Goal: Information Seeking & Learning: Find specific fact

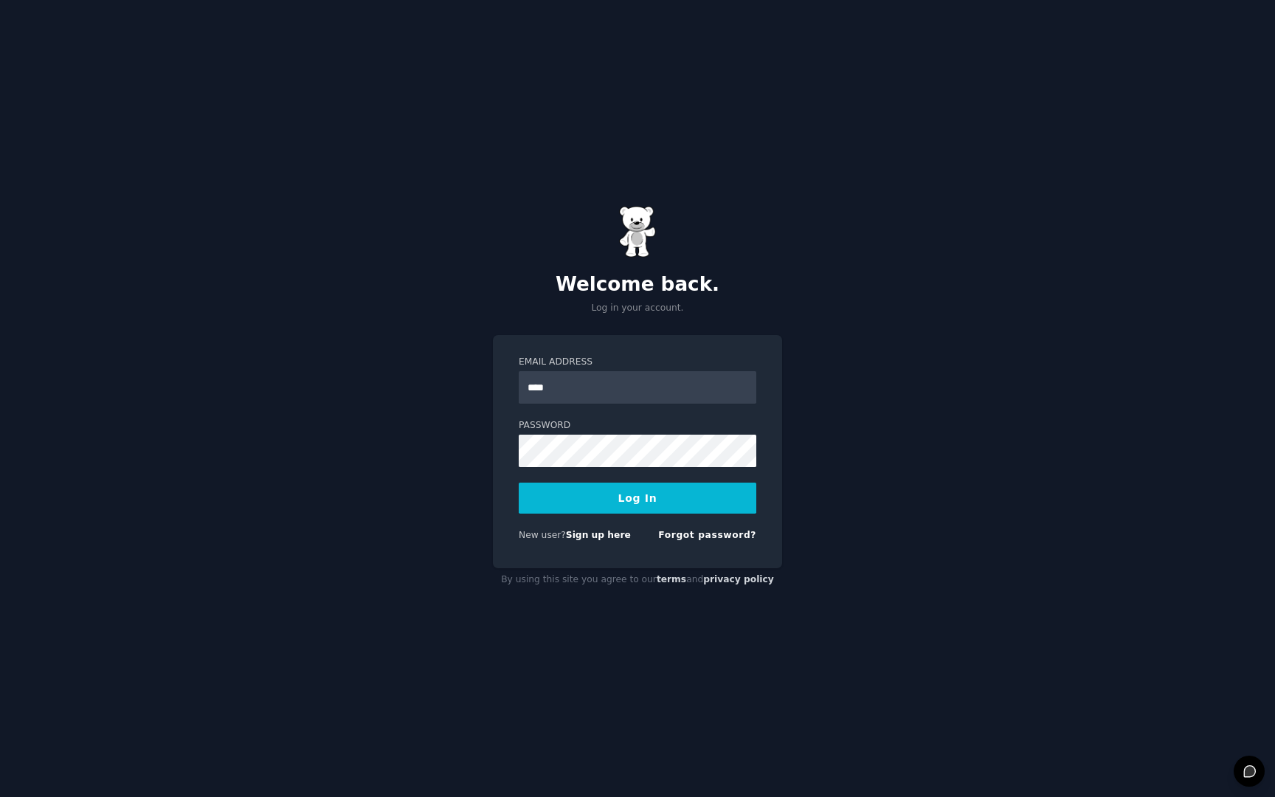
type input "**********"
click at [519, 483] on button "Log In" at bounding box center [638, 498] width 238 height 31
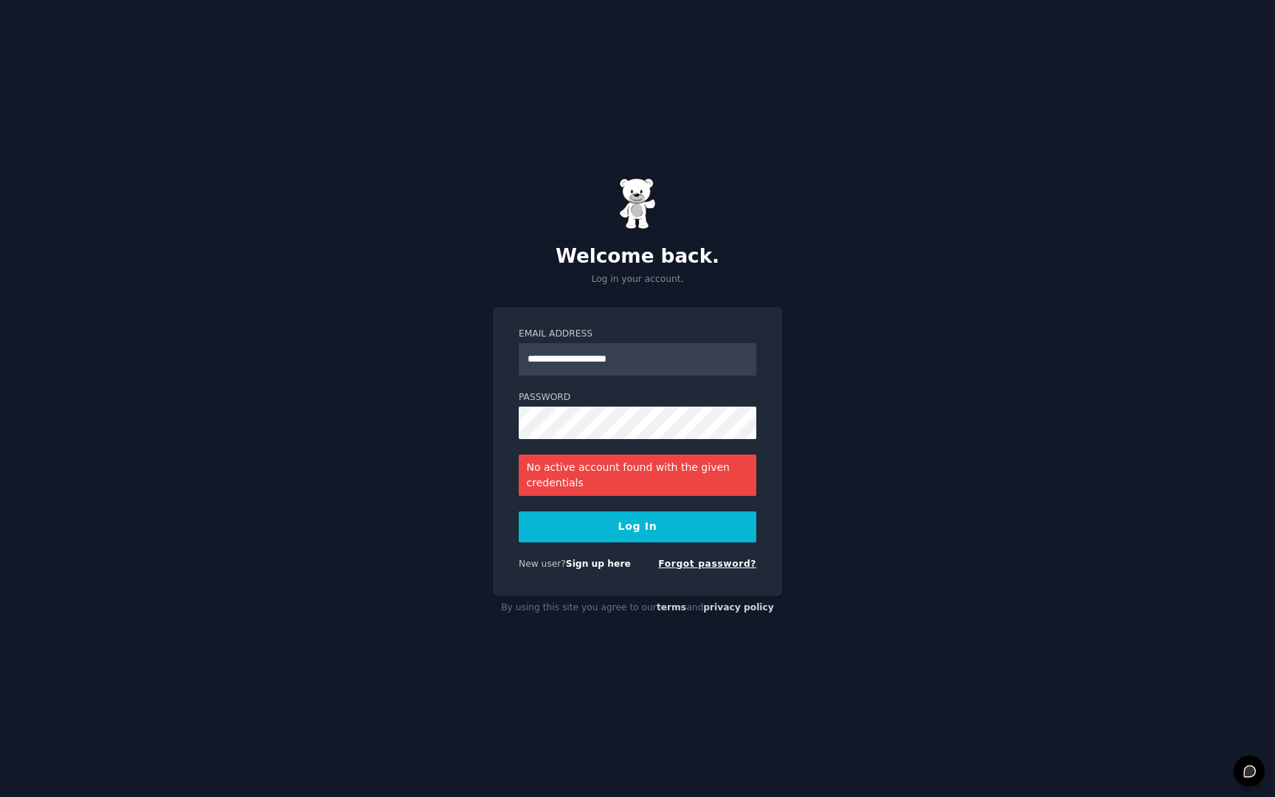
click at [693, 568] on link "Forgot password?" at bounding box center [707, 564] width 98 height 10
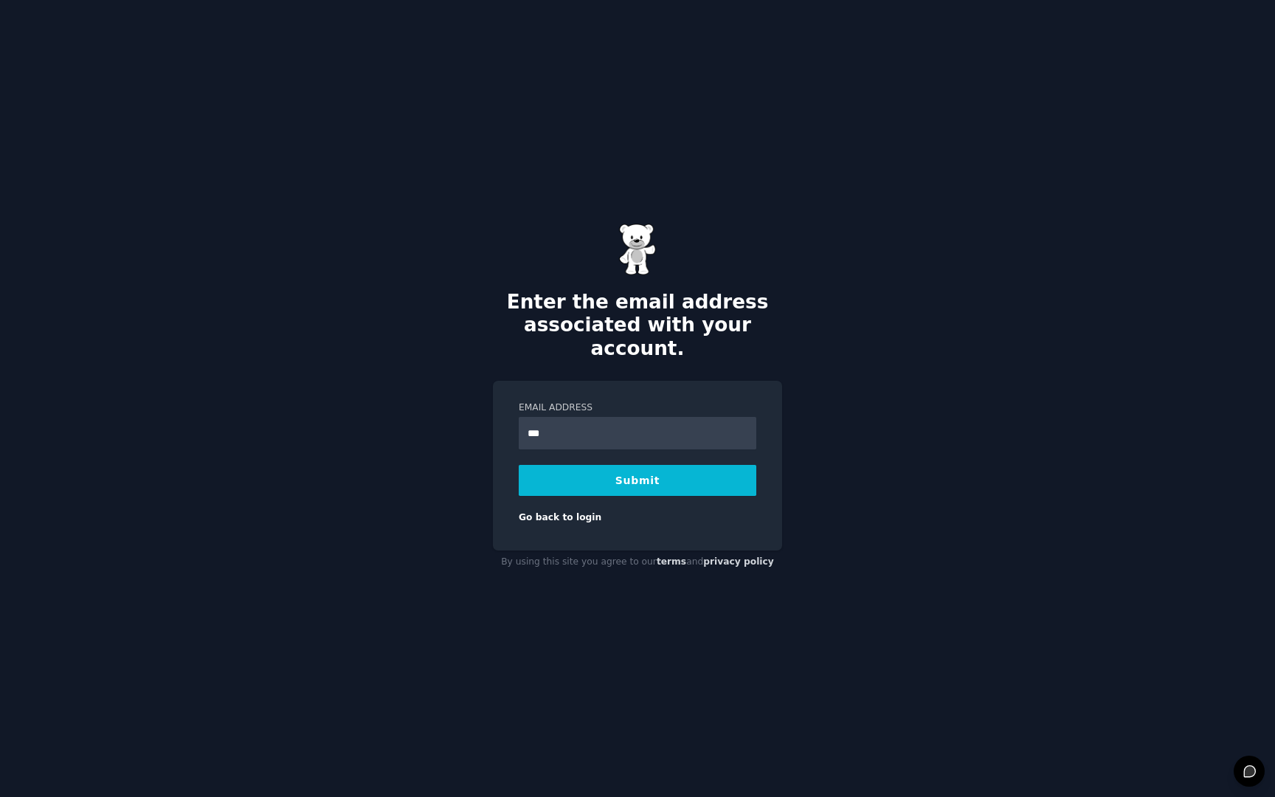
type input "**********"
click at [519, 465] on button "Submit" at bounding box center [638, 480] width 238 height 31
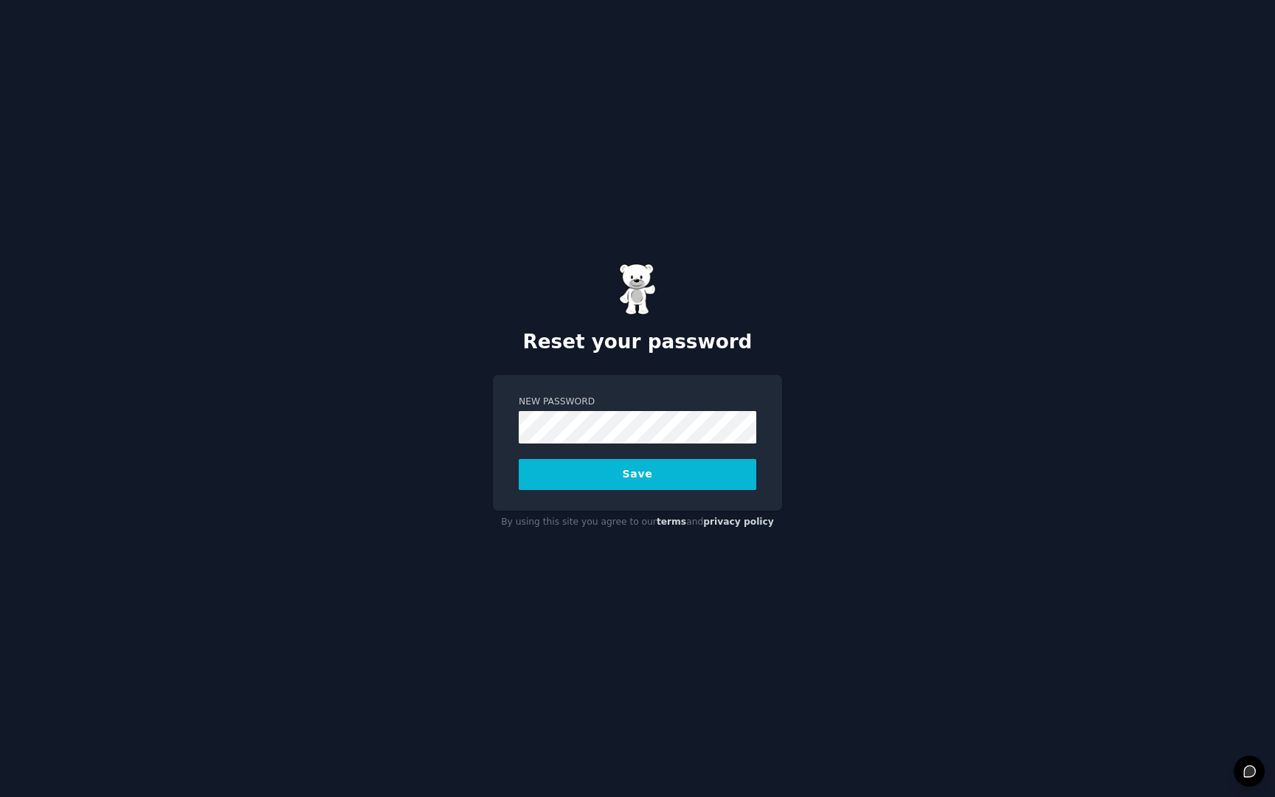
click at [519, 459] on button "Save" at bounding box center [638, 474] width 238 height 31
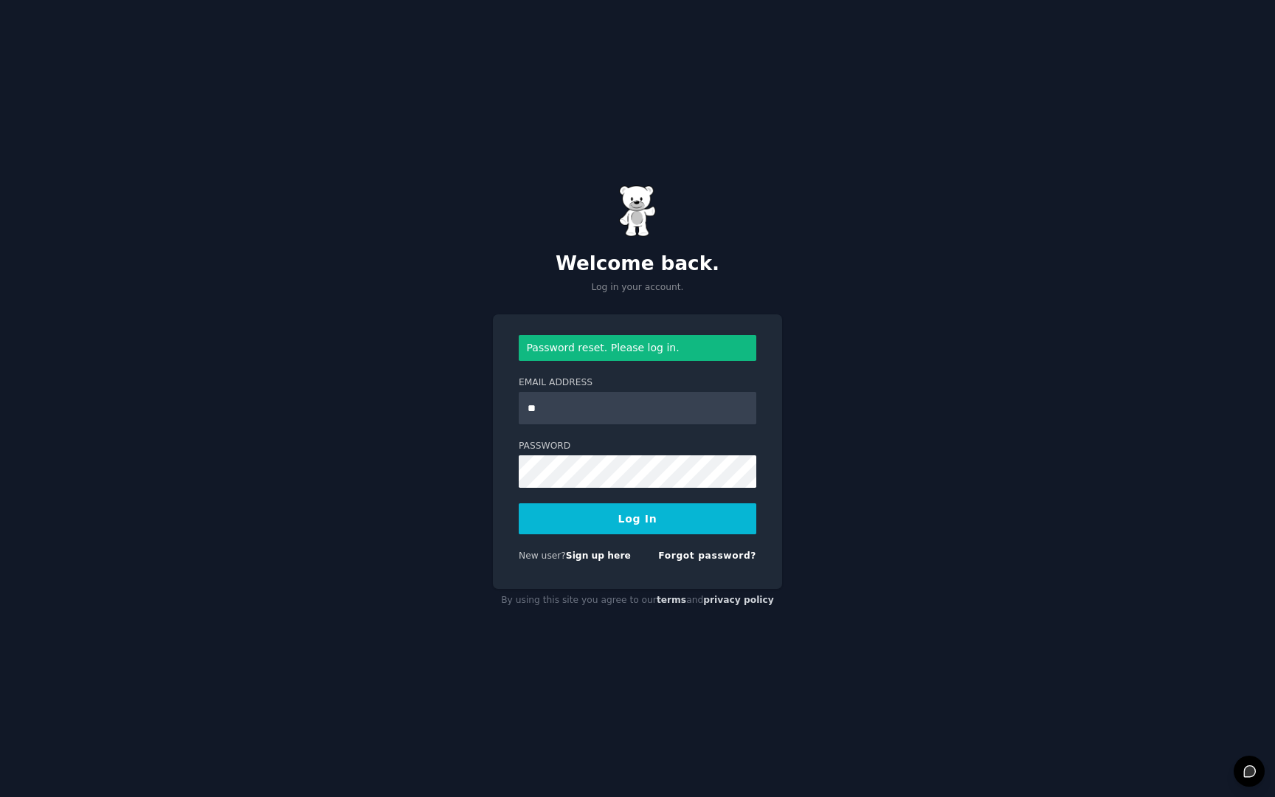
type input "**********"
click at [519, 503] on button "Log In" at bounding box center [638, 518] width 238 height 31
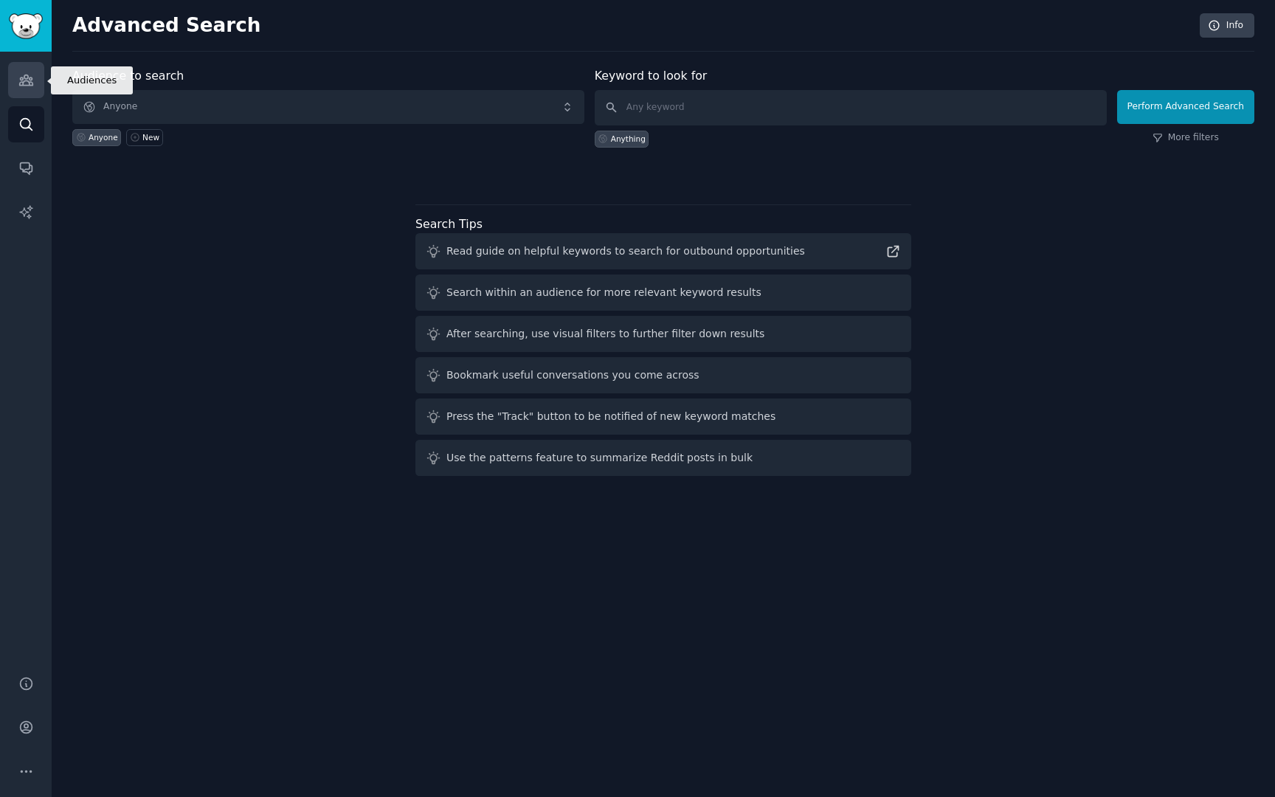
click at [30, 93] on link "Audiences" at bounding box center [26, 80] width 36 height 36
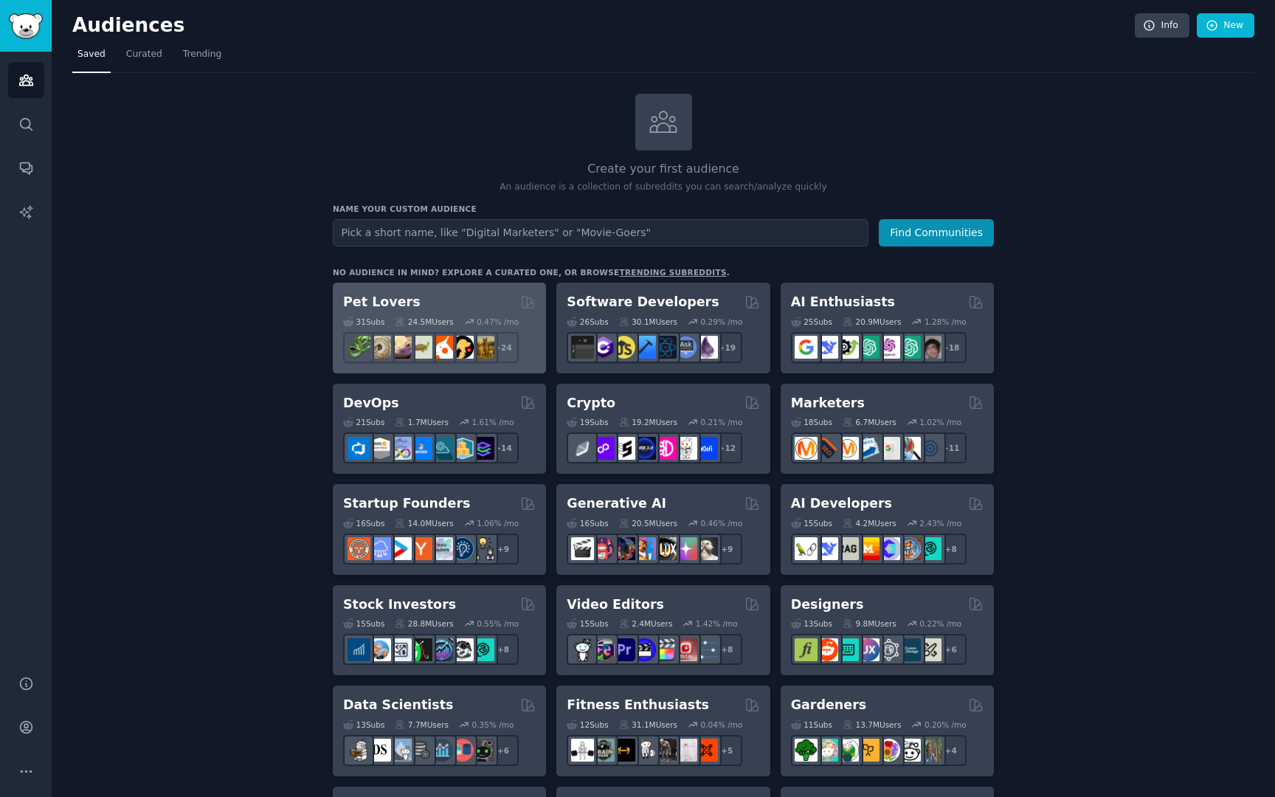
click at [447, 309] on div "Pet Lovers" at bounding box center [439, 302] width 193 height 18
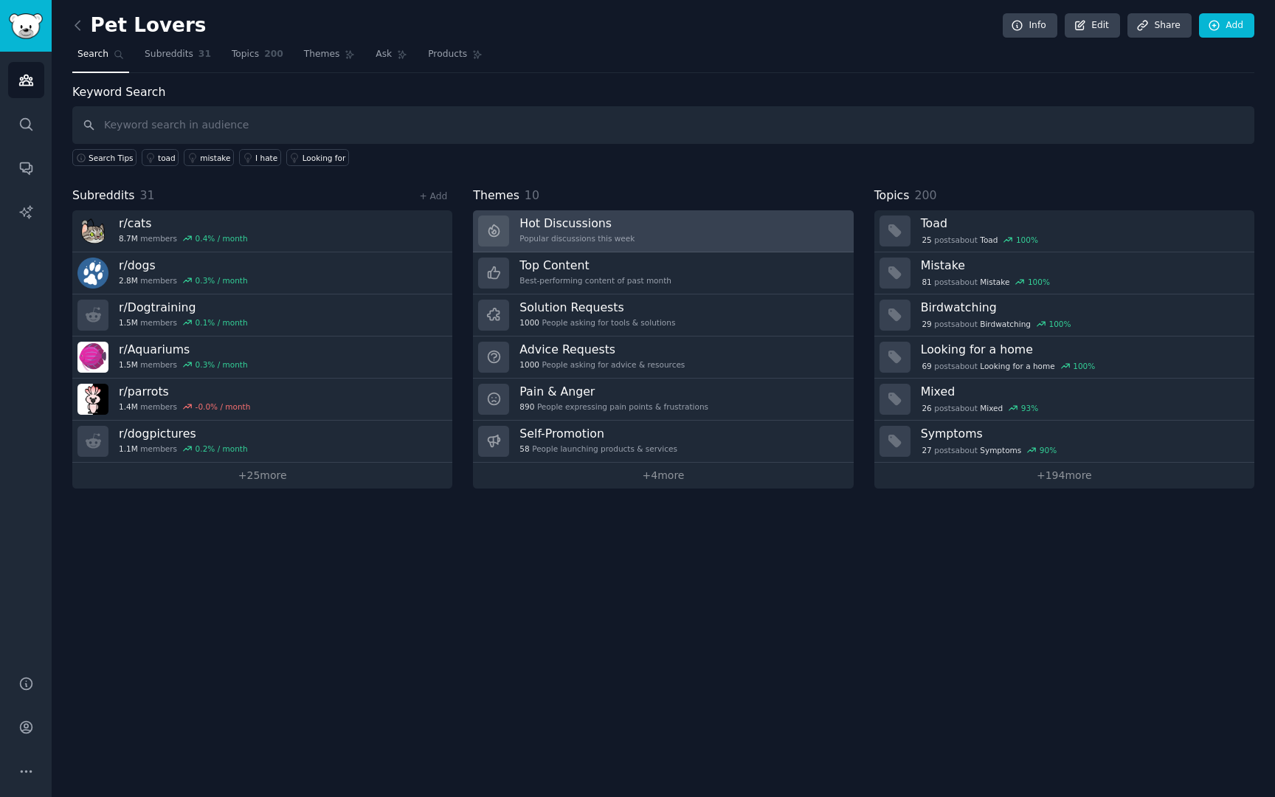
click at [628, 238] on div "Popular discussions this week" at bounding box center [577, 238] width 115 height 10
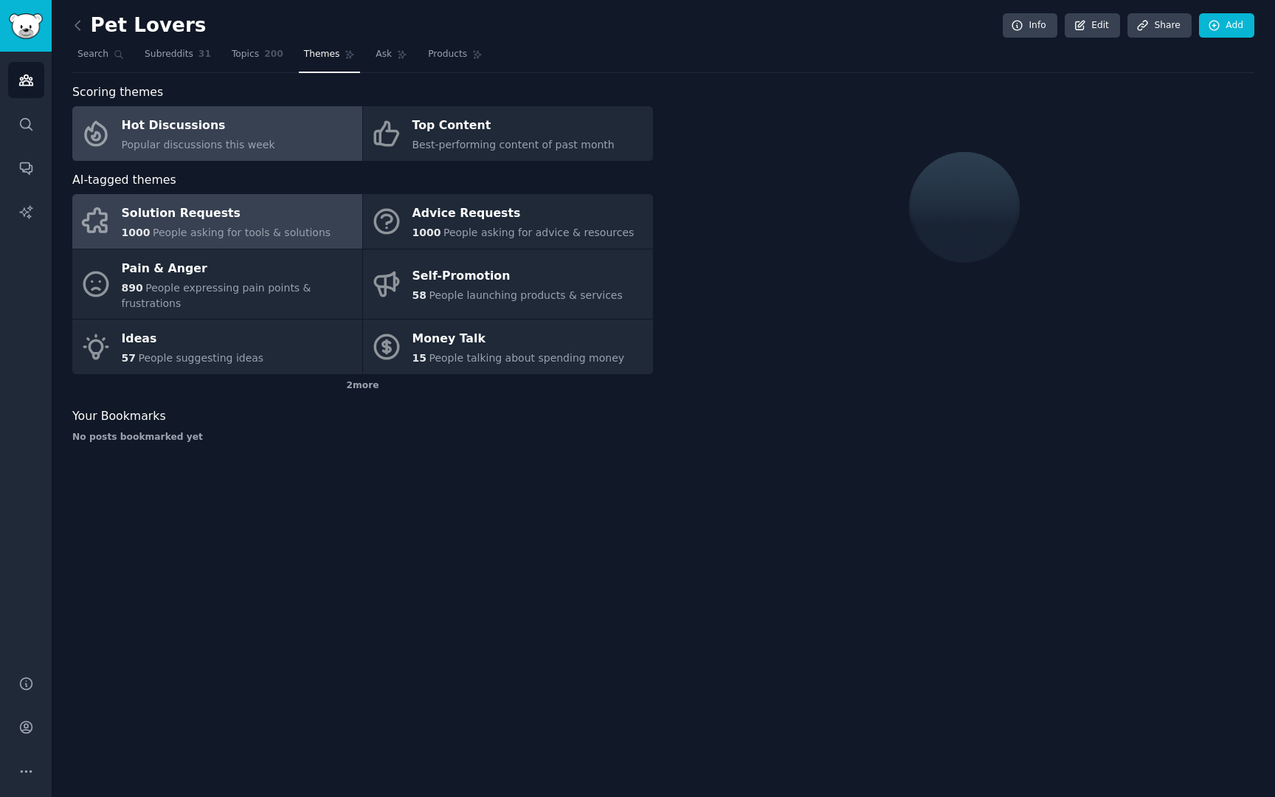
click at [337, 212] on link "Solution Requests 1000 People asking for tools & solutions" at bounding box center [217, 221] width 290 height 55
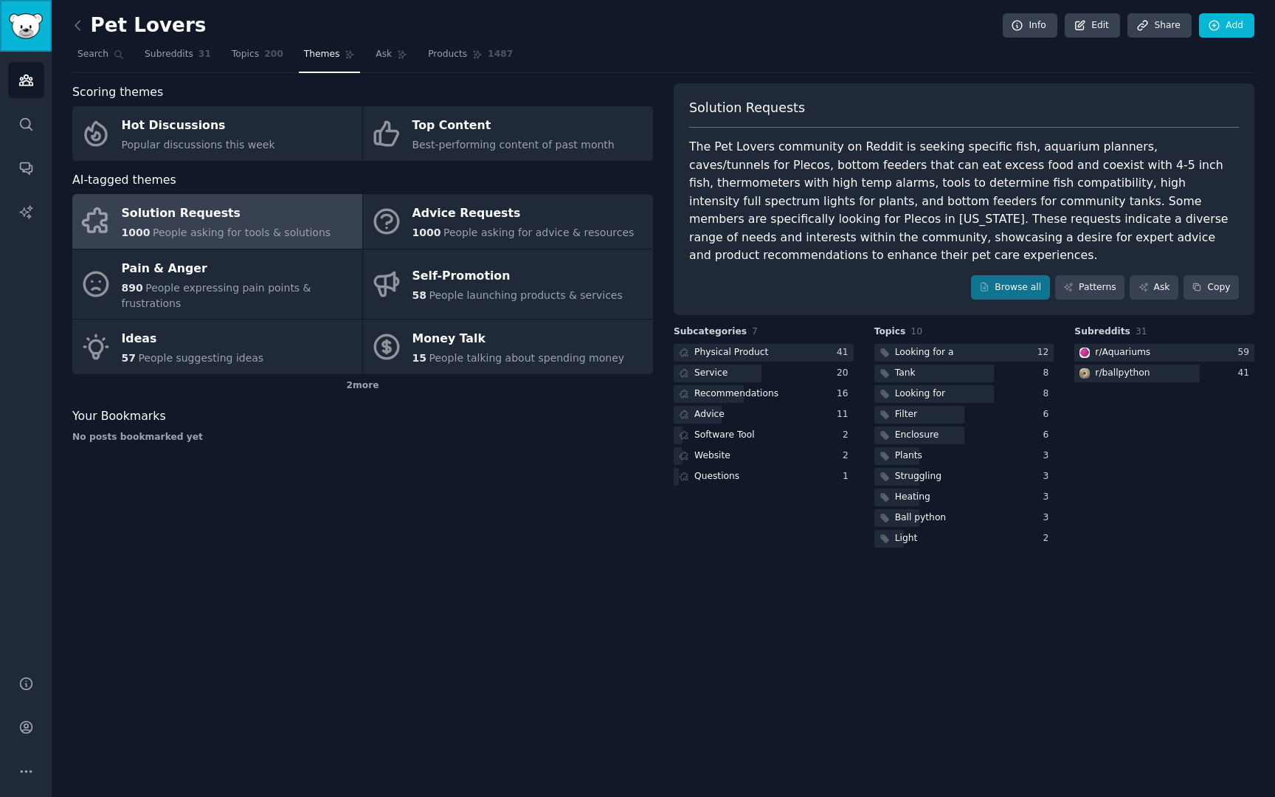
click at [32, 38] on img "Sidebar" at bounding box center [26, 26] width 34 height 26
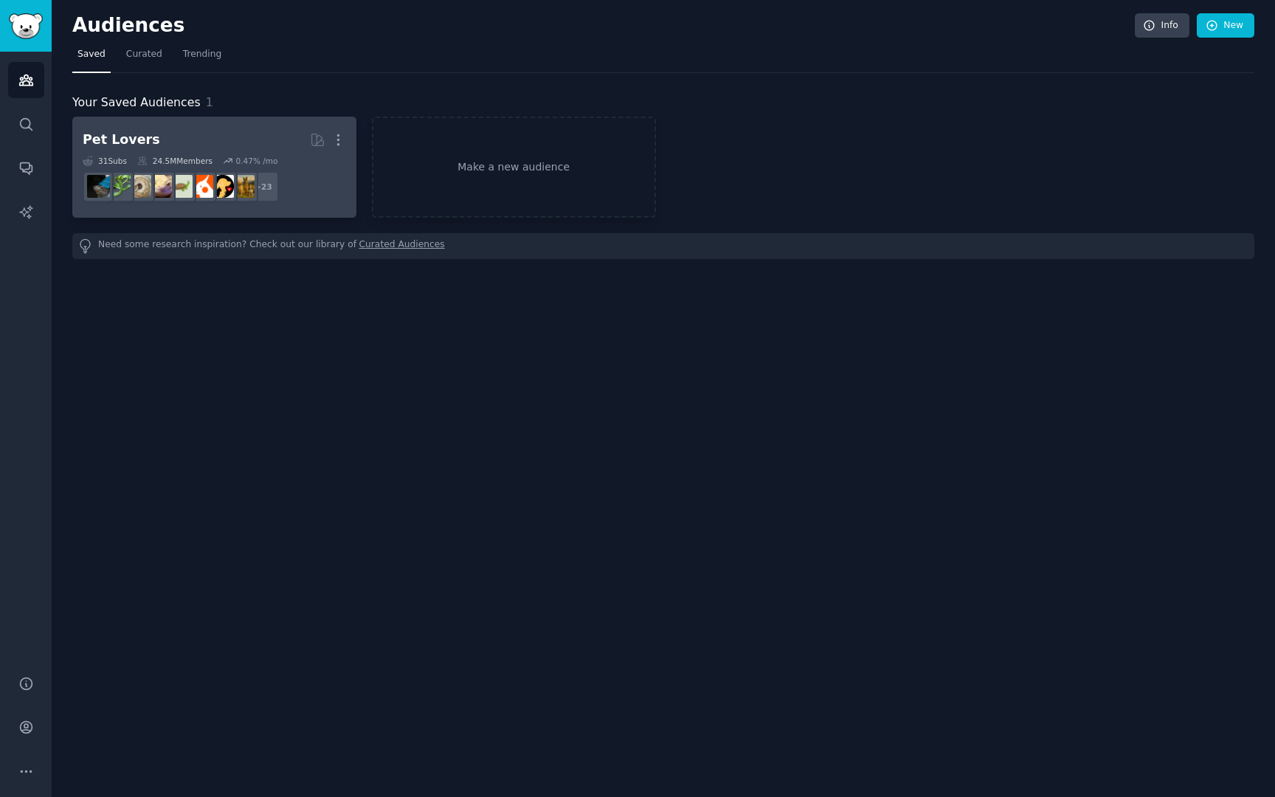
click at [196, 146] on h2 "Pet Lovers More" at bounding box center [214, 140] width 263 height 26
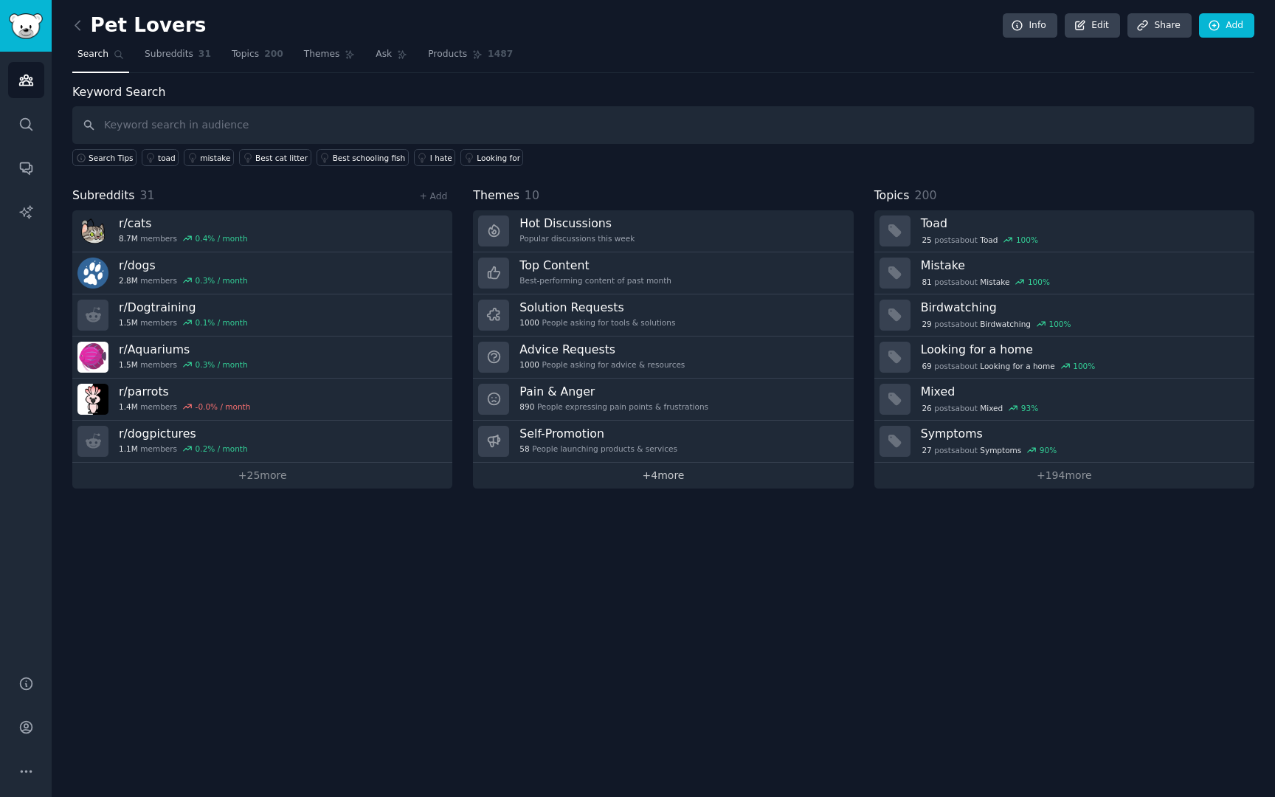
click at [686, 476] on link "+ 4 more" at bounding box center [663, 476] width 380 height 26
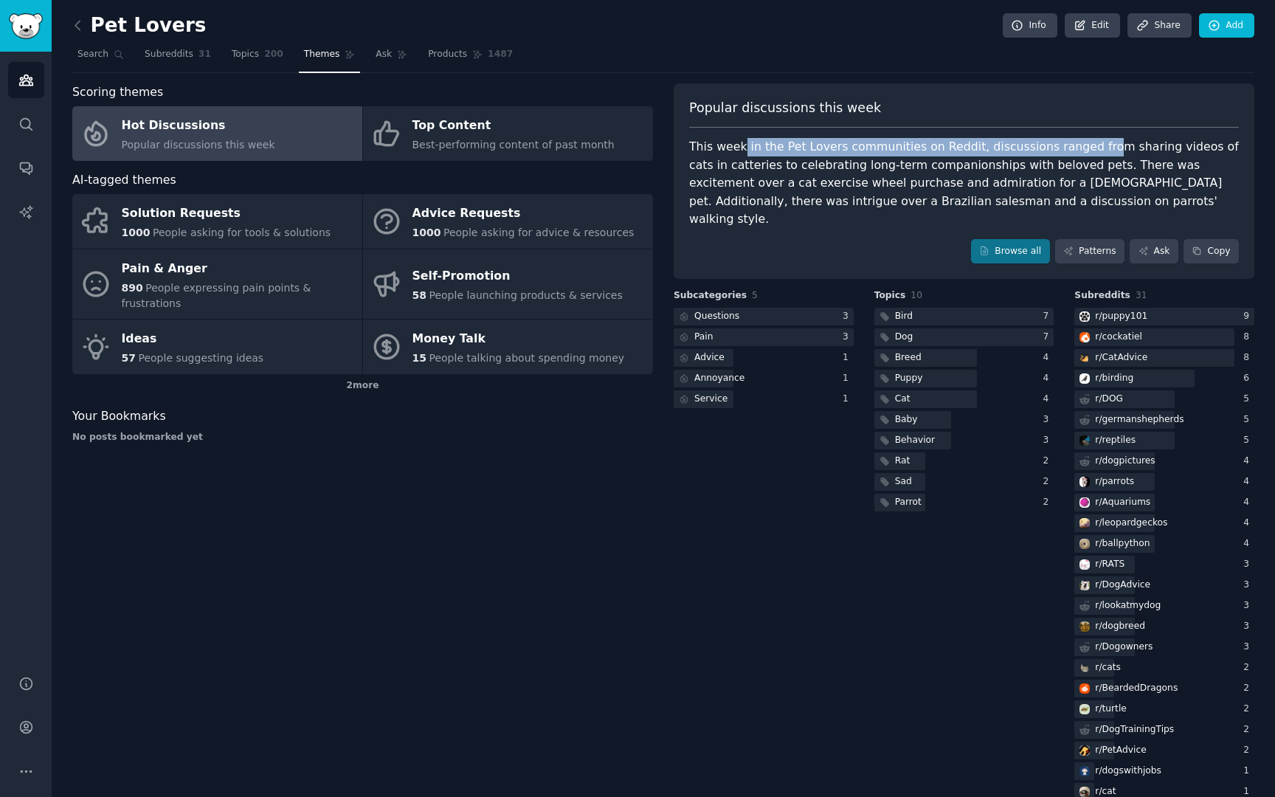
drag, startPoint x: 739, startPoint y: 147, endPoint x: 1081, endPoint y: 147, distance: 342.4
click at [1080, 147] on div "This week in the Pet Lovers communities on Reddit, discussions ranged from shar…" at bounding box center [964, 183] width 550 height 91
click at [1081, 147] on div "This week in the Pet Lovers communities on Reddit, discussions ranged from shar…" at bounding box center [964, 183] width 550 height 91
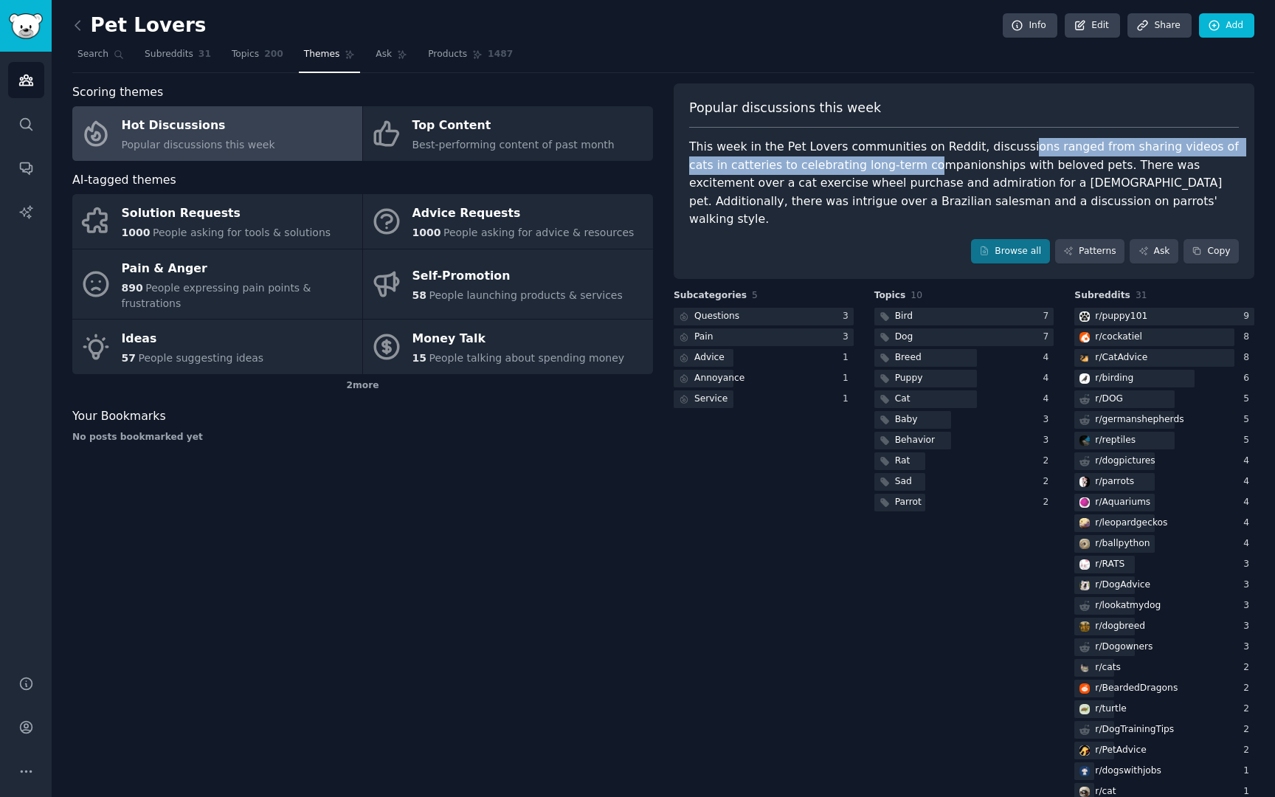
drag, startPoint x: 1086, startPoint y: 147, endPoint x: 883, endPoint y: 169, distance: 203.4
click at [883, 169] on div "This week in the Pet Lovers communities on Reddit, discussions ranged from shar…" at bounding box center [964, 183] width 550 height 91
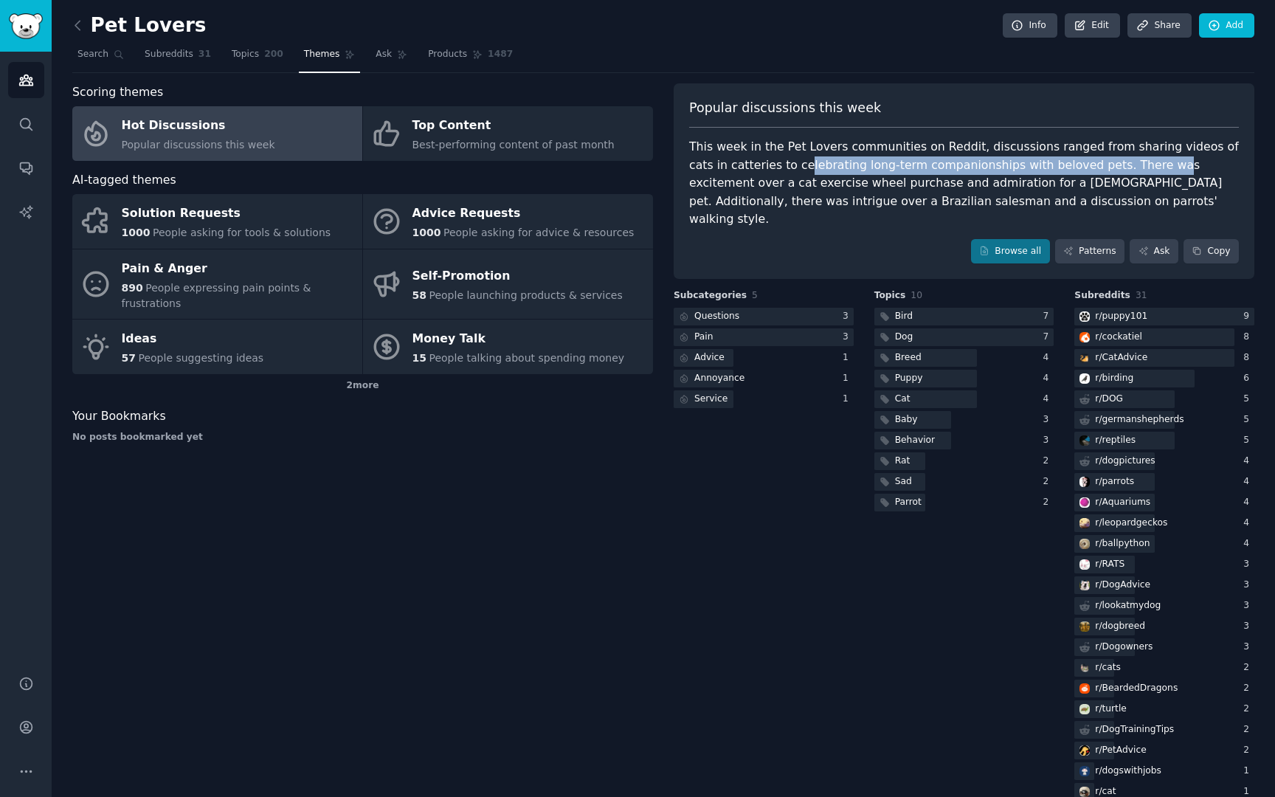
drag, startPoint x: 762, startPoint y: 169, endPoint x: 1103, endPoint y: 169, distance: 341.0
click at [1103, 169] on div "This week in the Pet Lovers communities on Reddit, discussions ranged from shar…" at bounding box center [964, 183] width 550 height 91
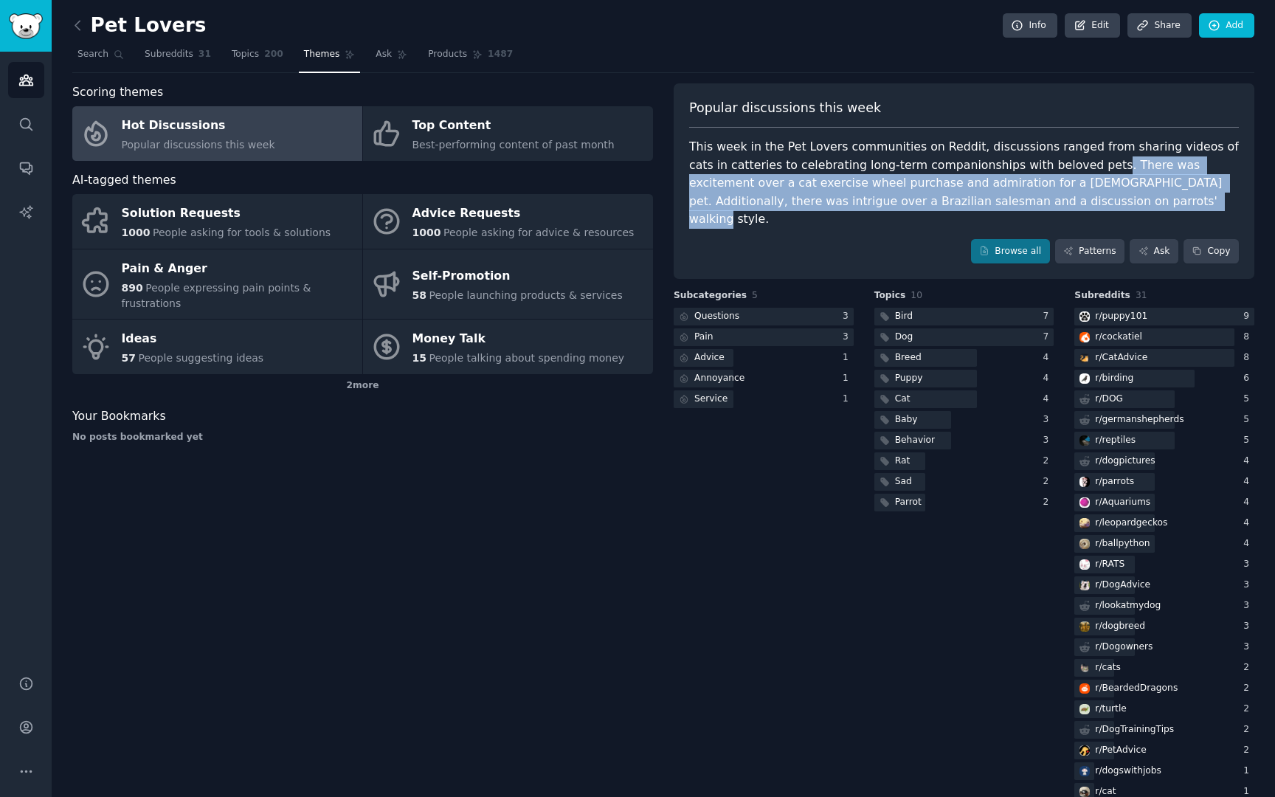
drag, startPoint x: 1051, startPoint y: 159, endPoint x: 1140, endPoint y: 193, distance: 95.3
click at [1140, 193] on div "This week in the Pet Lovers communities on Reddit, discussions ranged from shar…" at bounding box center [964, 183] width 550 height 91
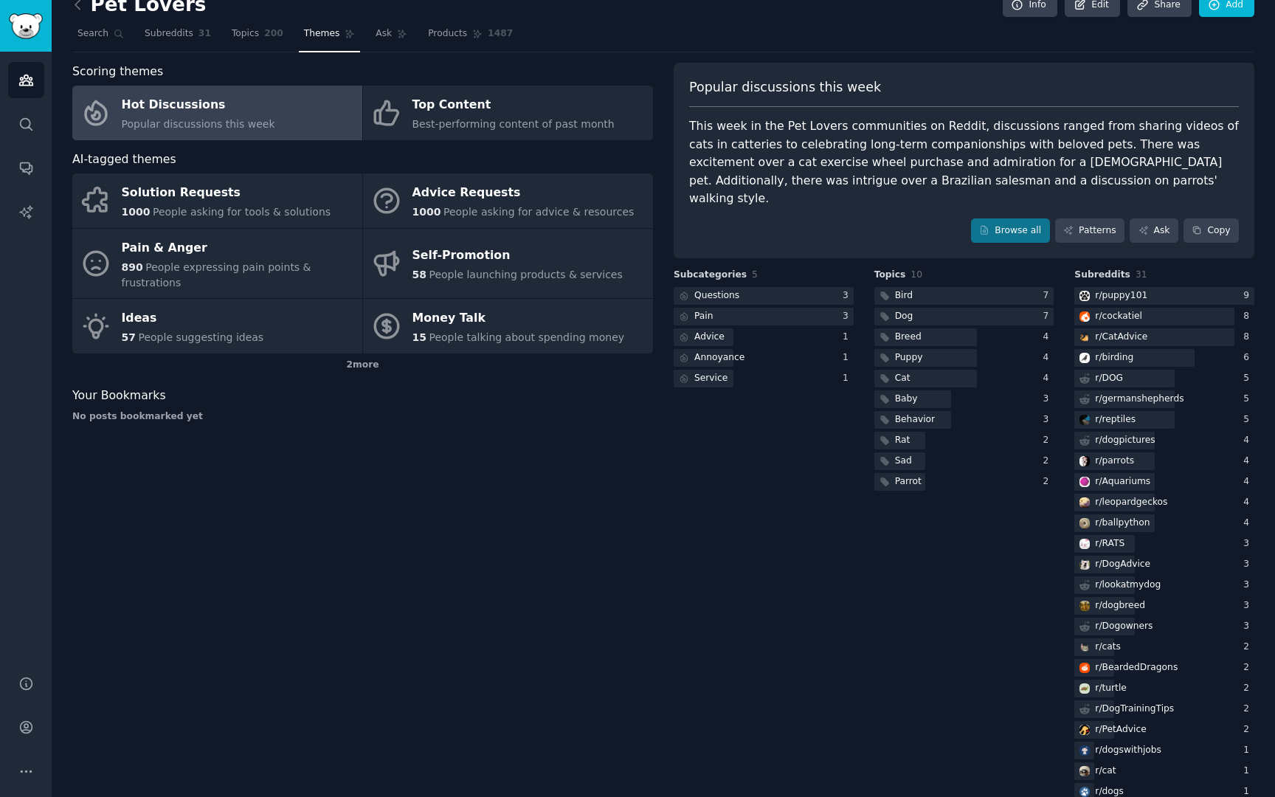
scroll to position [26, 0]
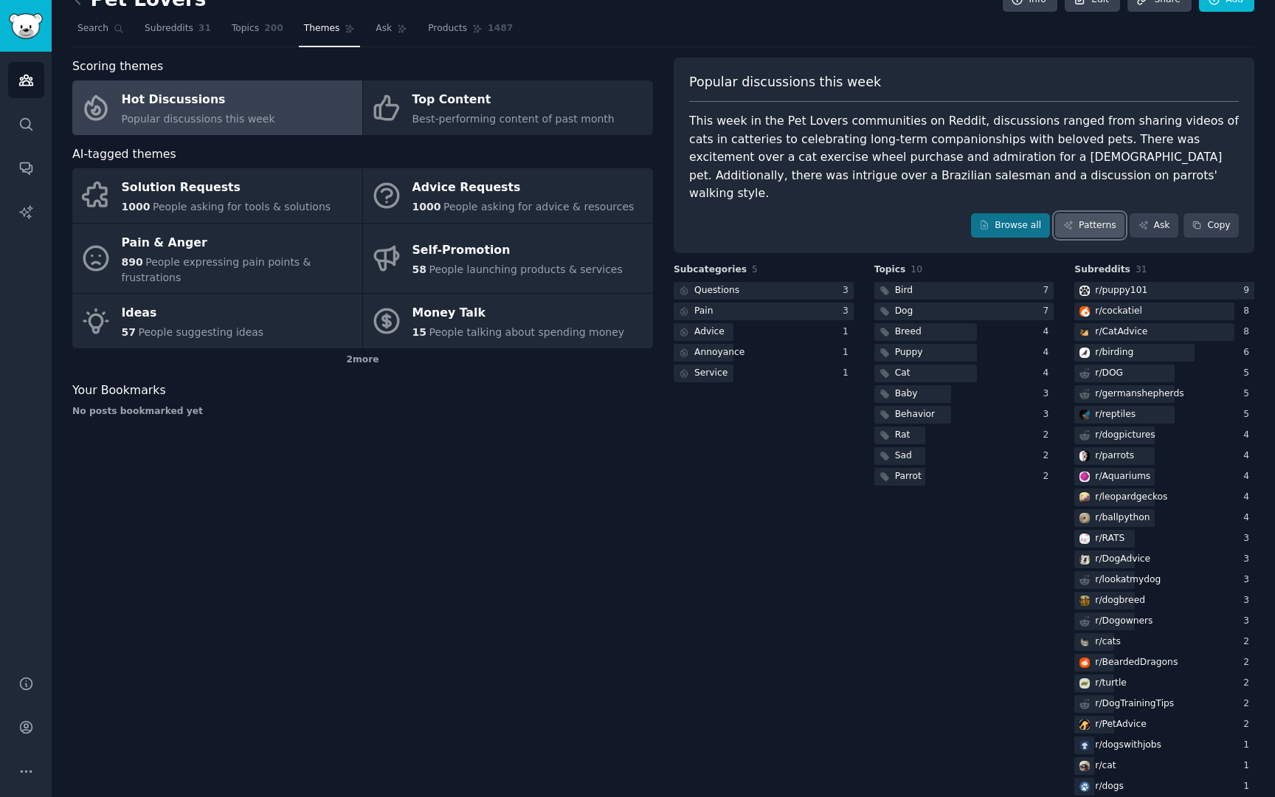
click at [1076, 213] on link "Patterns" at bounding box center [1089, 225] width 69 height 25
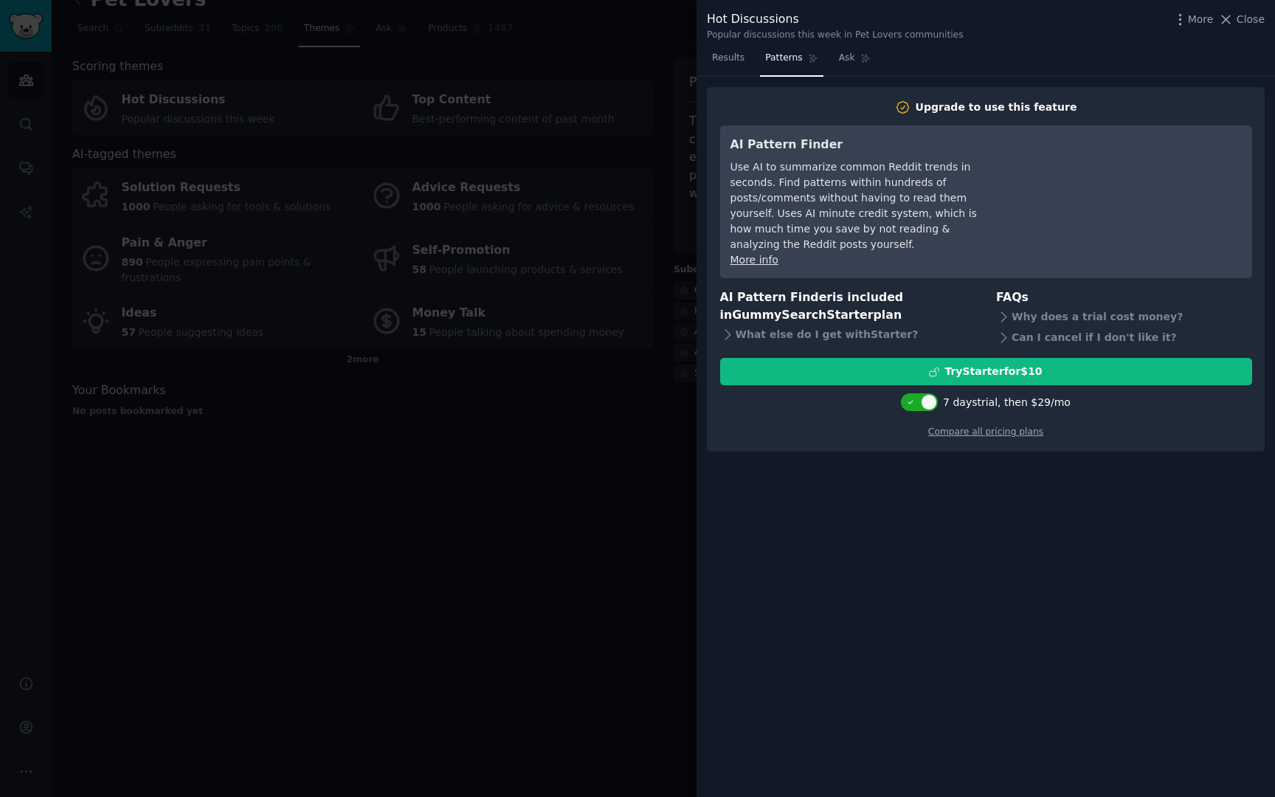
click at [657, 450] on div at bounding box center [637, 398] width 1275 height 797
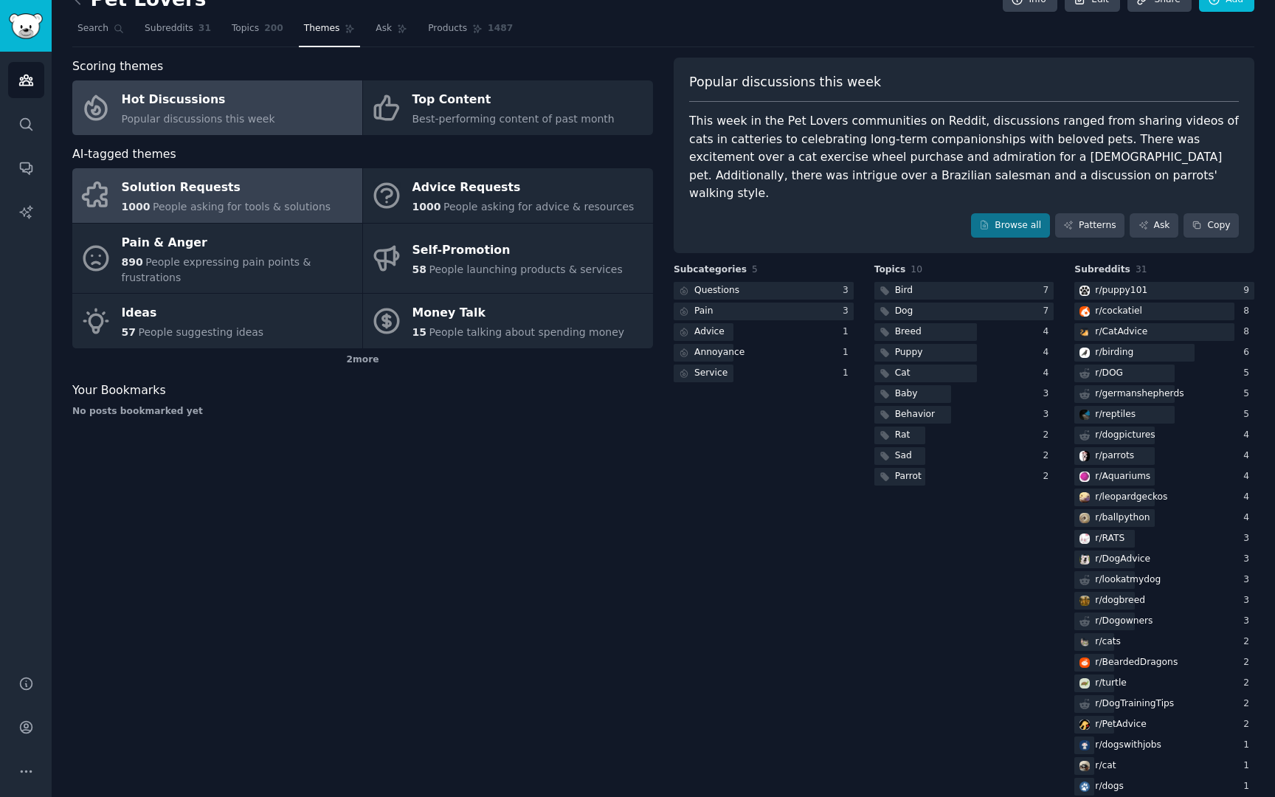
click at [213, 207] on span "People asking for tools & solutions" at bounding box center [242, 207] width 178 height 12
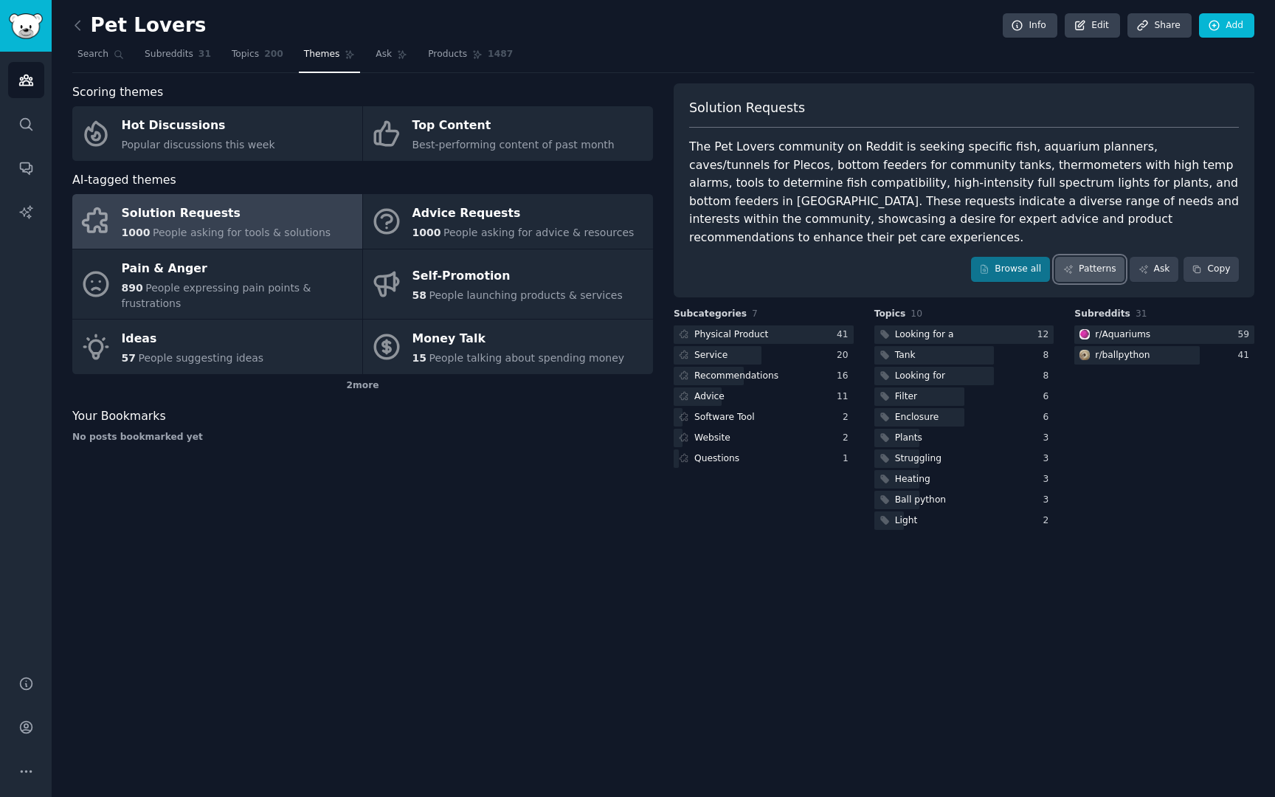
click at [1080, 257] on link "Patterns" at bounding box center [1089, 269] width 69 height 25
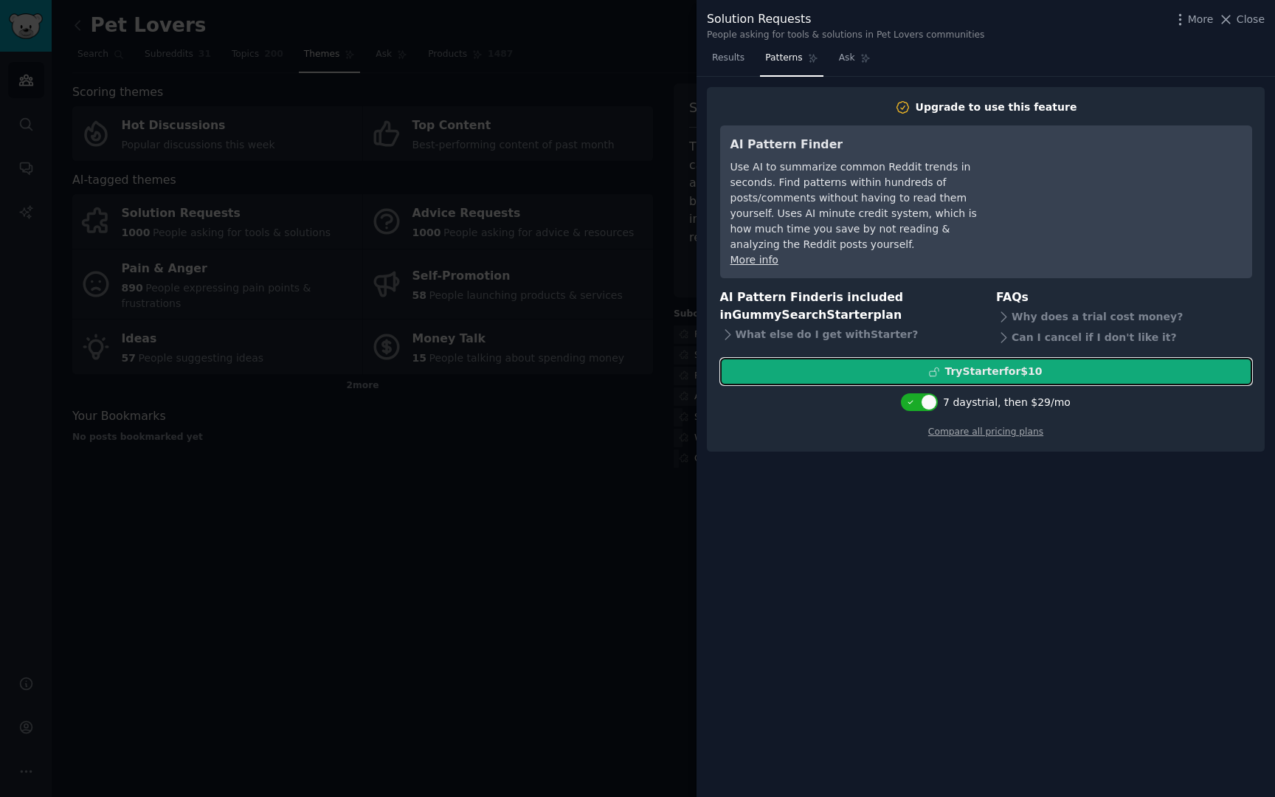
click at [956, 364] on div "Try Starter for $10" at bounding box center [993, 371] width 97 height 15
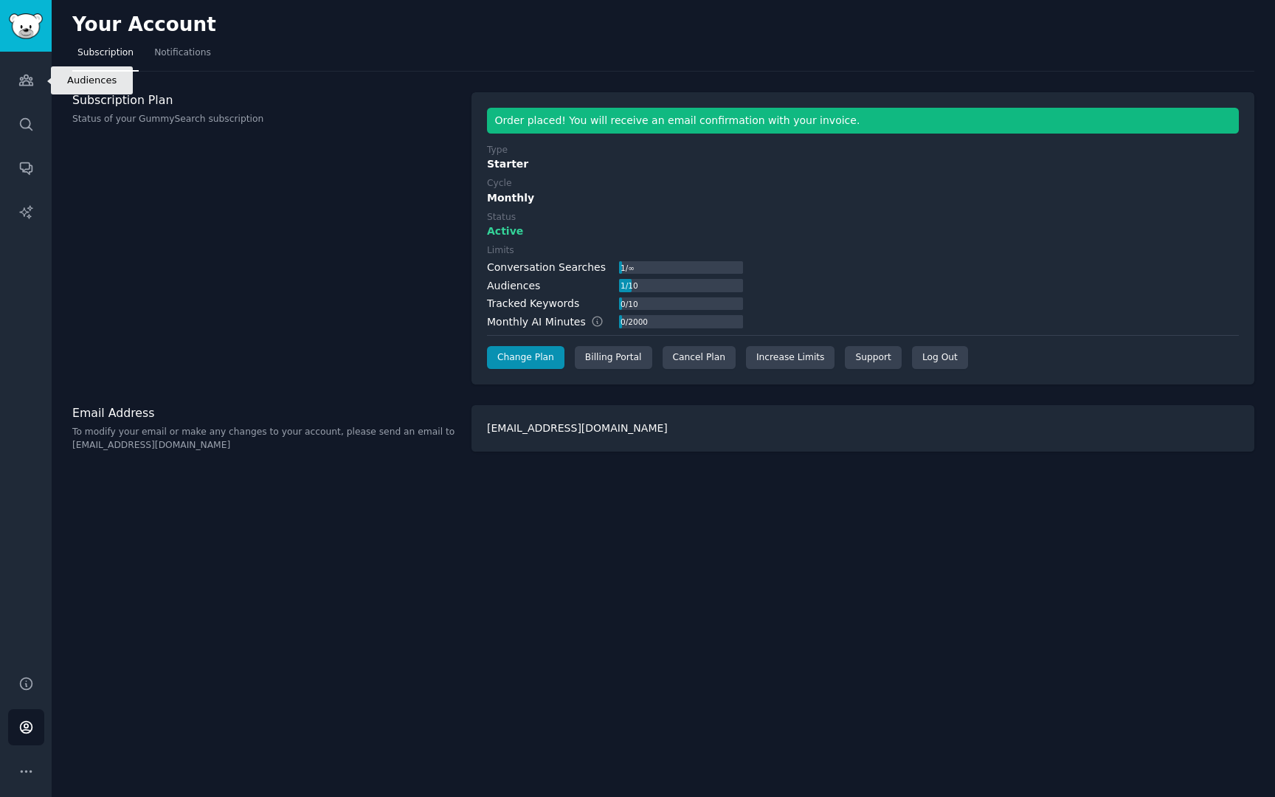
click at [0, 88] on div "Audiences Search Conversations AI Reports" at bounding box center [26, 355] width 52 height 606
click at [38, 87] on link "Audiences" at bounding box center [26, 80] width 36 height 36
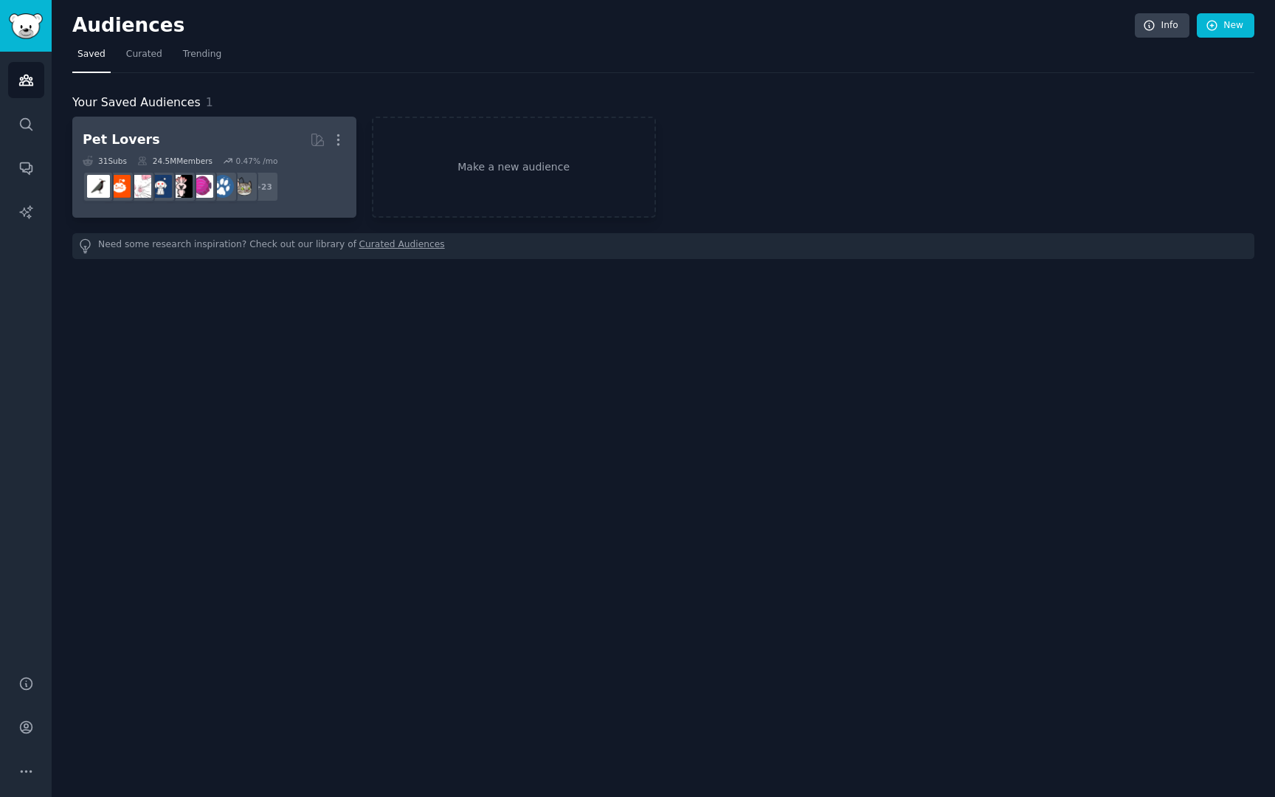
click at [255, 135] on h2 "Pet Lovers More" at bounding box center [214, 140] width 263 height 26
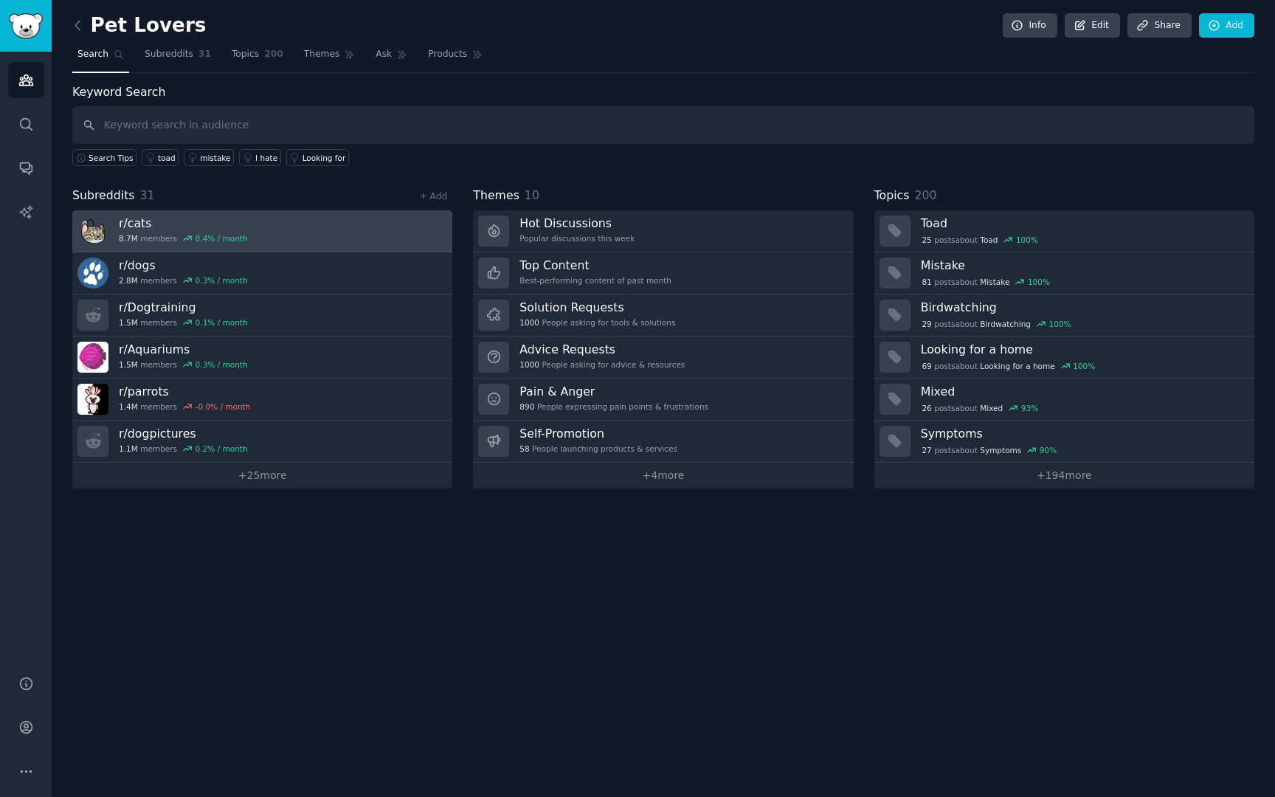
click at [404, 238] on link "r/ cats 8.7M members 0.4 % / month" at bounding box center [262, 231] width 380 height 42
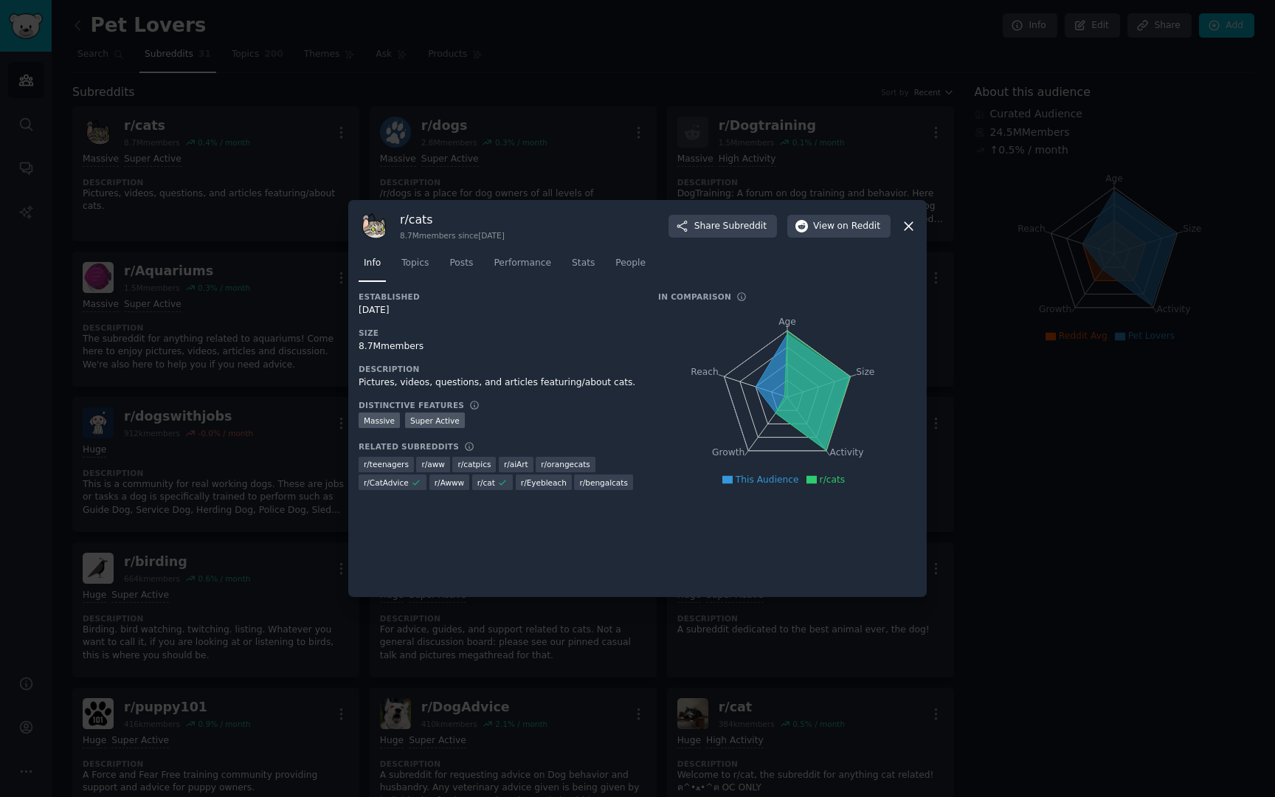
click at [549, 642] on div at bounding box center [637, 398] width 1275 height 797
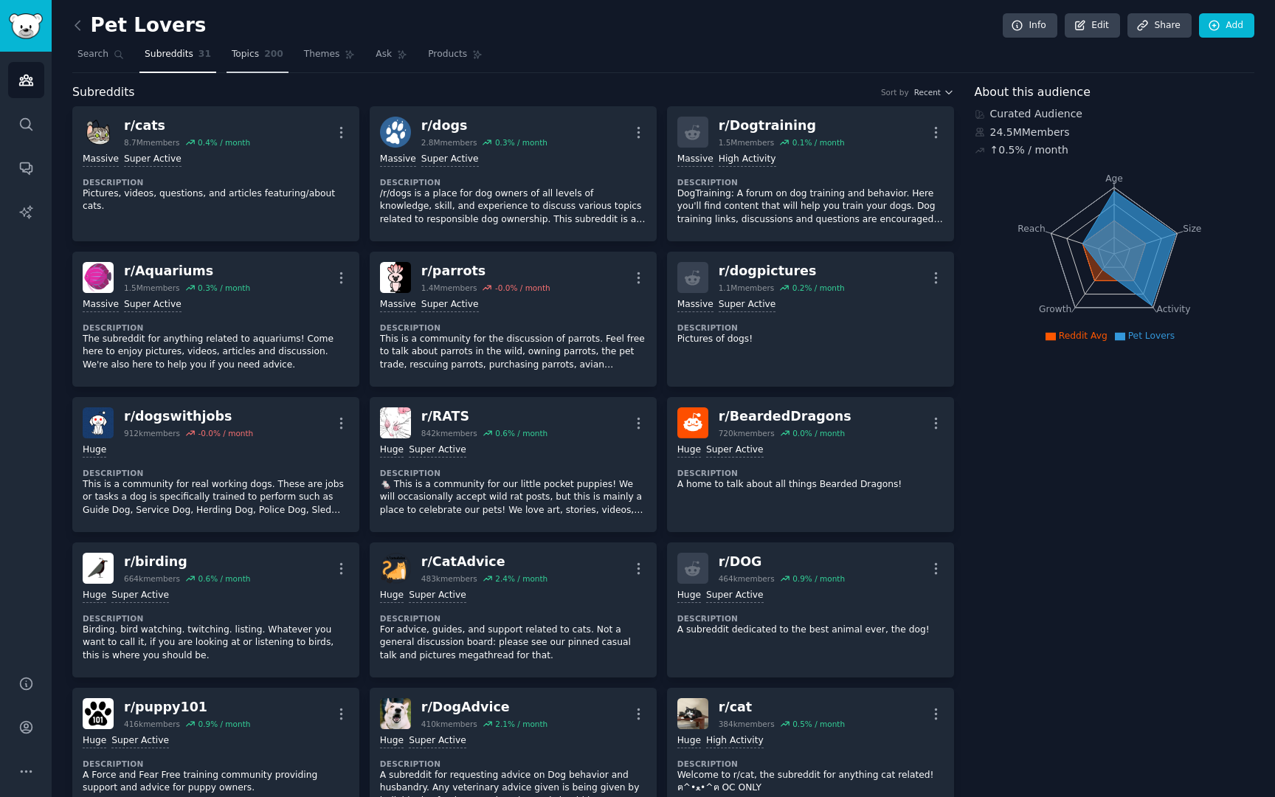
click at [261, 61] on link "Topics 200" at bounding box center [258, 58] width 62 height 30
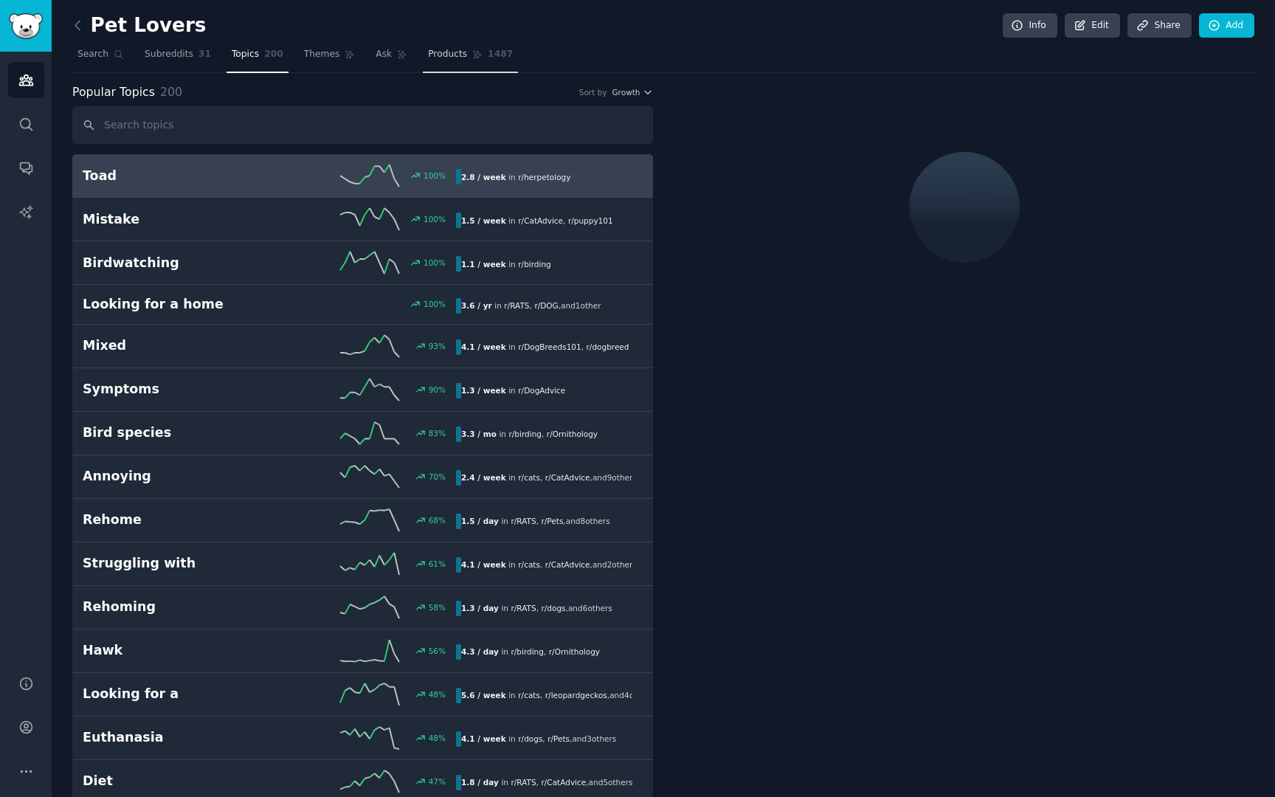
click at [427, 61] on link "Products 1487" at bounding box center [470, 58] width 95 height 30
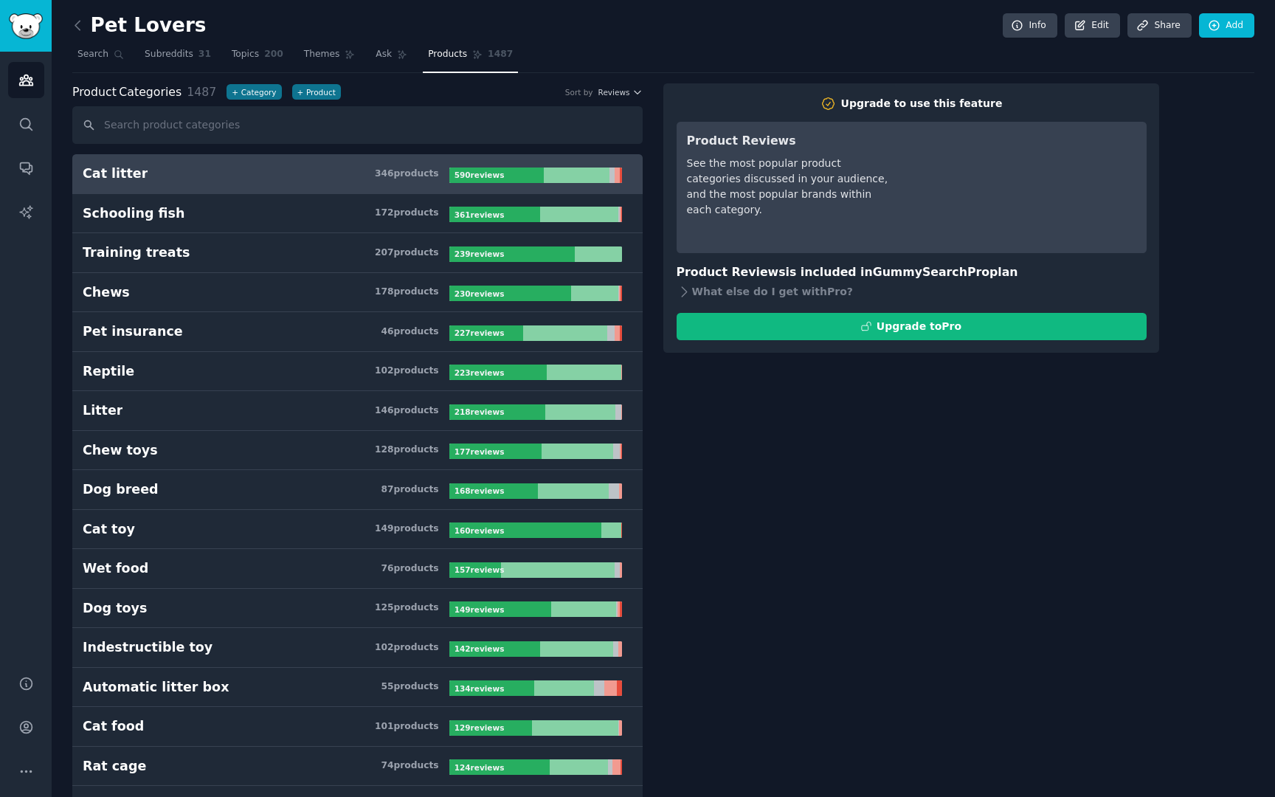
click at [264, 169] on h3 "Cat litter 346 product s" at bounding box center [266, 174] width 367 height 18
click at [128, 63] on nav "Search Subreddits 31 Topics 200 Themes Ask Products 1487" at bounding box center [663, 58] width 1182 height 30
click at [148, 60] on span "Subreddits" at bounding box center [169, 54] width 49 height 13
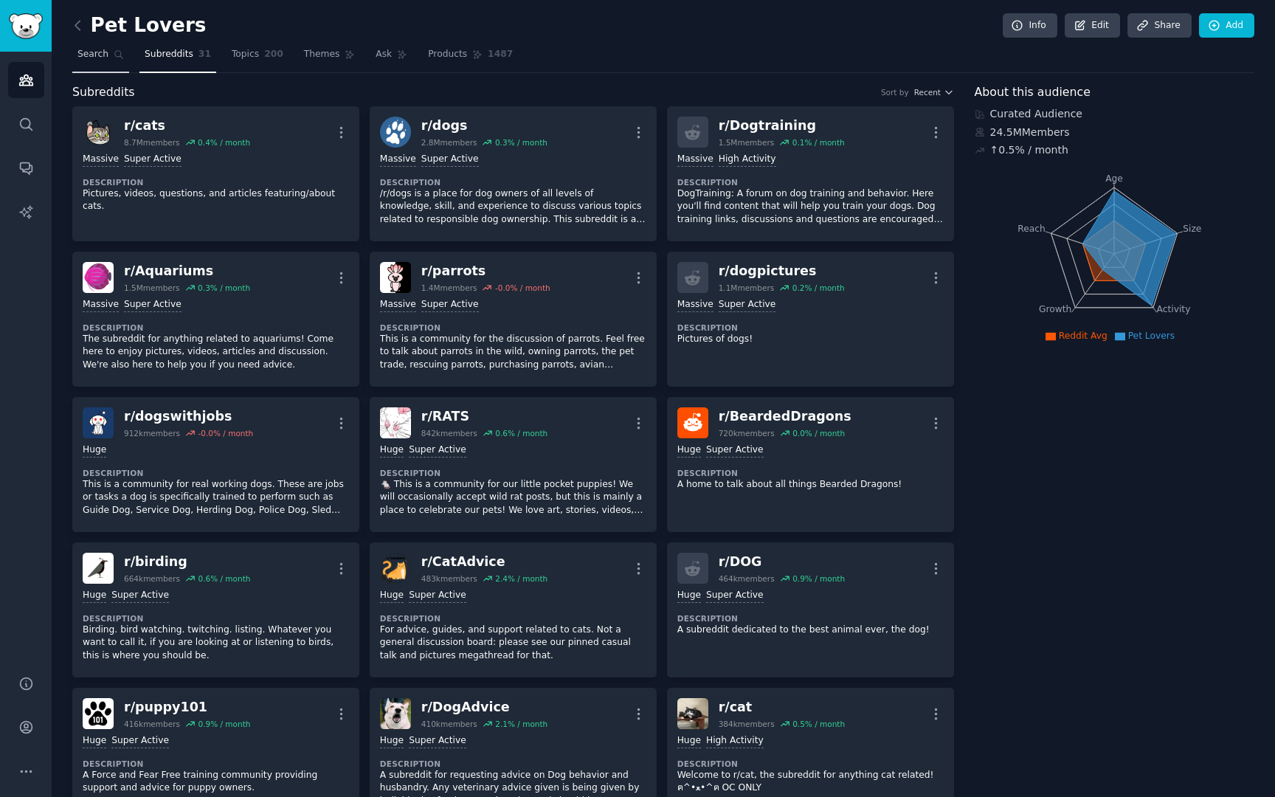
click at [114, 66] on link "Search" at bounding box center [100, 58] width 57 height 30
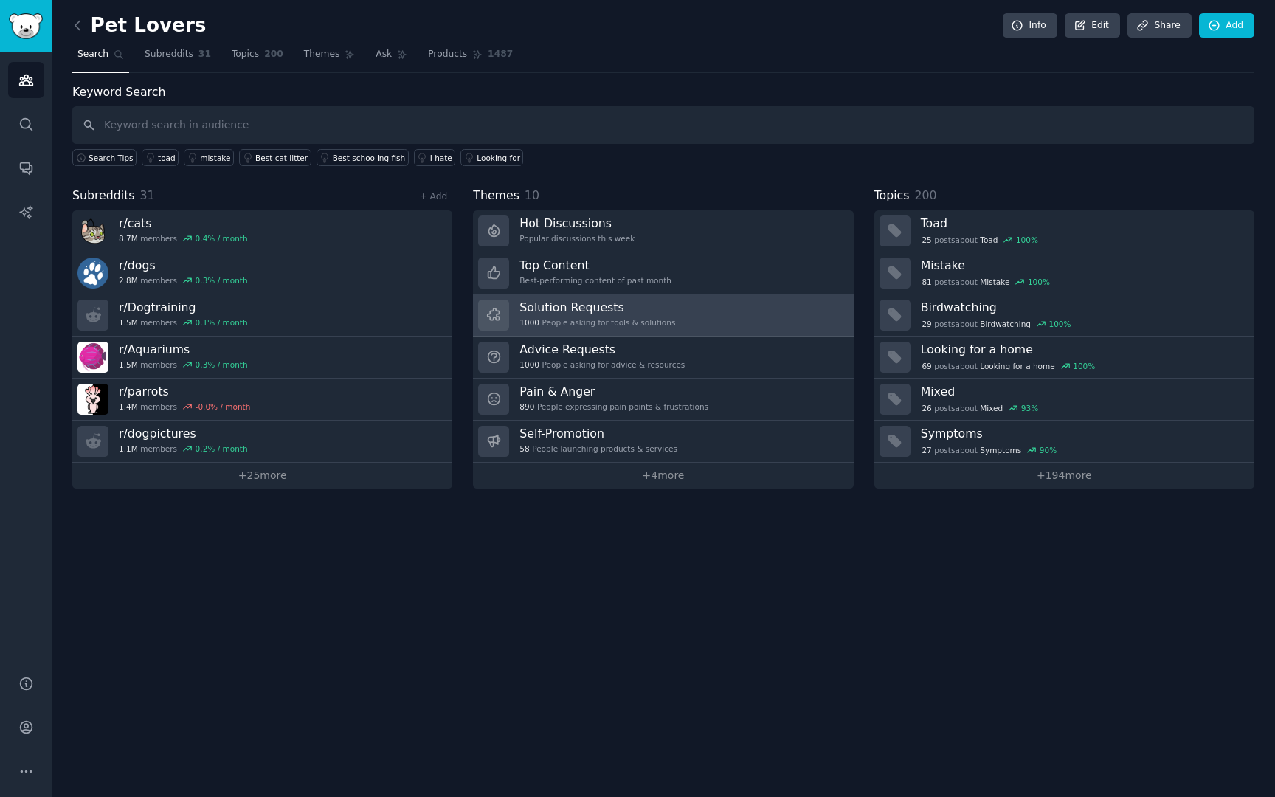
click at [682, 326] on link "Solution Requests 1000 People asking for tools & solutions" at bounding box center [663, 315] width 380 height 42
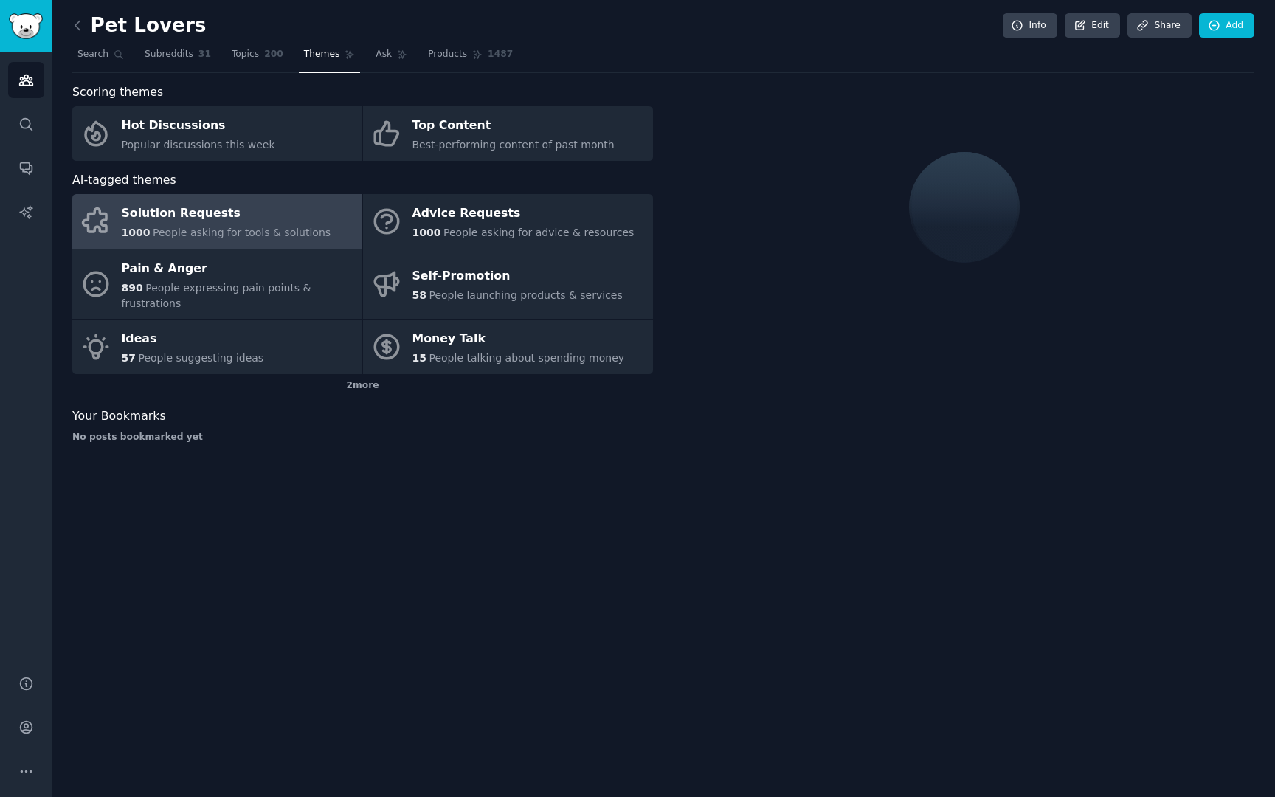
click at [273, 227] on span "People asking for tools & solutions" at bounding box center [242, 233] width 178 height 12
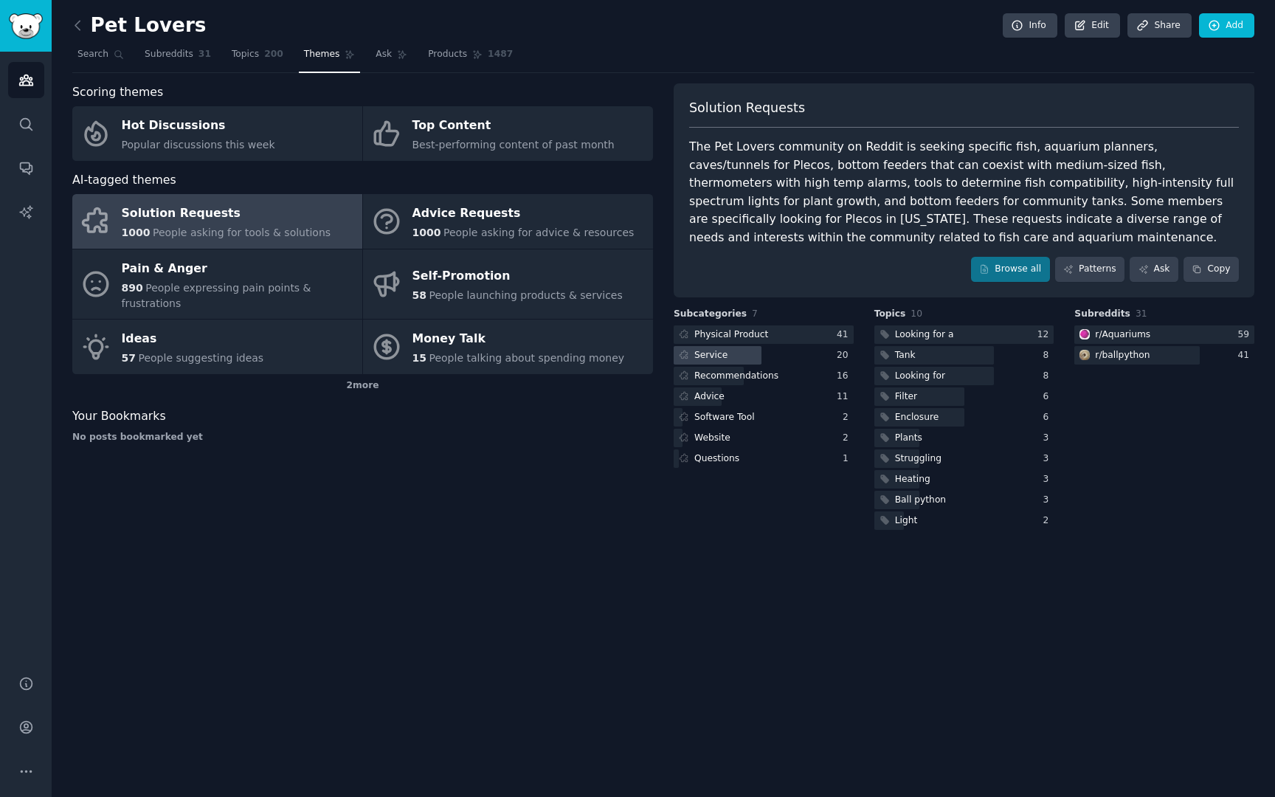
click at [797, 359] on div "Service" at bounding box center [764, 355] width 180 height 18
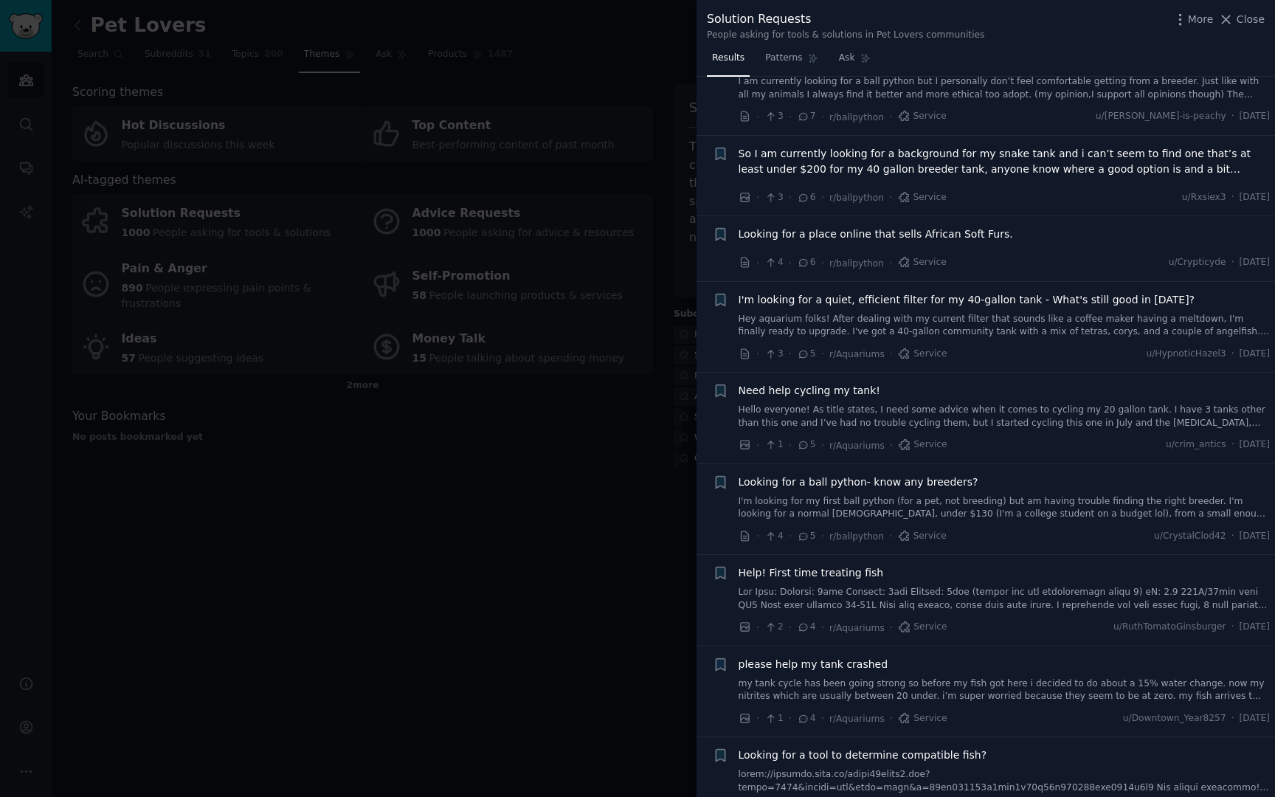
scroll to position [377, 0]
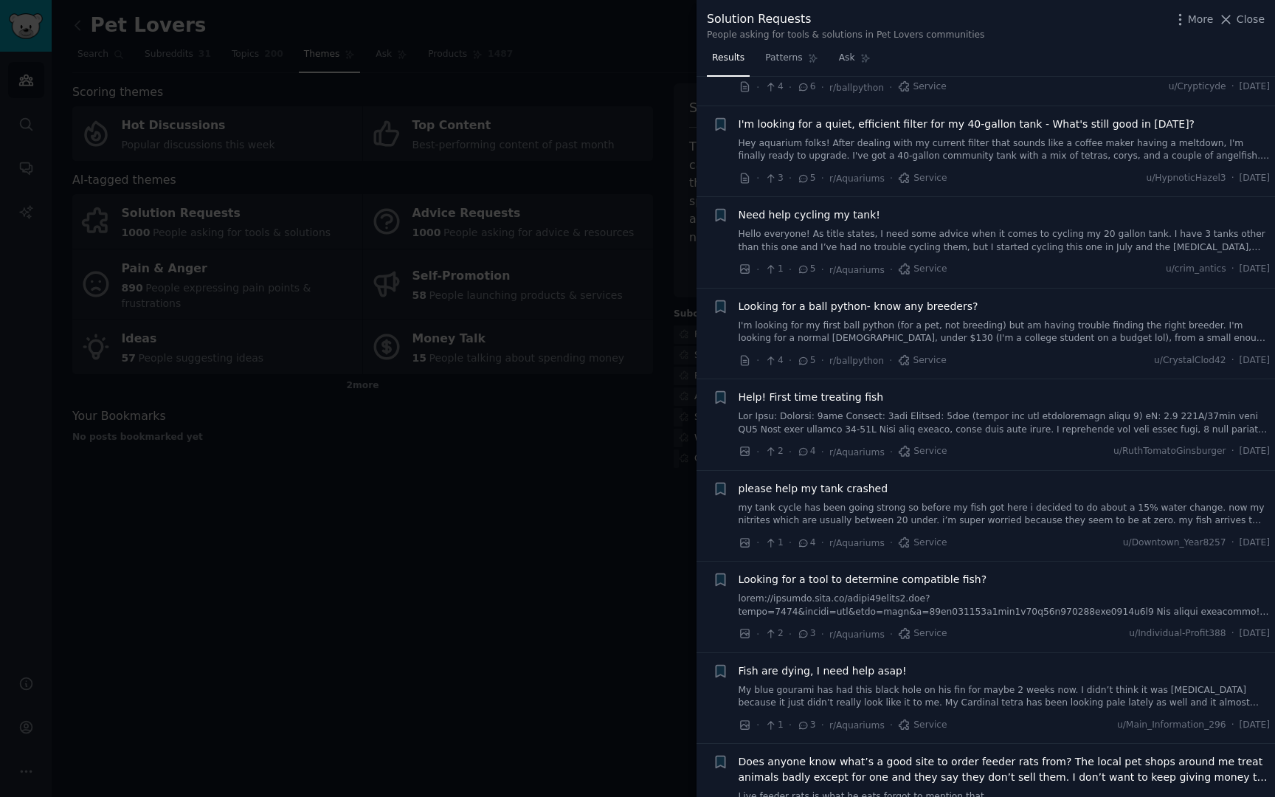
click at [528, 524] on div at bounding box center [637, 398] width 1275 height 797
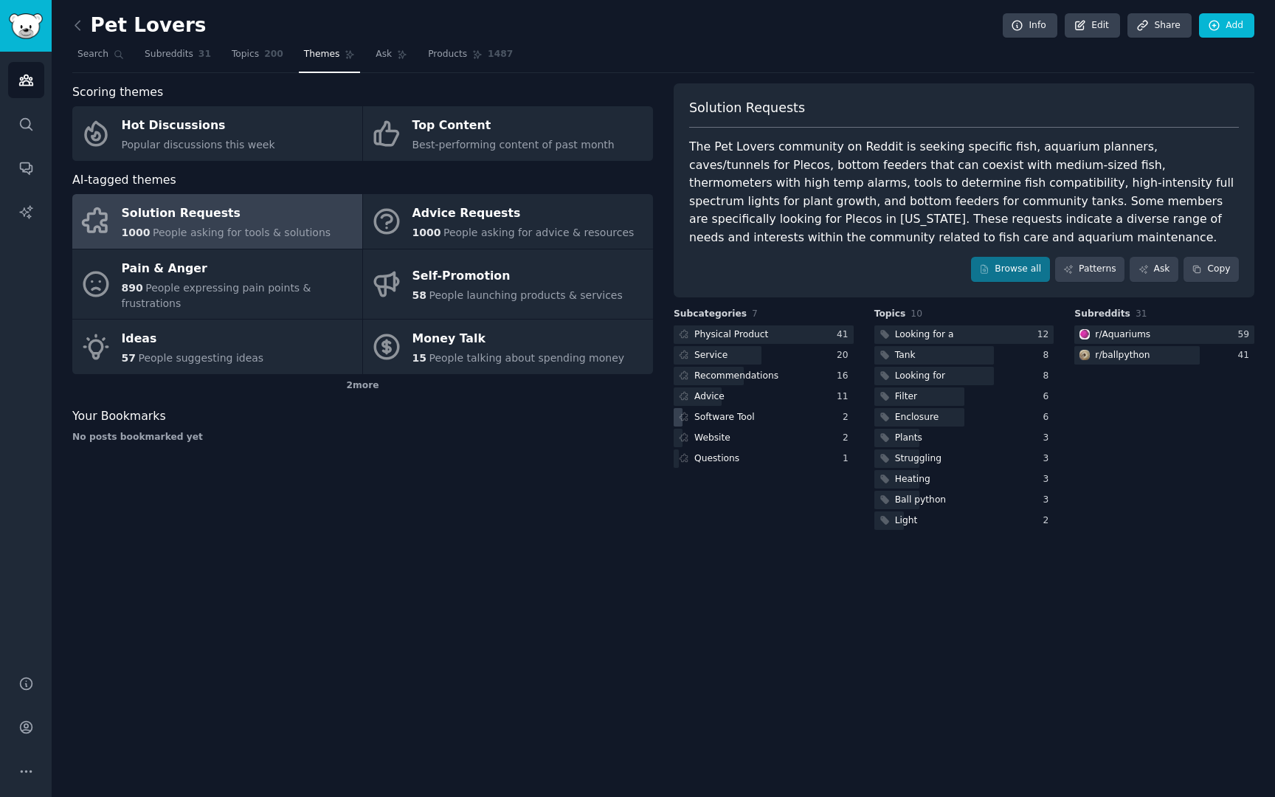
click at [743, 418] on div "Software Tool" at bounding box center [724, 417] width 61 height 13
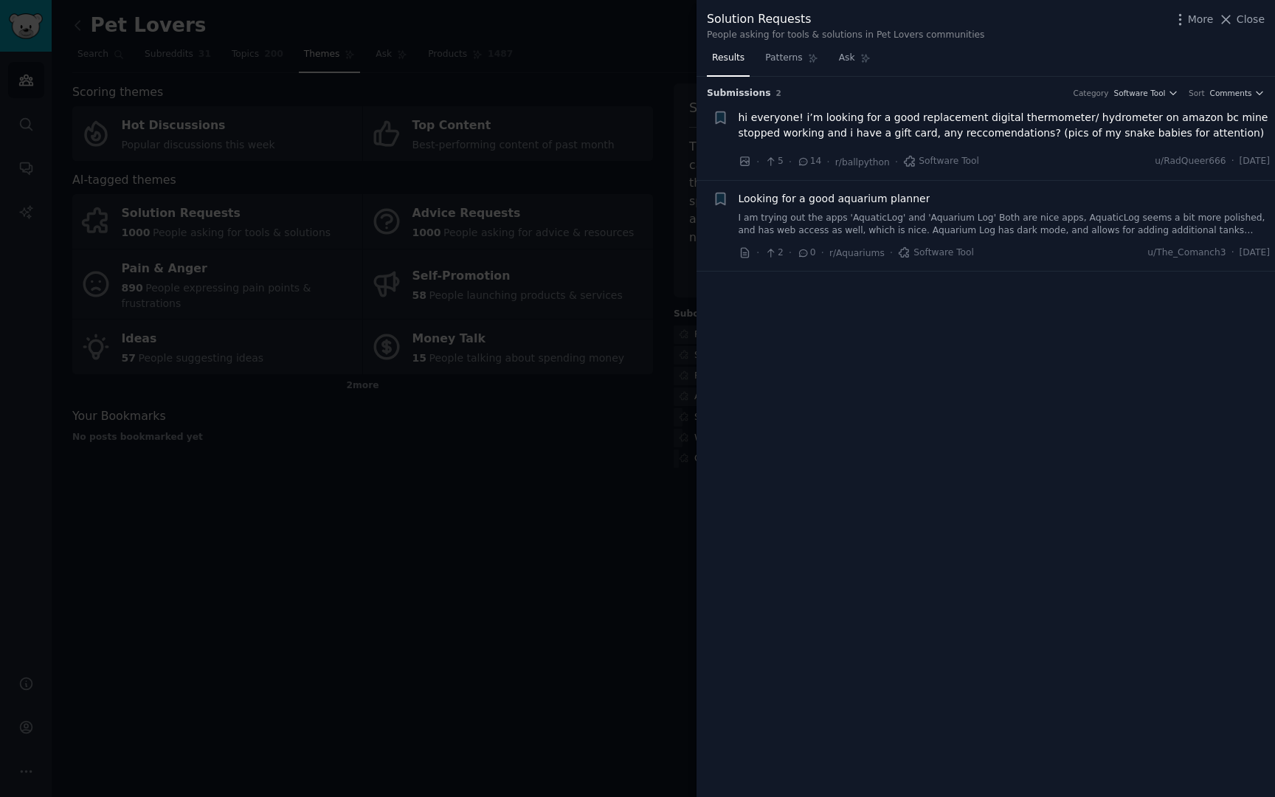
click at [649, 535] on div at bounding box center [637, 398] width 1275 height 797
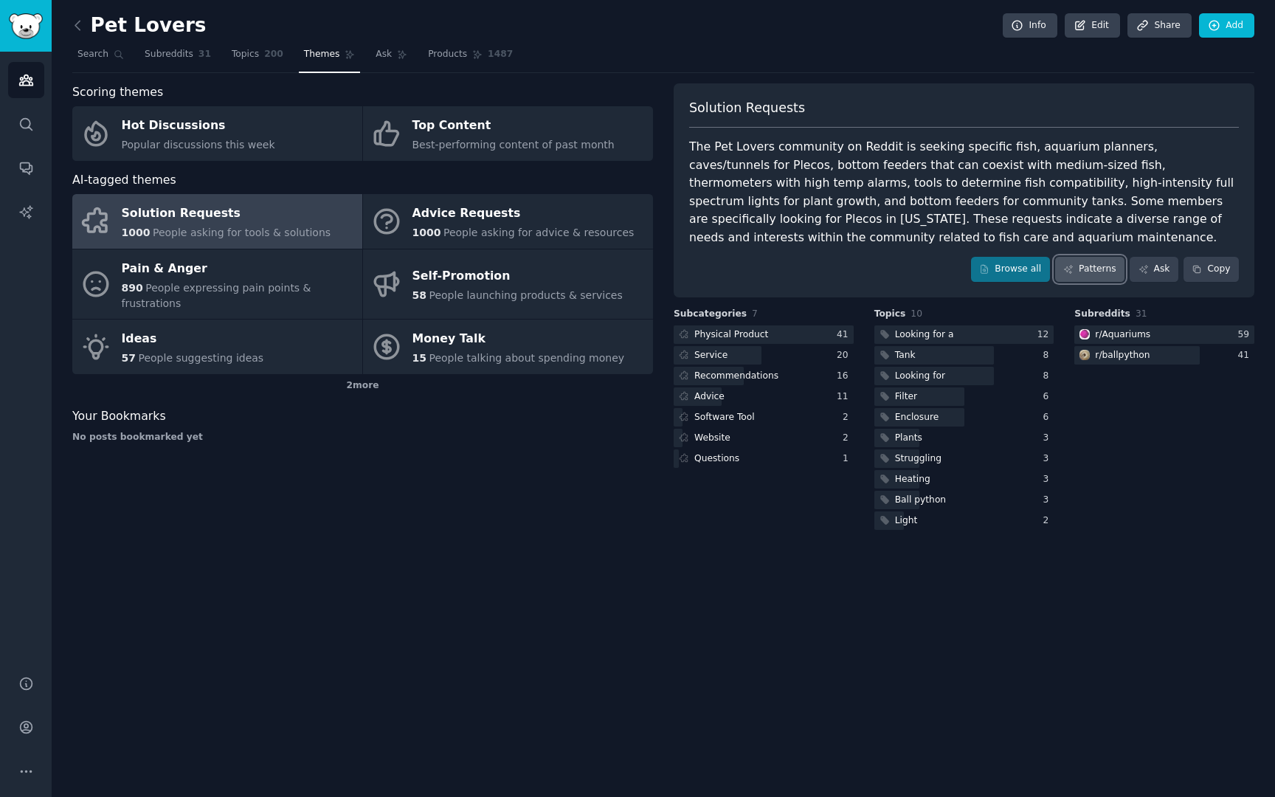
click at [1092, 263] on link "Patterns" at bounding box center [1089, 269] width 69 height 25
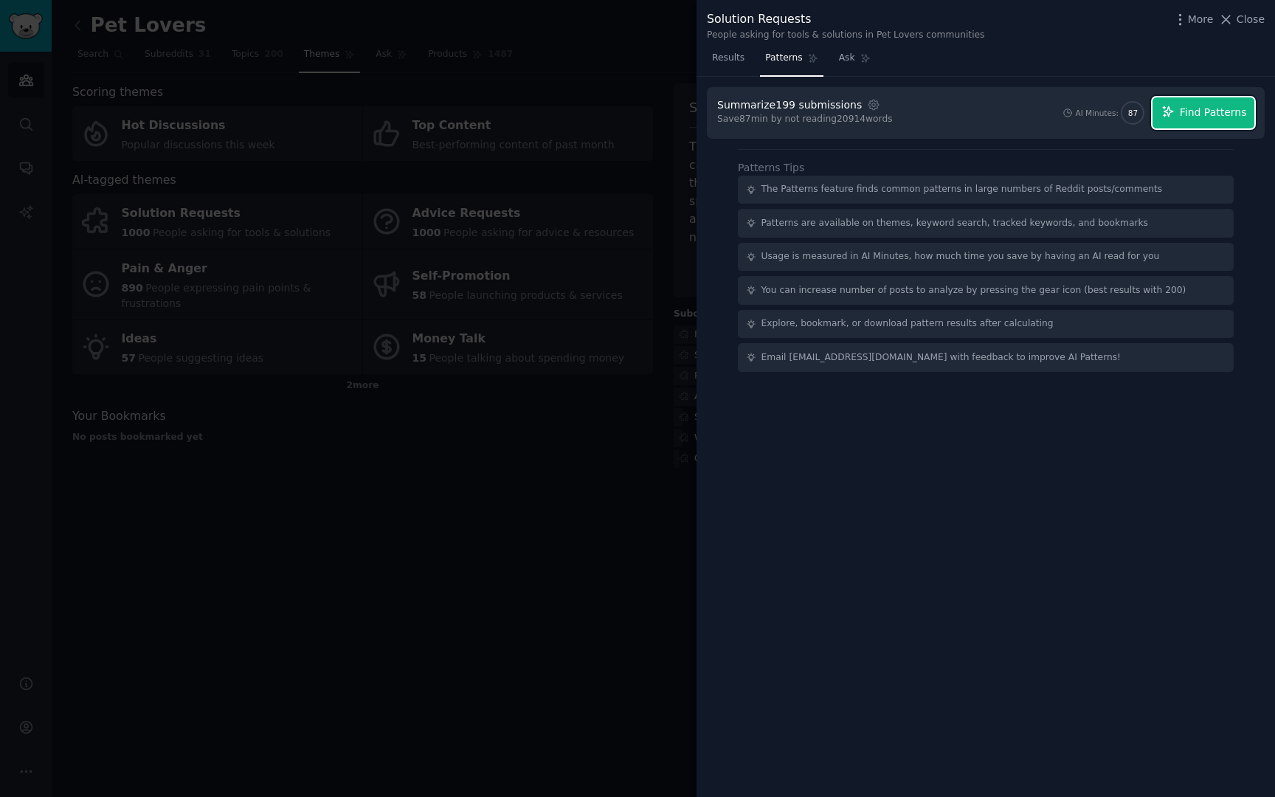
click at [1182, 105] on span "Find Patterns" at bounding box center [1213, 112] width 67 height 15
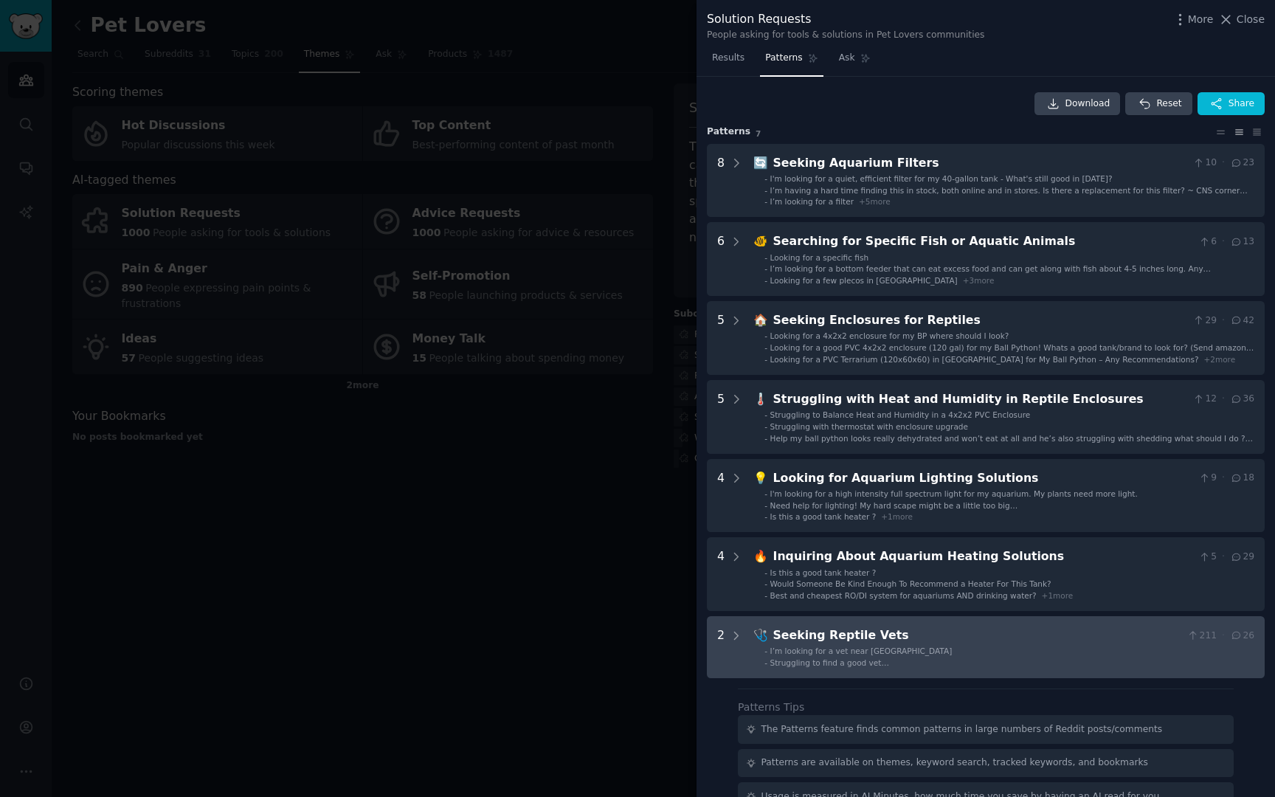
click at [865, 653] on span "I’m looking for a vet near LAX" at bounding box center [862, 651] width 182 height 9
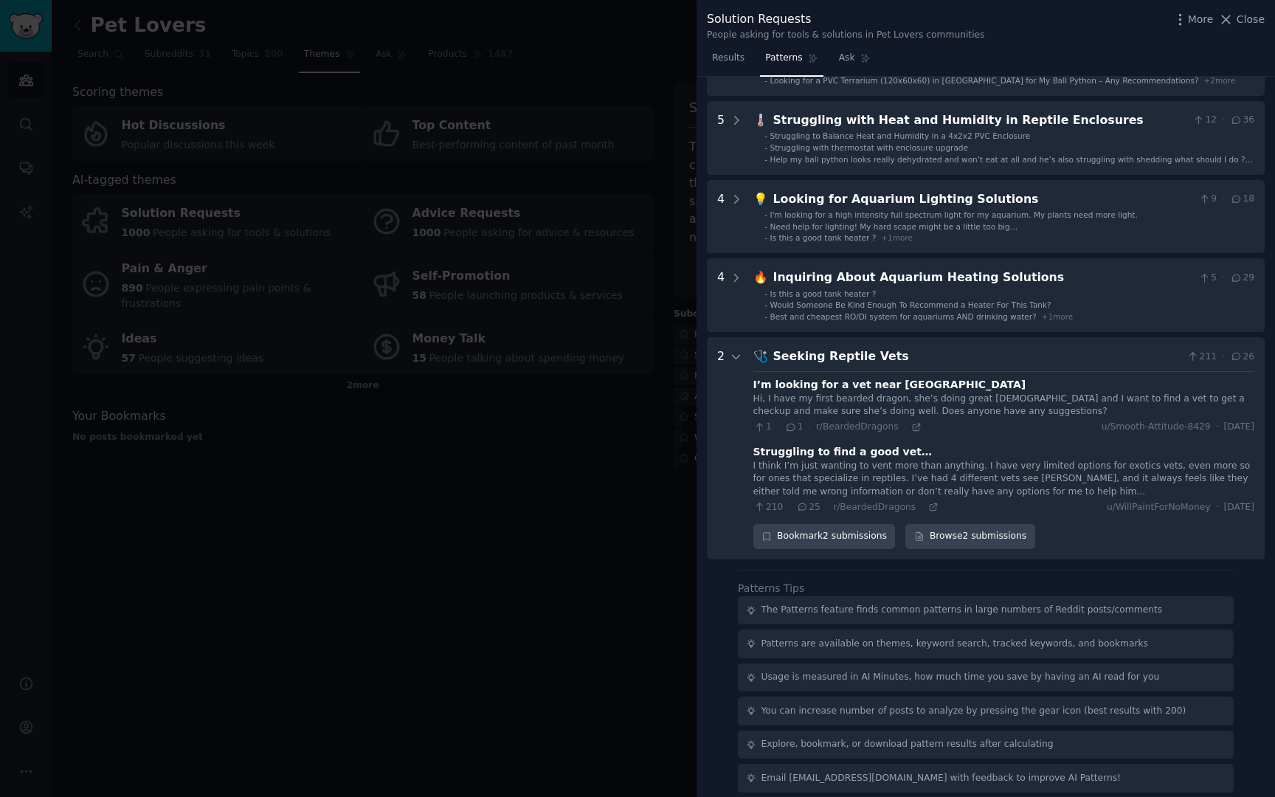
scroll to position [289, 0]
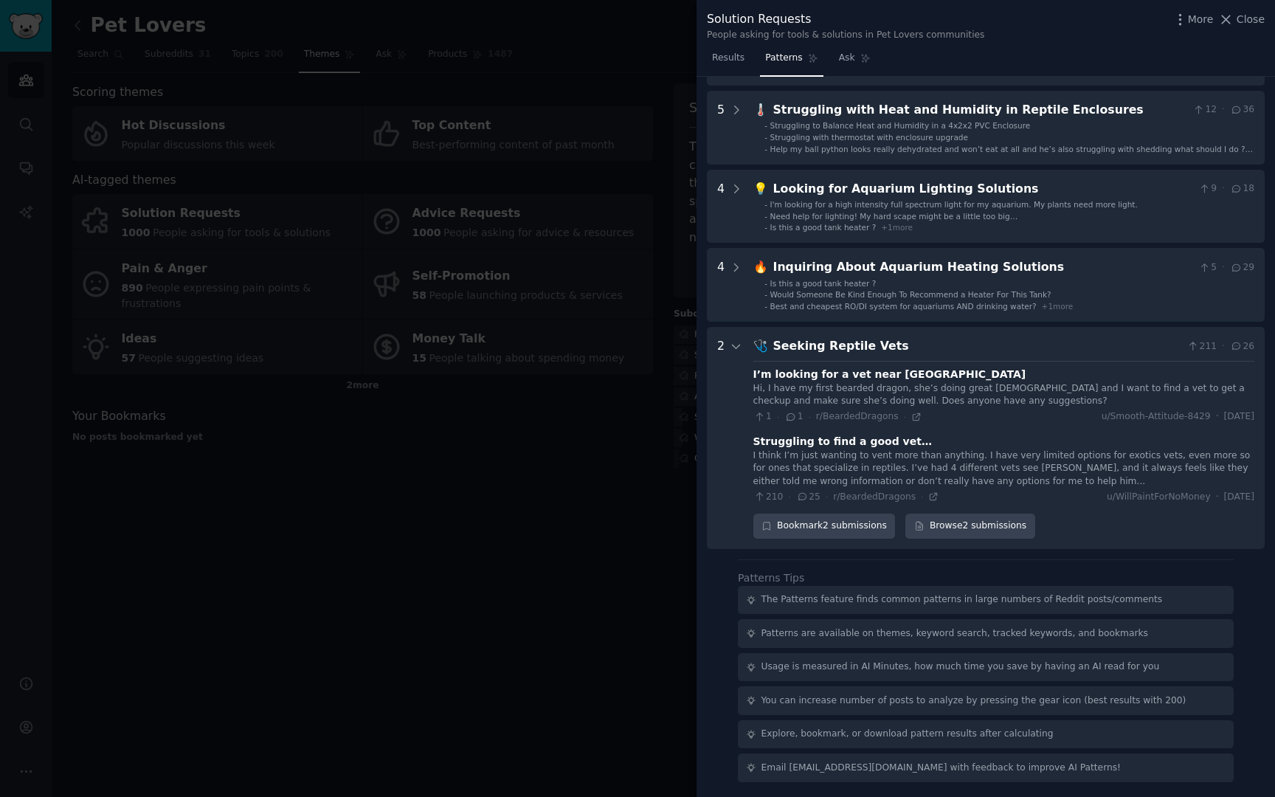
click at [922, 401] on div "Hi, I have my first bearded dragon, she’s doing great 5 months old and I want t…" at bounding box center [1004, 395] width 501 height 26
drag, startPoint x: 869, startPoint y: 461, endPoint x: 1035, endPoint y: 461, distance: 166.1
click at [1034, 461] on div "I think I’m just wanting to vent more than anything. I have very limited option…" at bounding box center [1004, 468] width 501 height 39
click at [1035, 461] on div "I think I’m just wanting to vent more than anything. I have very limited option…" at bounding box center [1004, 468] width 501 height 39
drag, startPoint x: 922, startPoint y: 462, endPoint x: 1052, endPoint y: 462, distance: 130.6
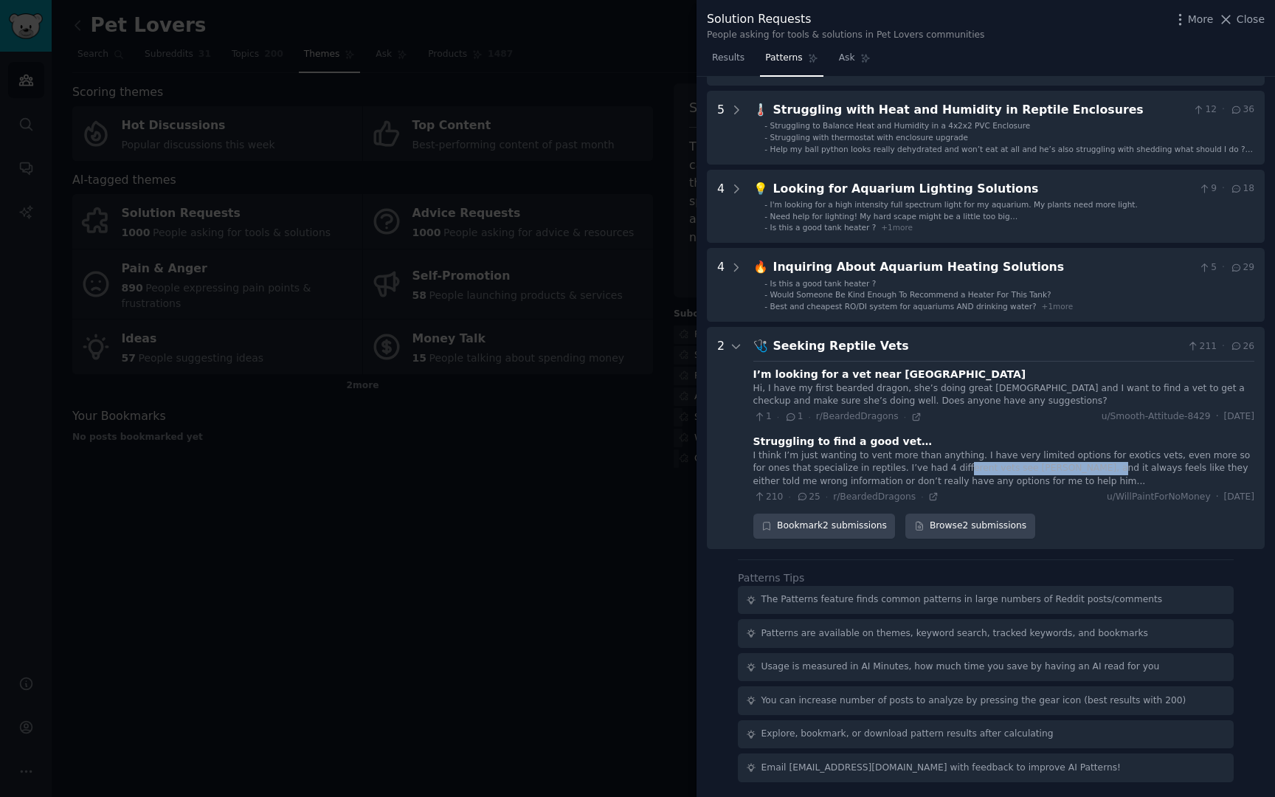
click at [1052, 462] on div "I think I’m just wanting to vent more than anything. I have very limited option…" at bounding box center [1004, 468] width 501 height 39
drag, startPoint x: 976, startPoint y: 453, endPoint x: 1128, endPoint y: 453, distance: 152.0
click at [1128, 453] on div "I think I’m just wanting to vent more than anything. I have very limited option…" at bounding box center [1004, 468] width 501 height 39
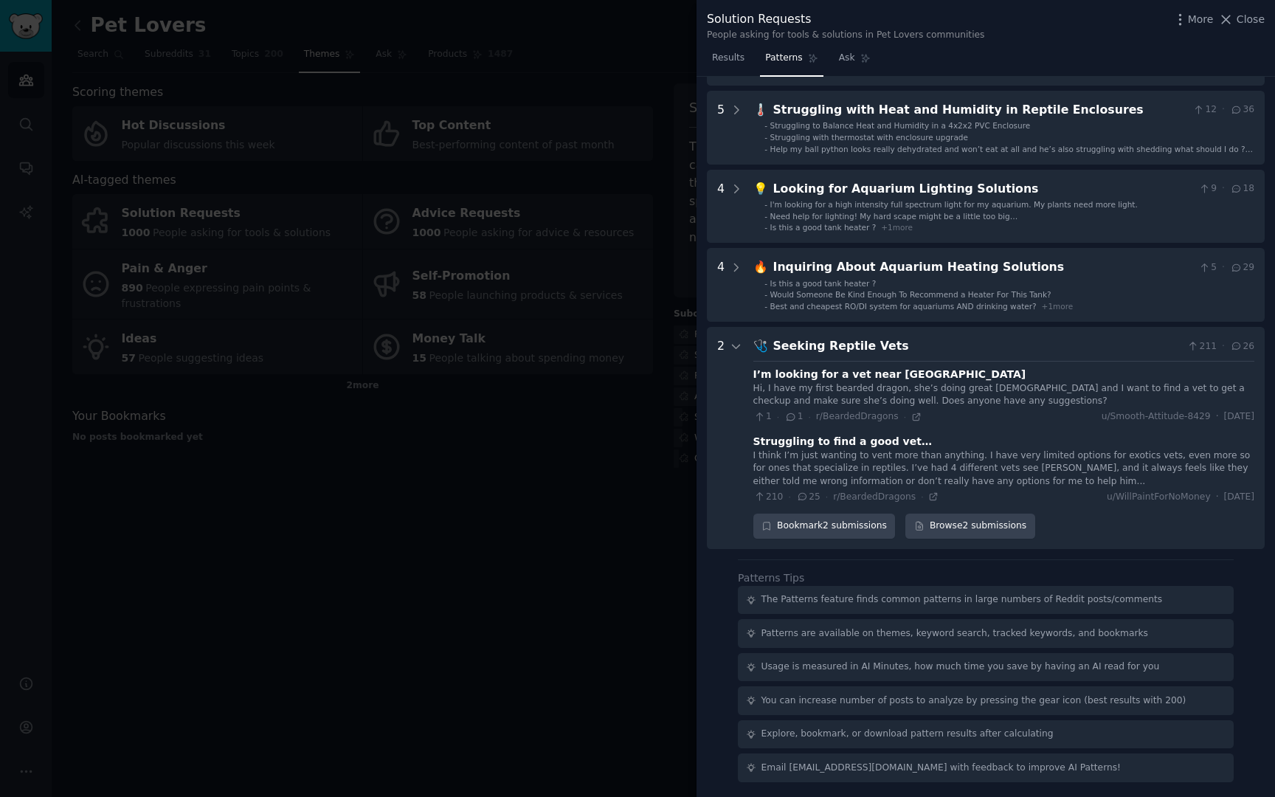
click at [600, 580] on div at bounding box center [637, 398] width 1275 height 797
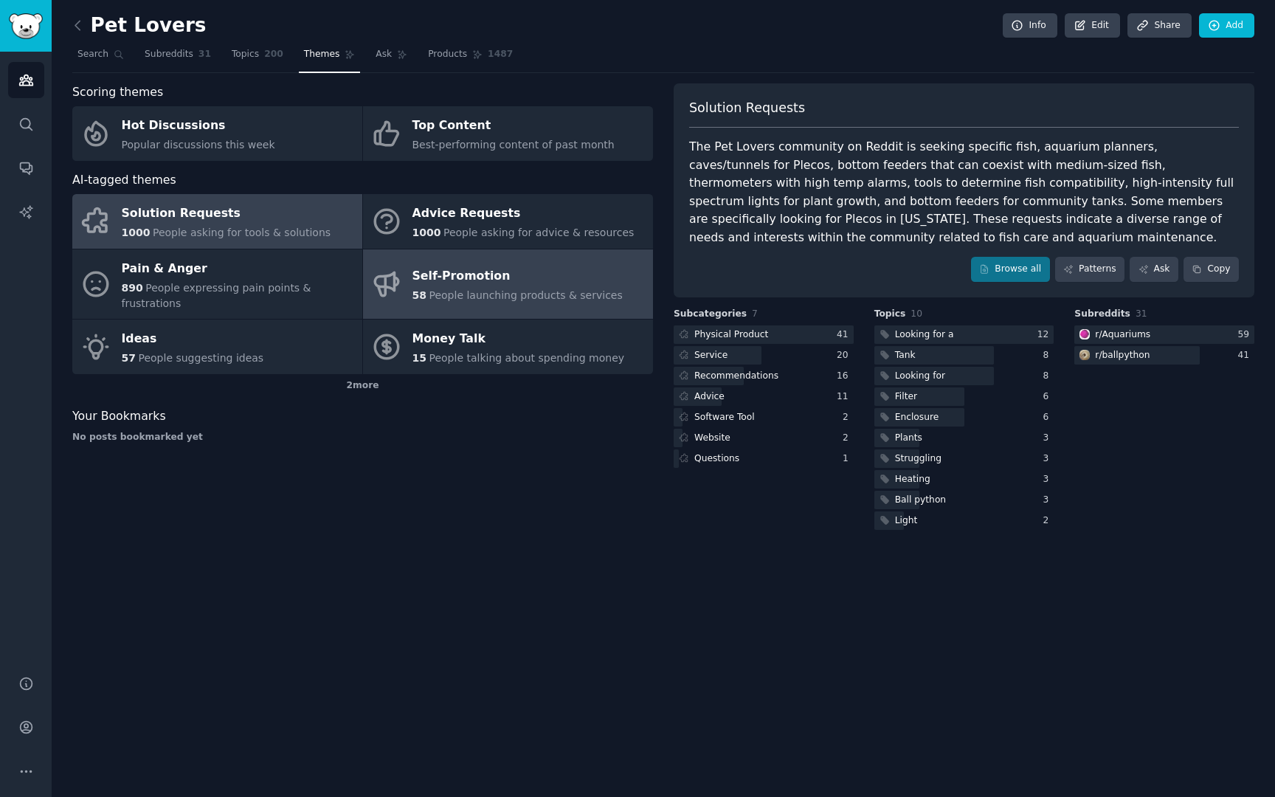
click at [428, 276] on div "Self-Promotion" at bounding box center [518, 277] width 210 height 24
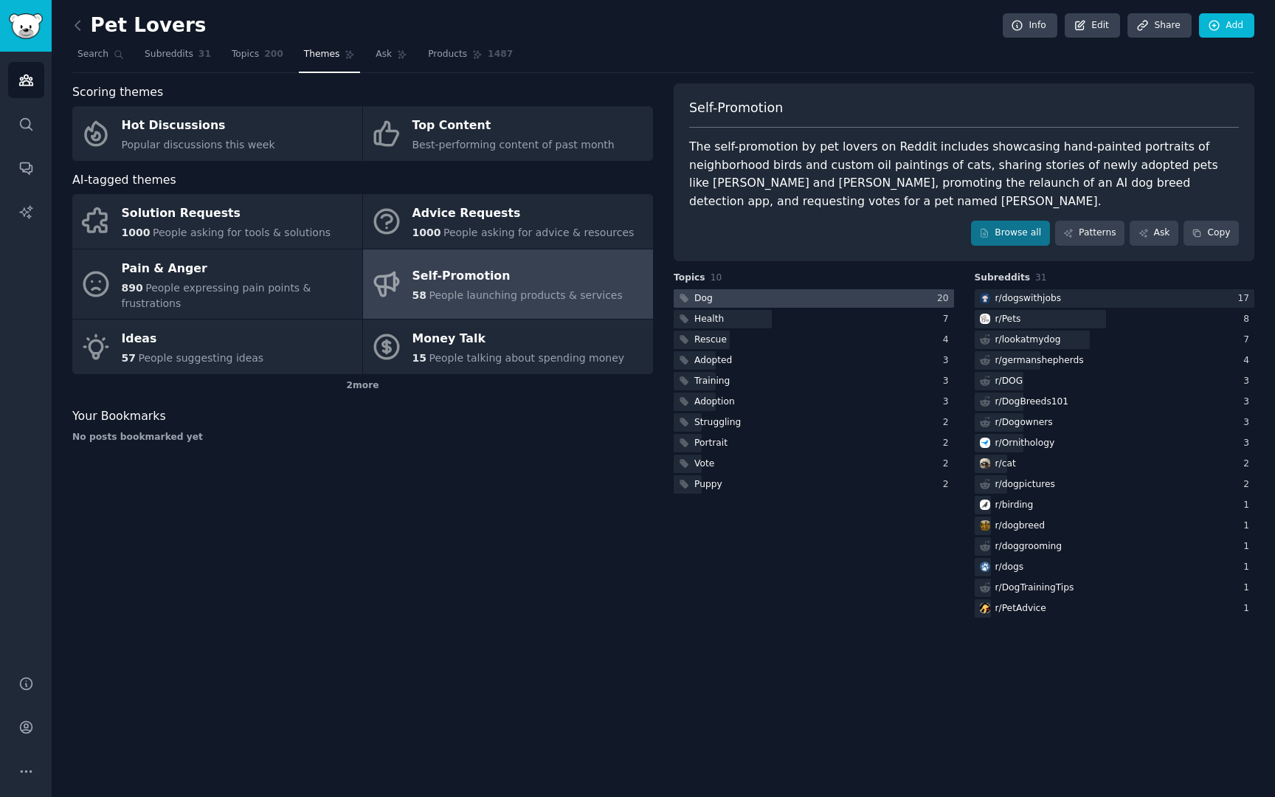
click at [867, 289] on div at bounding box center [814, 298] width 280 height 18
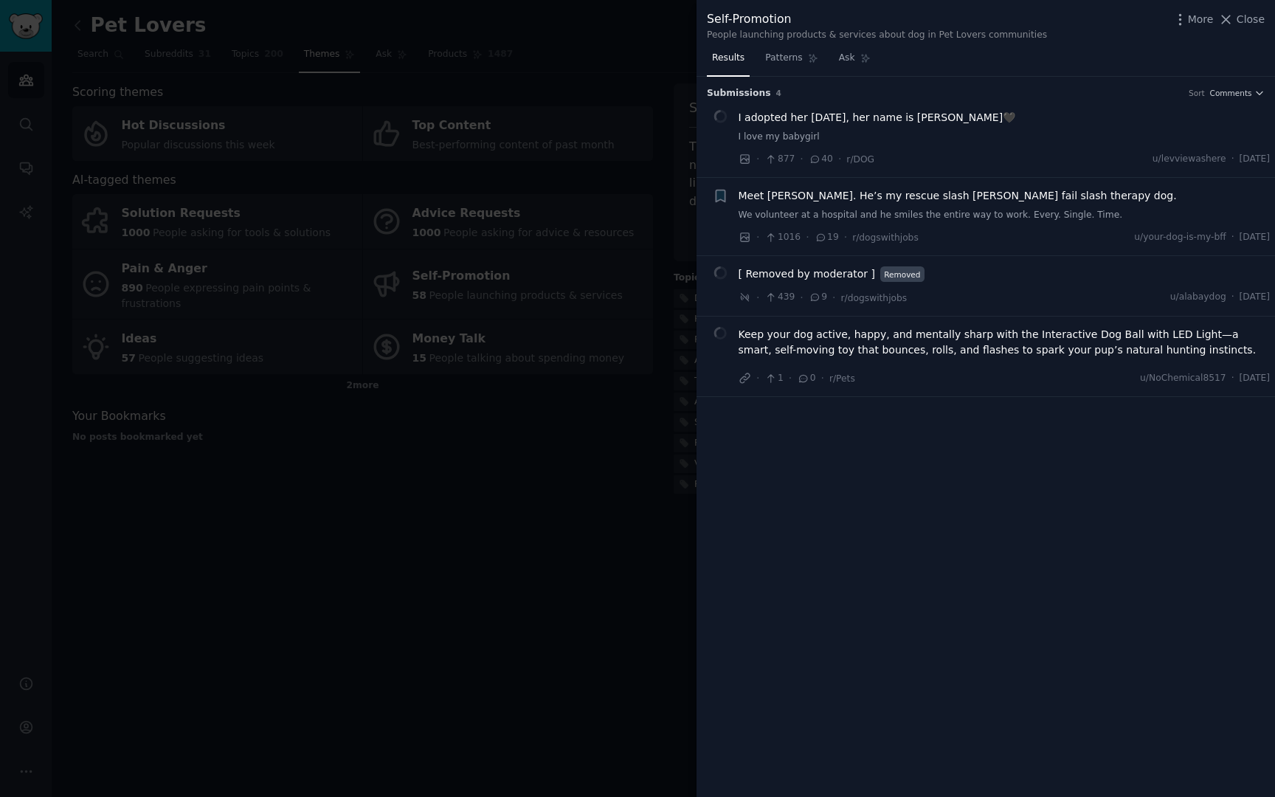
click at [616, 469] on div at bounding box center [637, 398] width 1275 height 797
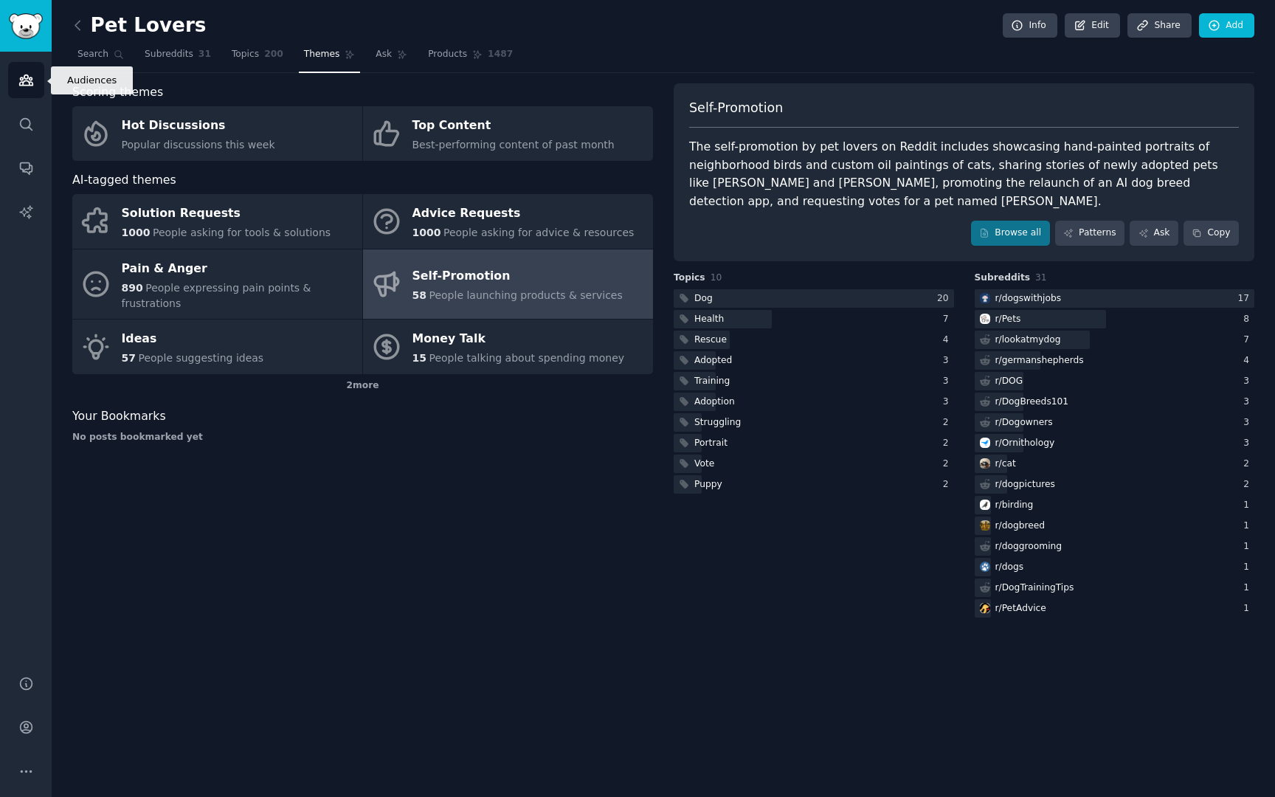
click at [27, 93] on link "Audiences" at bounding box center [26, 80] width 36 height 36
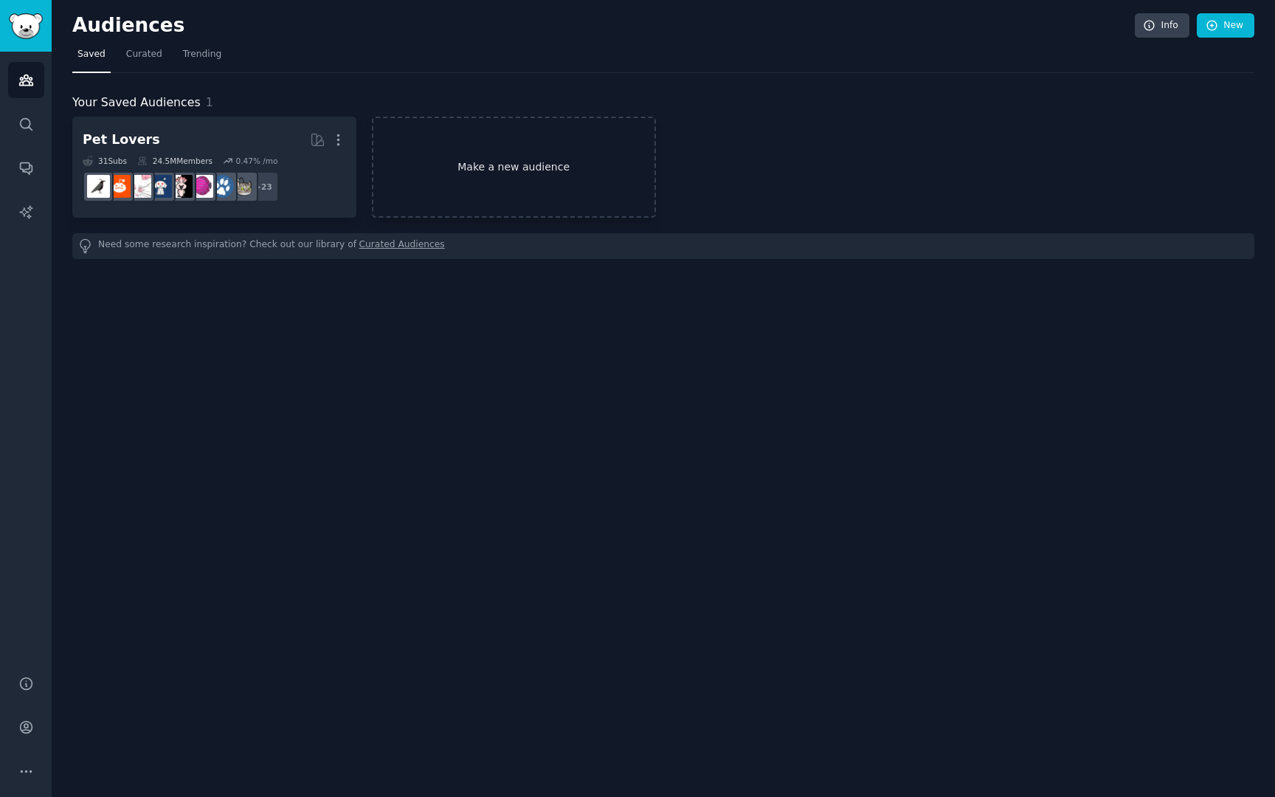
click at [430, 167] on link "Make a new audience" at bounding box center [514, 167] width 284 height 101
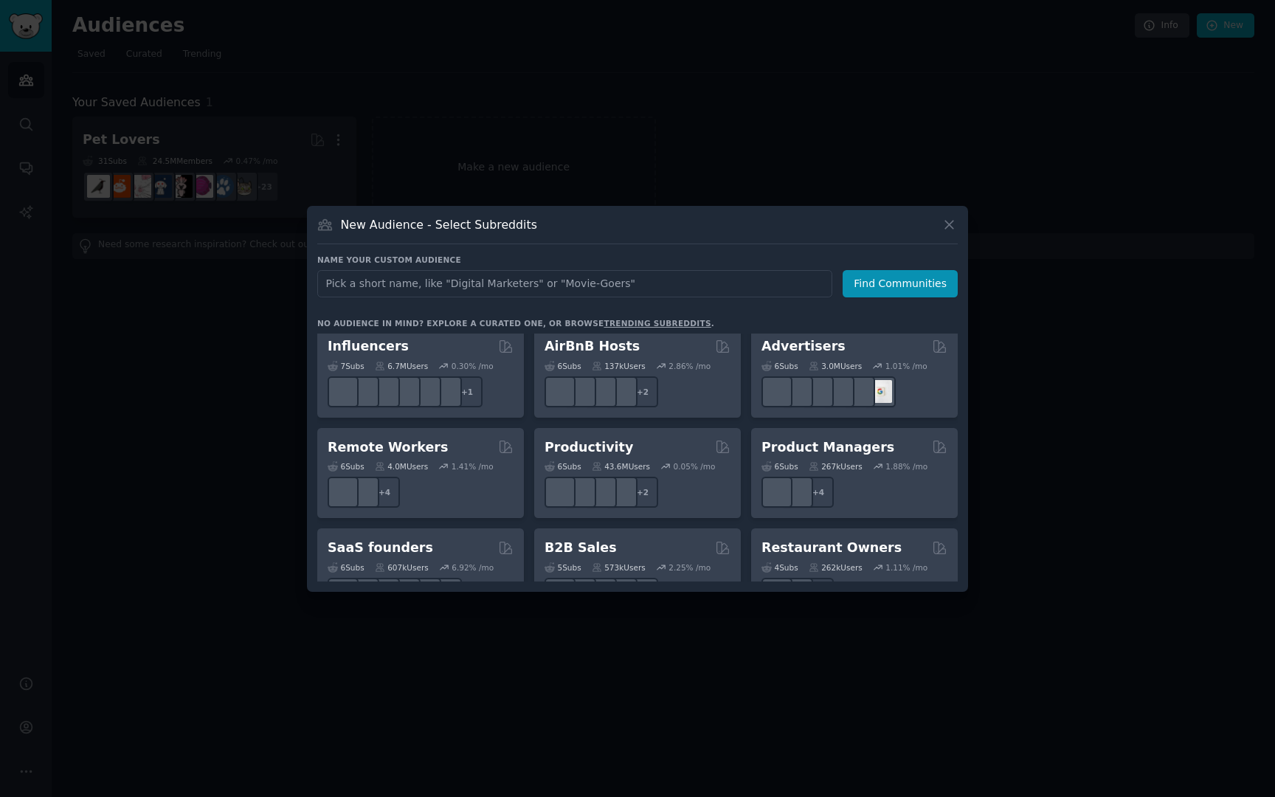
scroll to position [1097, 0]
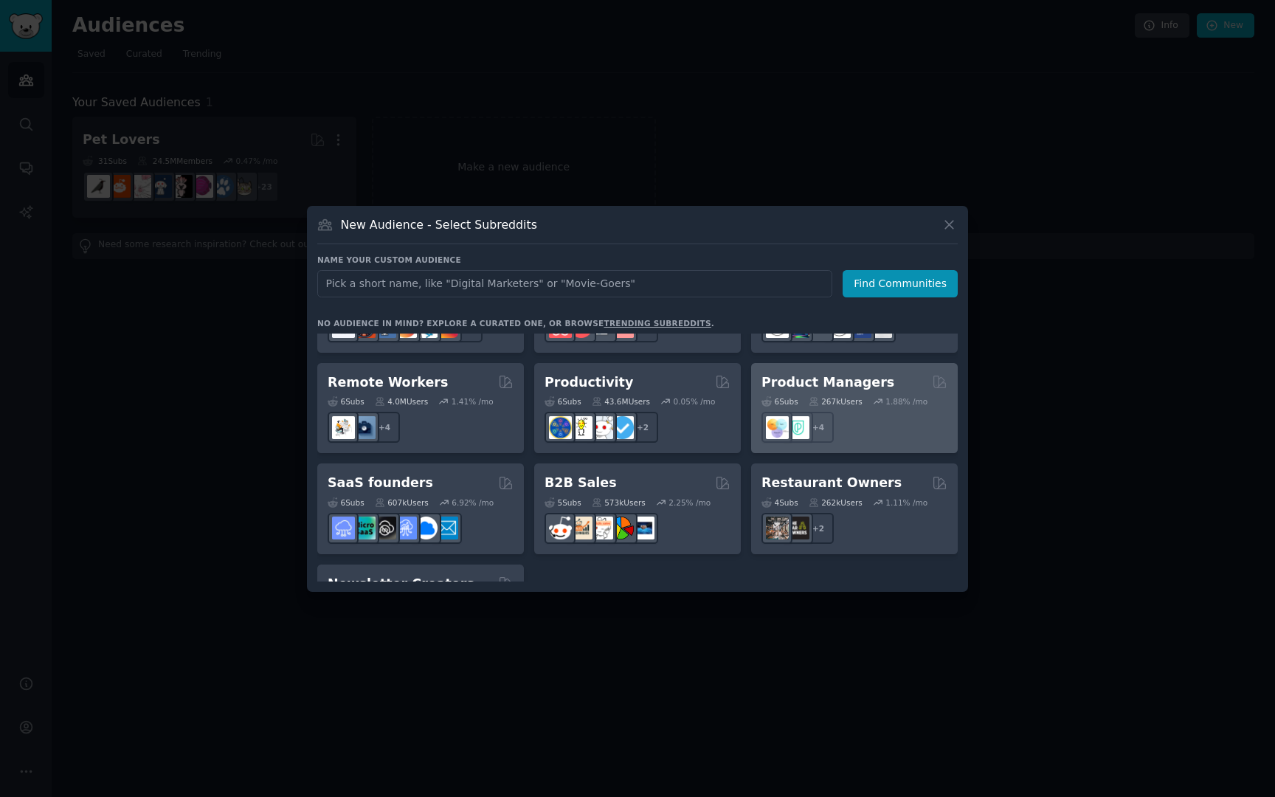
click at [903, 412] on div "+ 4" at bounding box center [855, 427] width 186 height 31
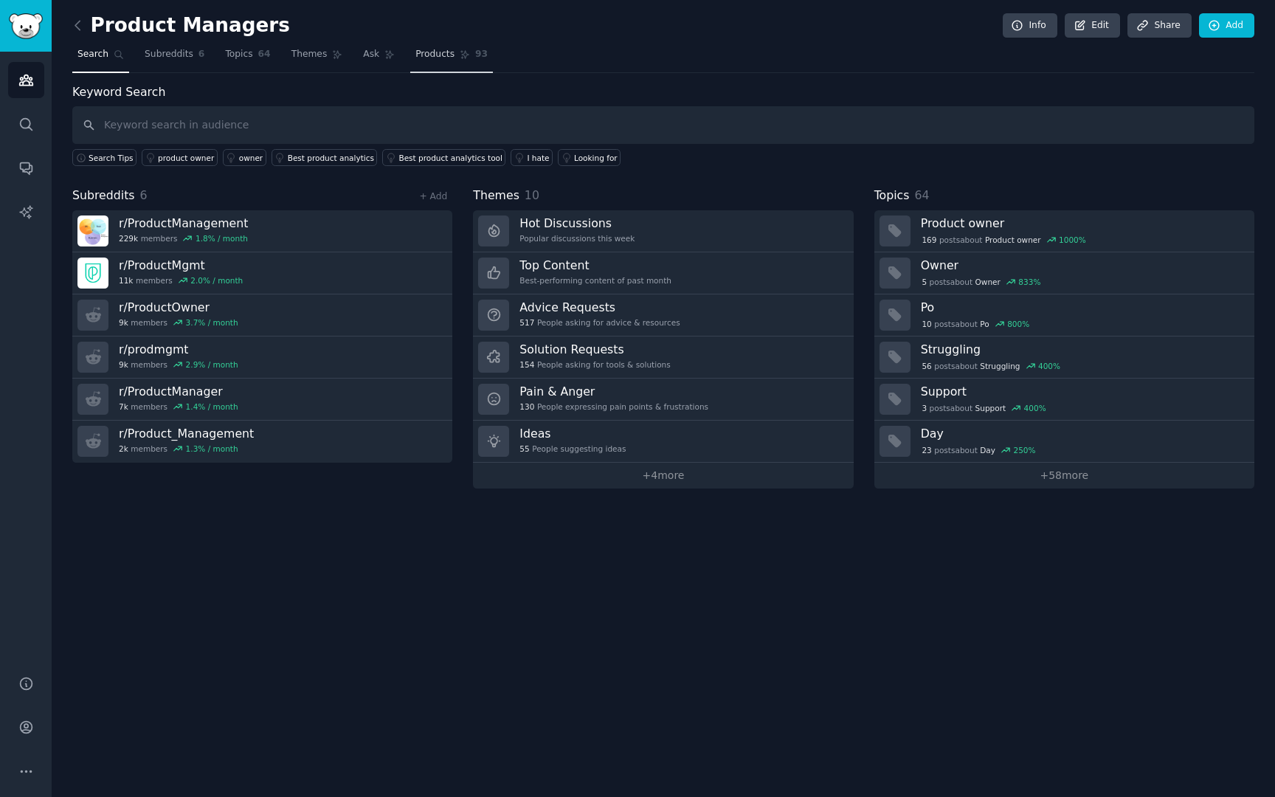
click at [434, 61] on link "Products 93" at bounding box center [451, 58] width 83 height 30
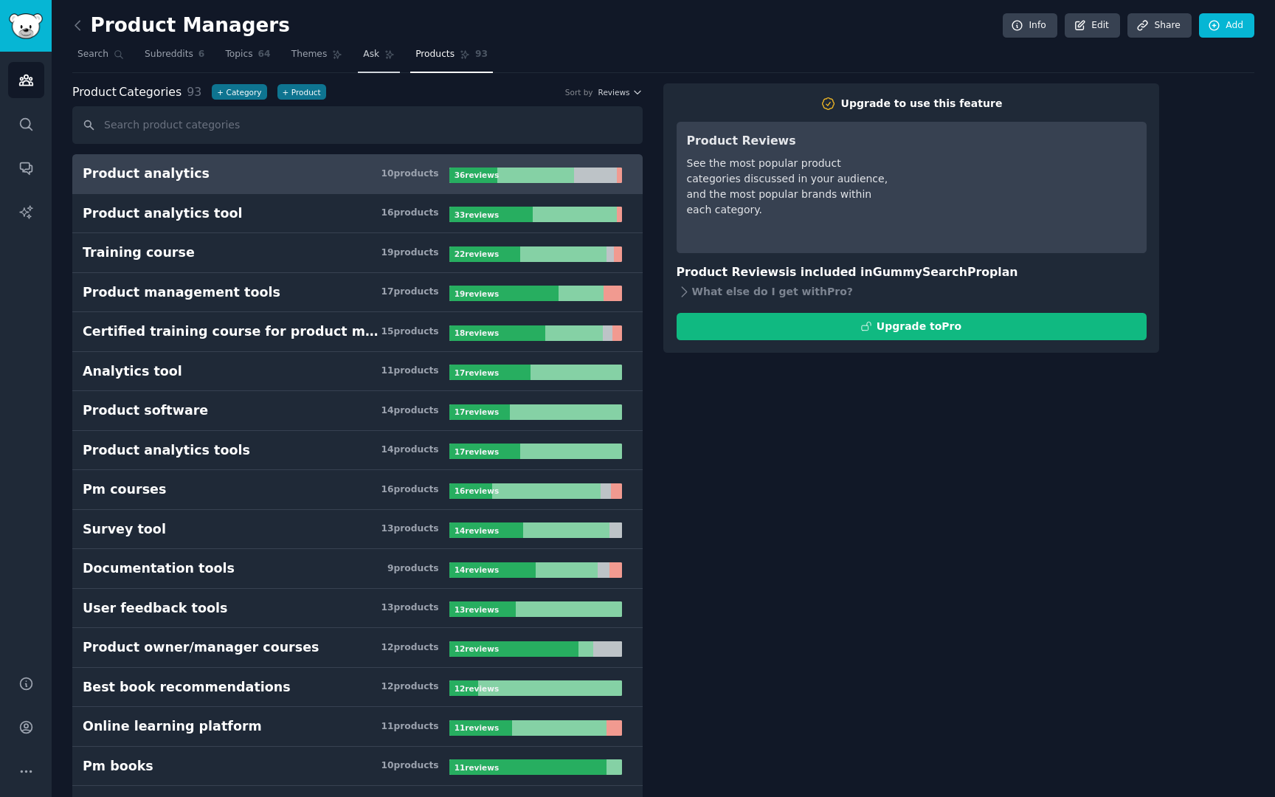
click at [377, 57] on link "Ask" at bounding box center [379, 58] width 42 height 30
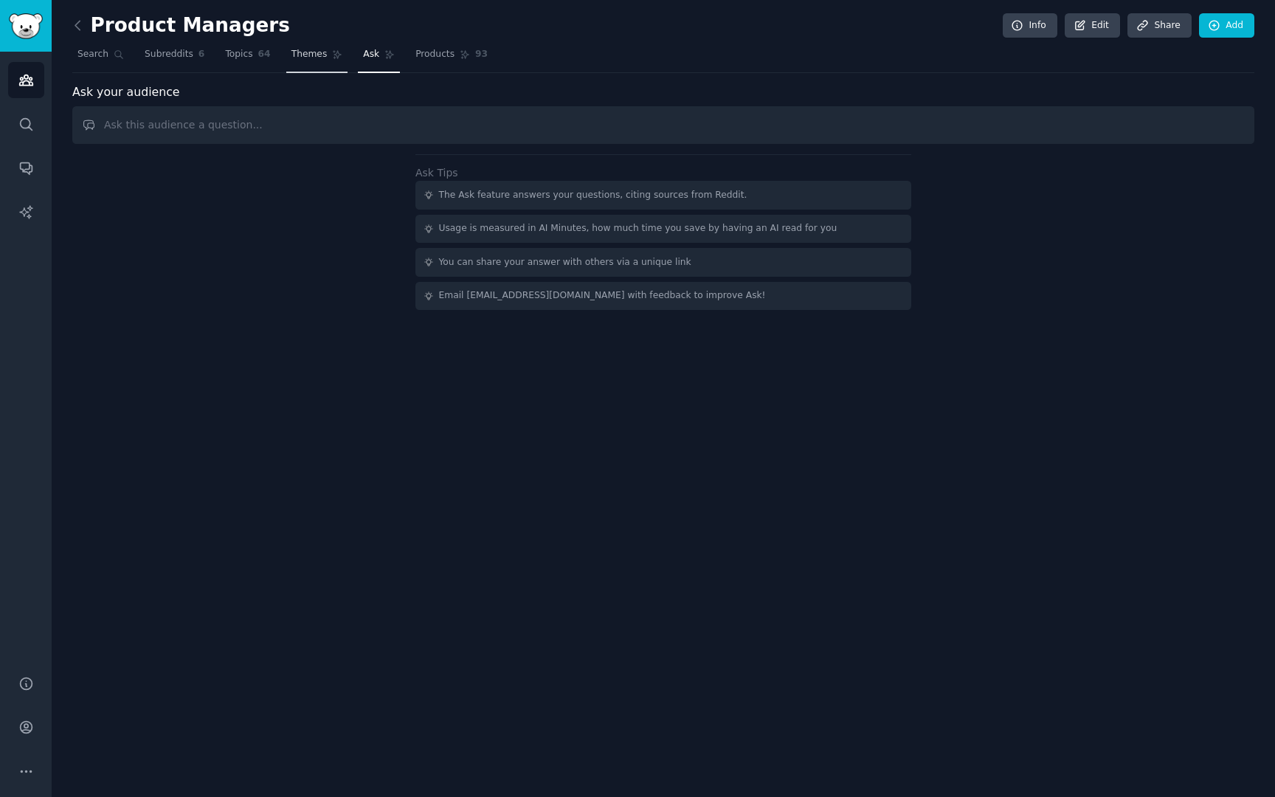
click at [316, 55] on span "Themes" at bounding box center [310, 54] width 36 height 13
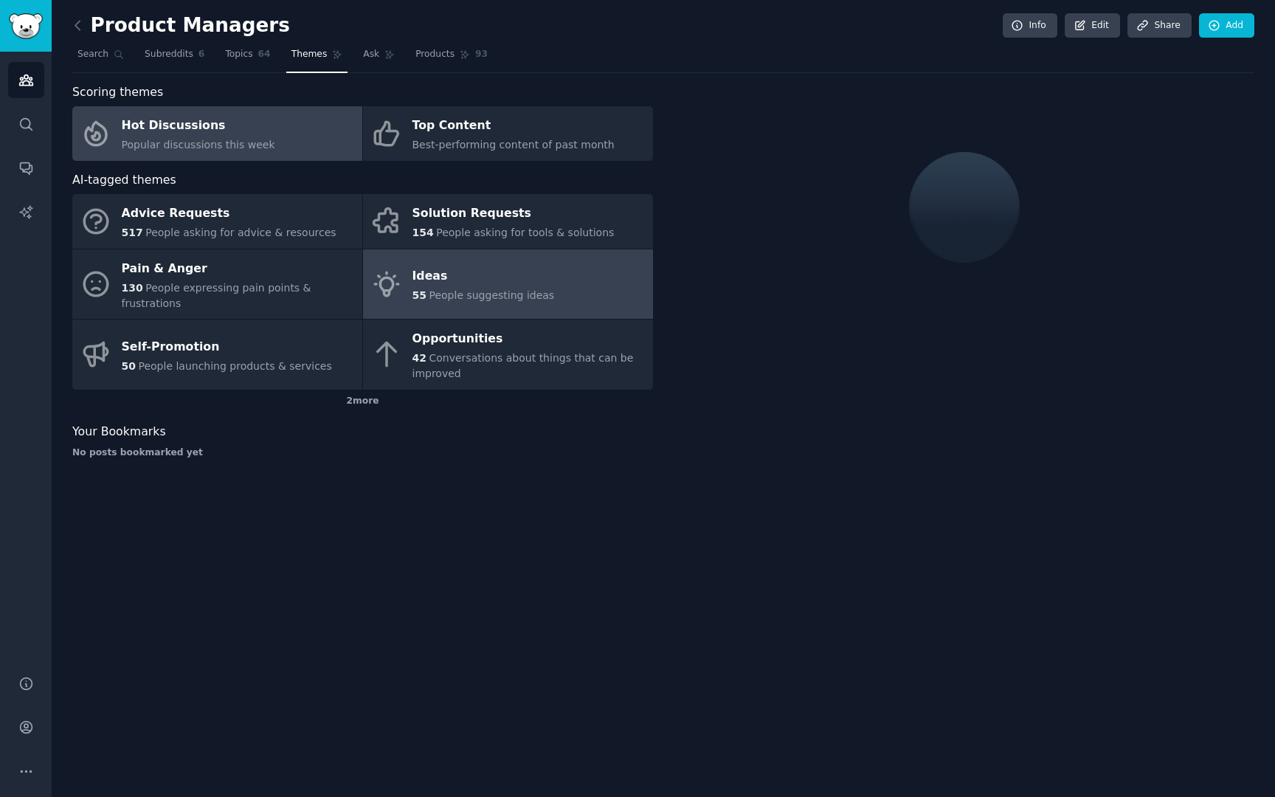
click at [506, 273] on div "Ideas" at bounding box center [484, 277] width 142 height 24
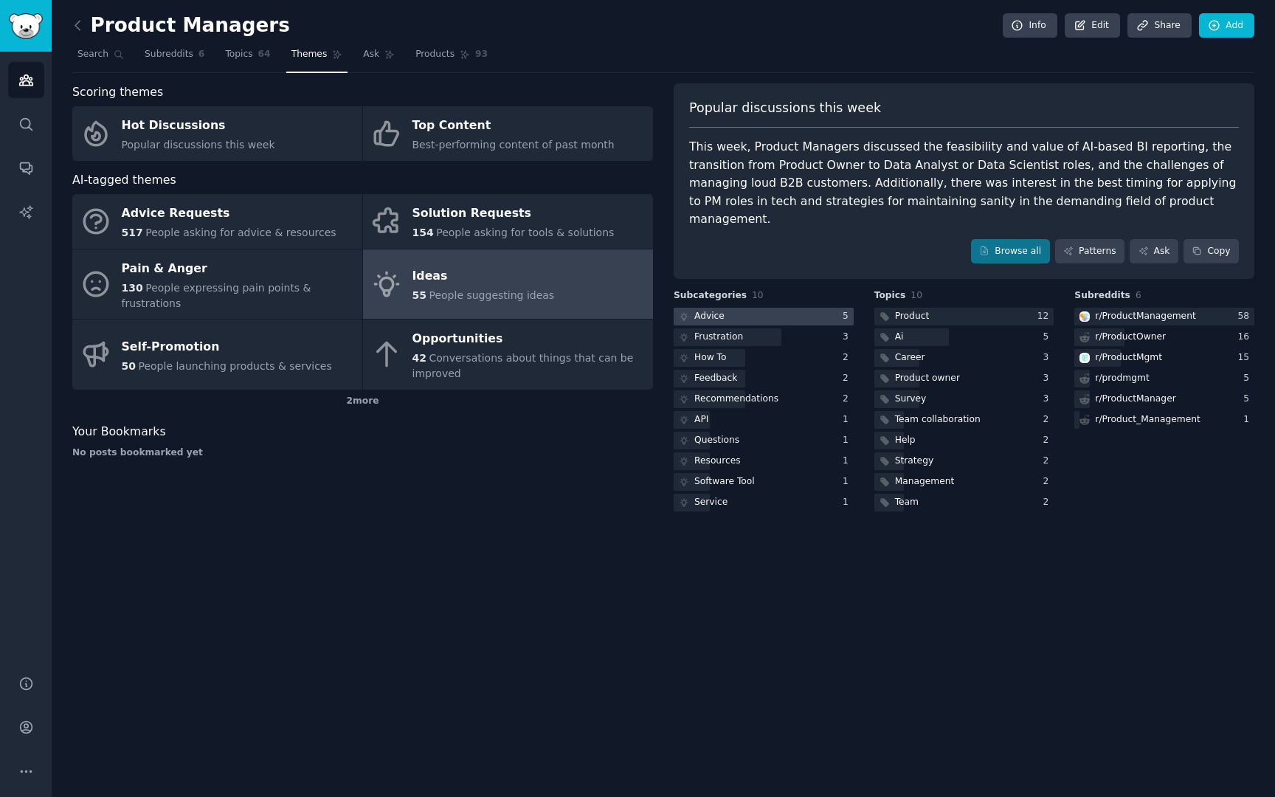
click at [772, 308] on div at bounding box center [764, 317] width 180 height 18
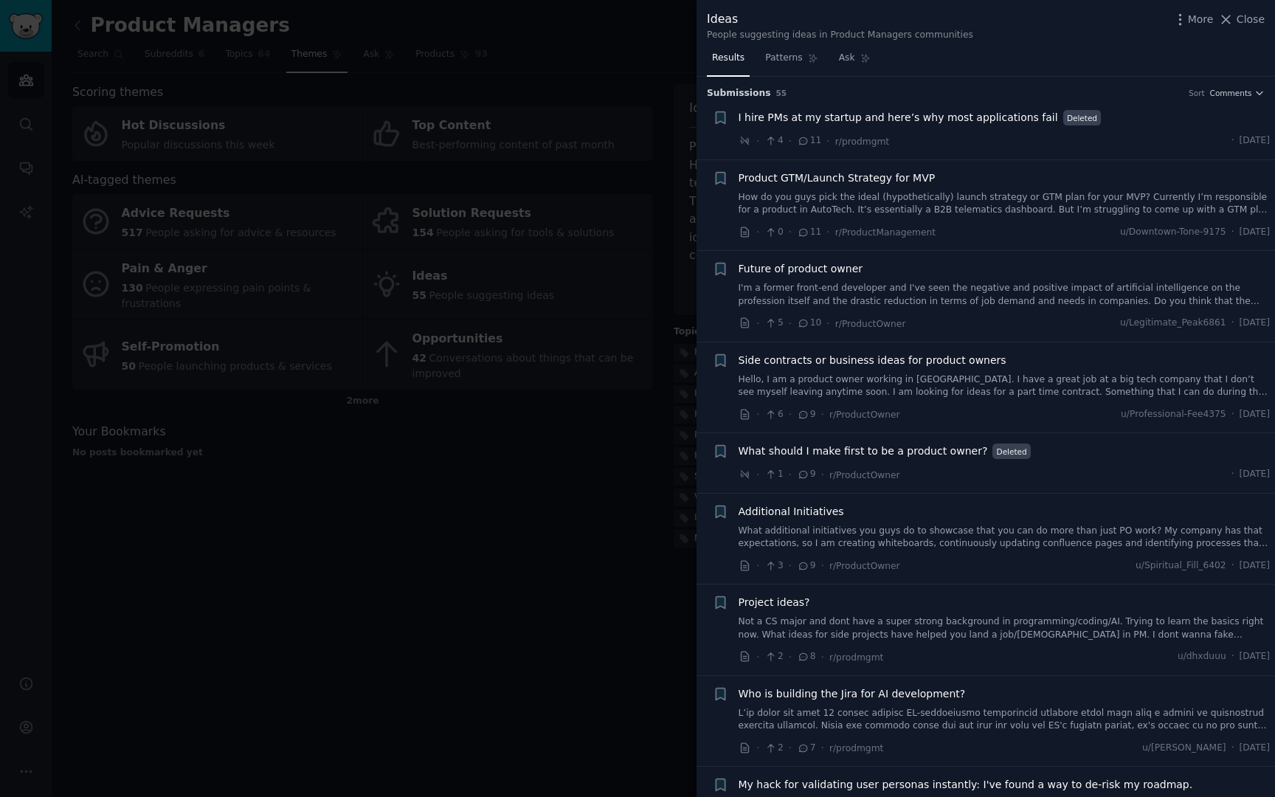
click at [653, 462] on div at bounding box center [637, 398] width 1275 height 797
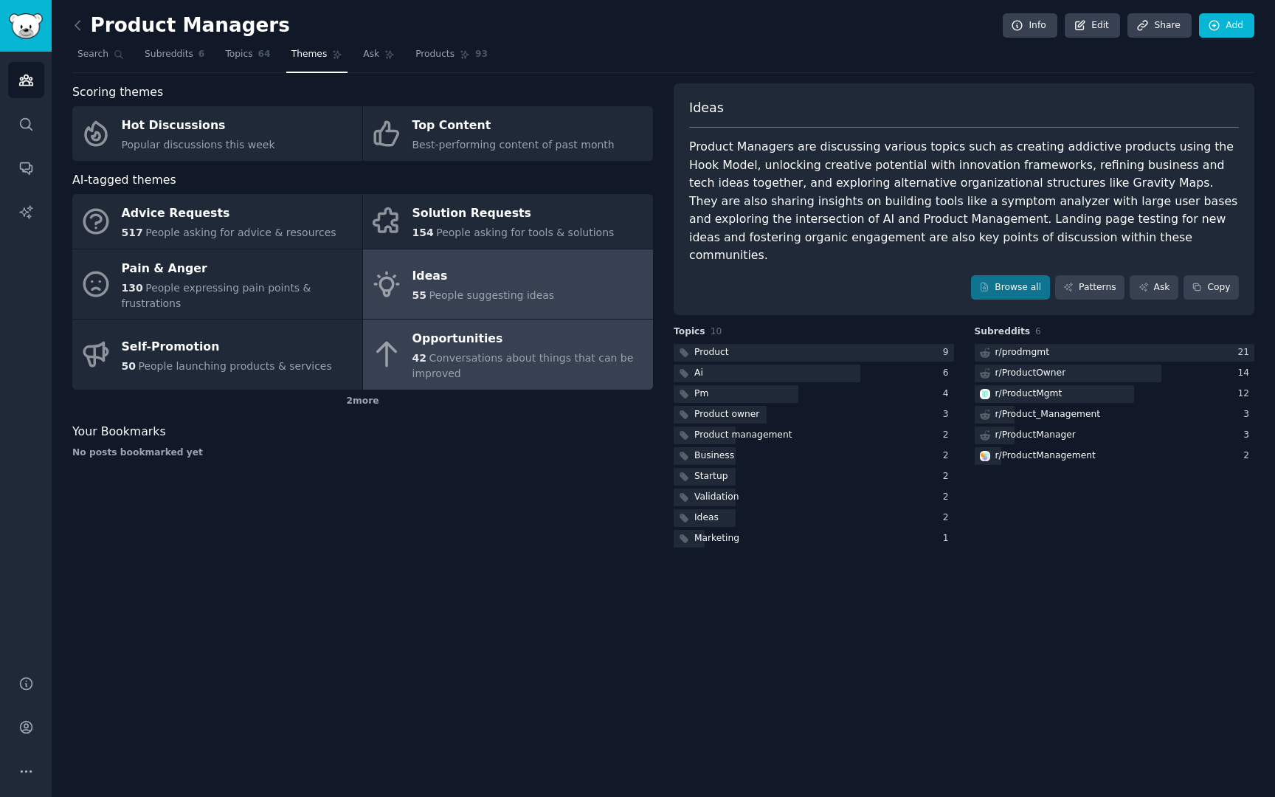
click at [411, 340] on link "Opportunities 42 Conversations about things that can be improved" at bounding box center [508, 355] width 290 height 70
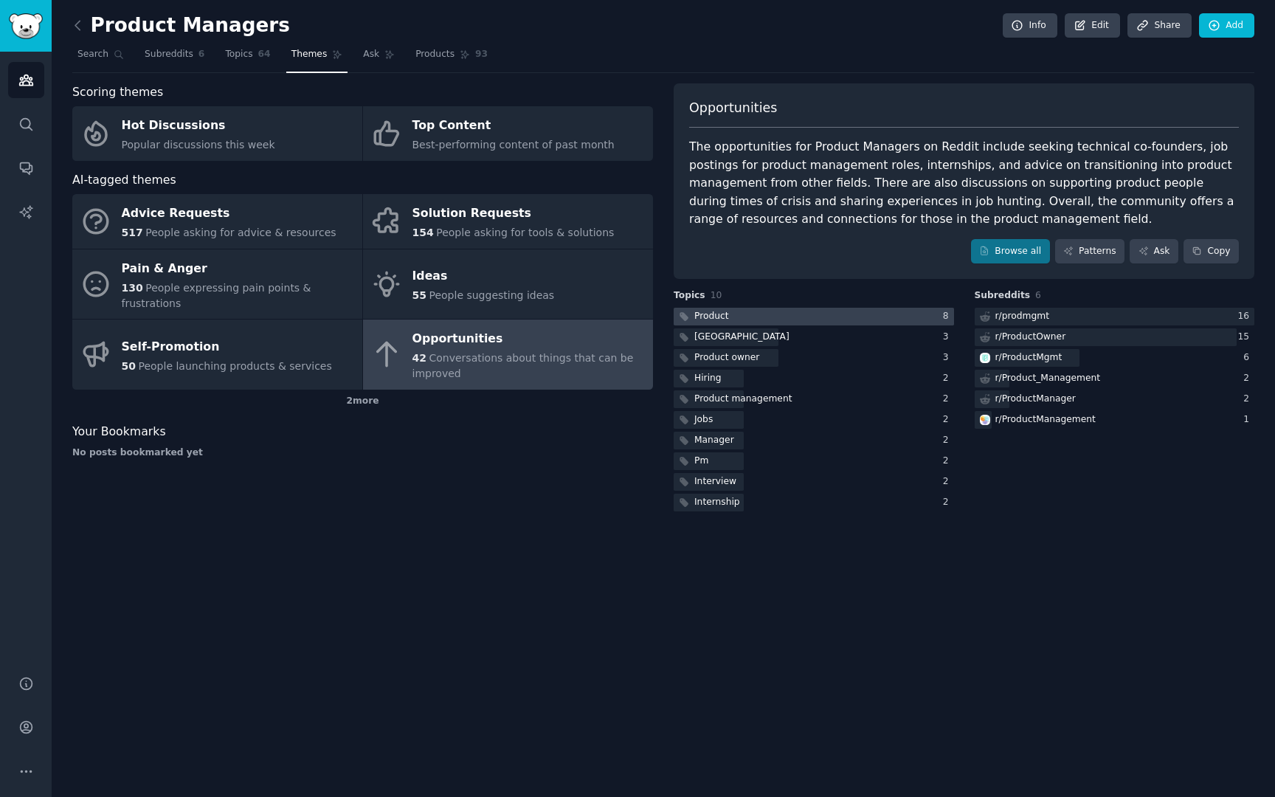
click at [723, 314] on div "Product" at bounding box center [711, 316] width 35 height 13
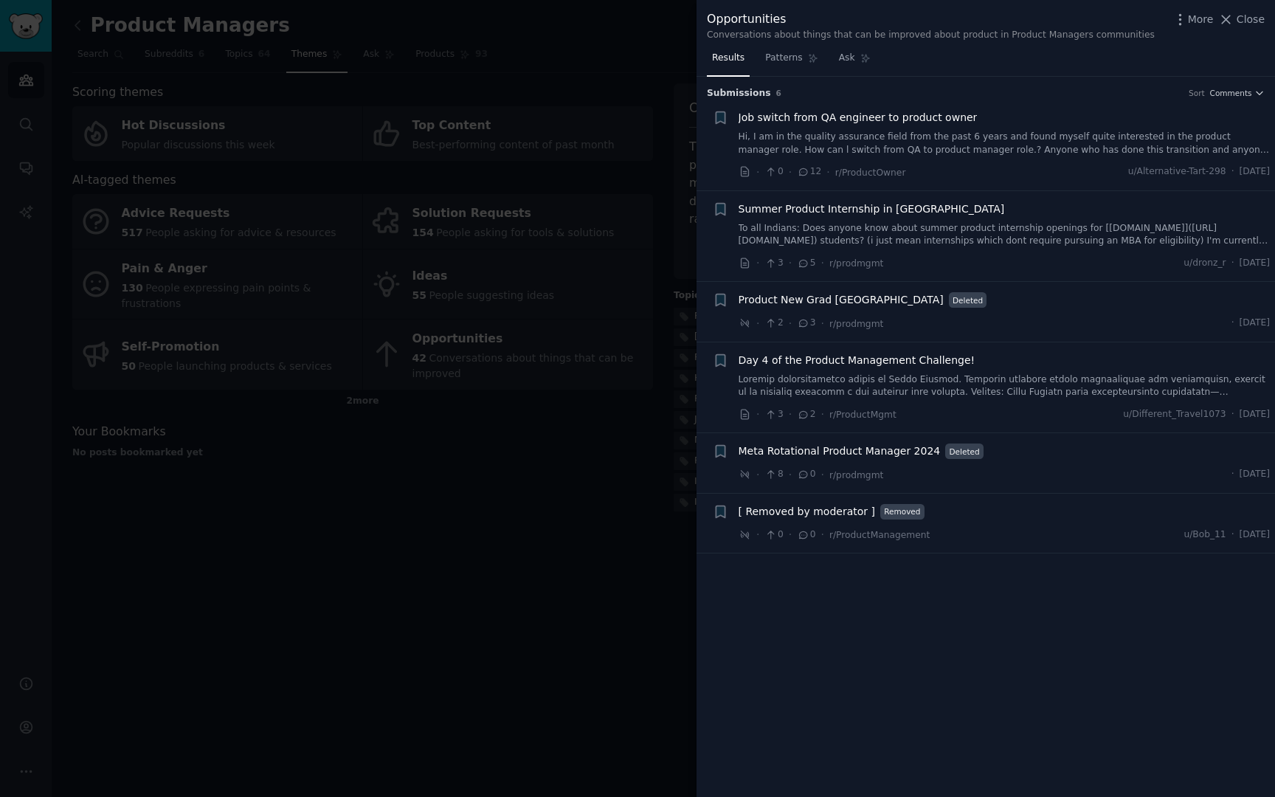
click at [604, 466] on div at bounding box center [637, 398] width 1275 height 797
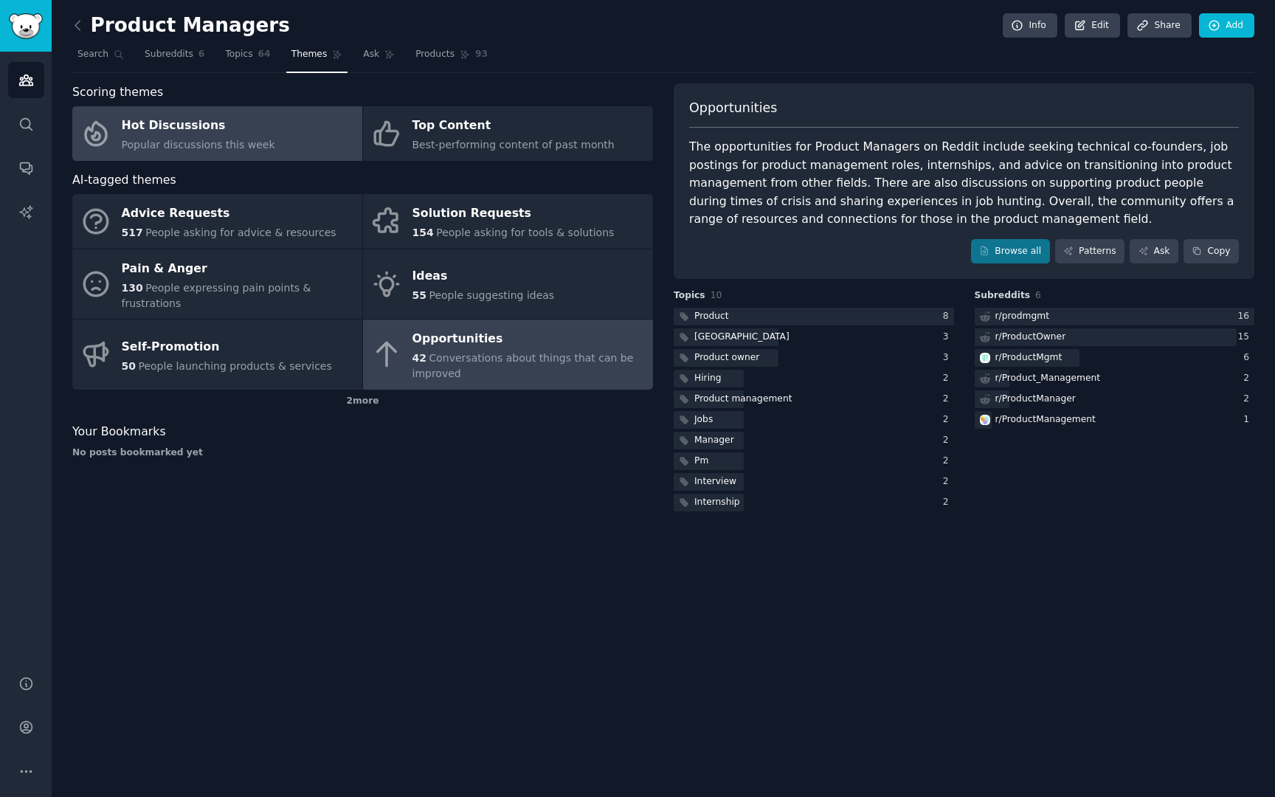
click at [175, 139] on span "Popular discussions this week" at bounding box center [199, 145] width 154 height 12
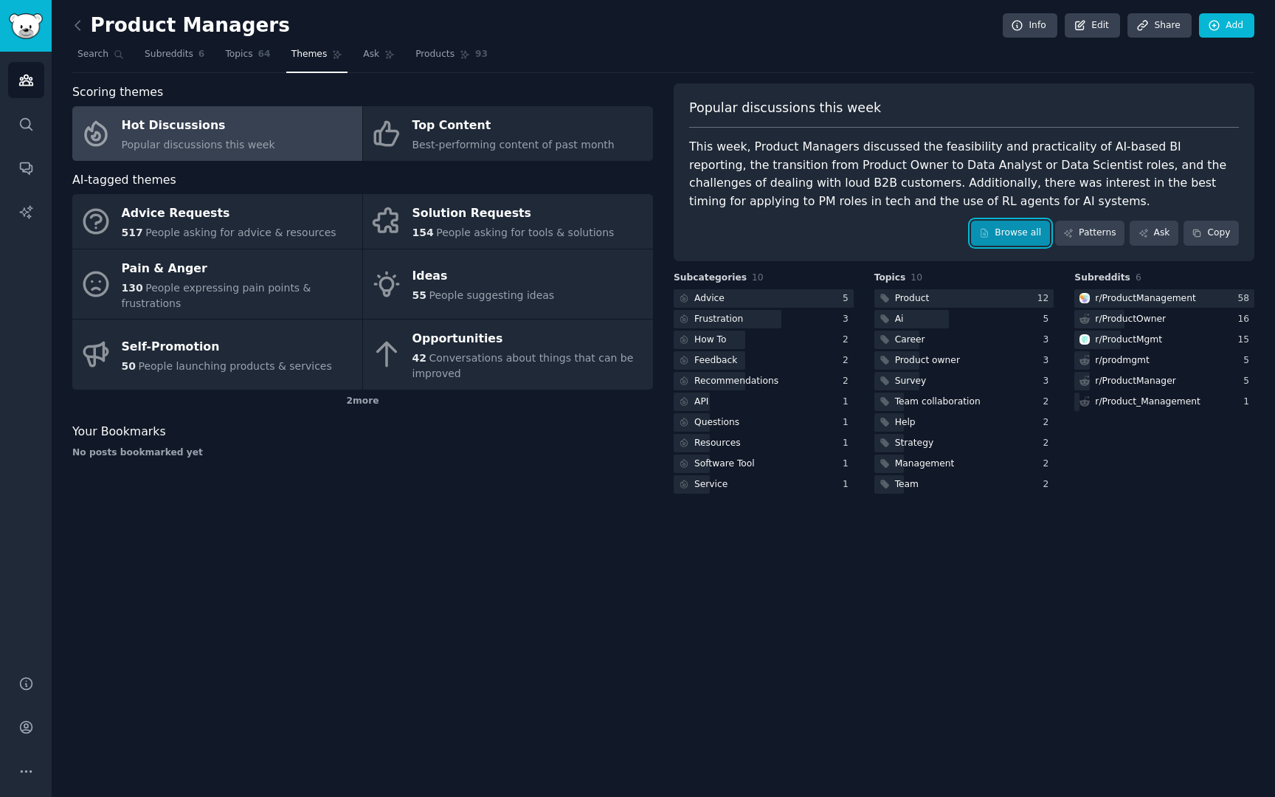
click at [990, 225] on link "Browse all" at bounding box center [1010, 233] width 79 height 25
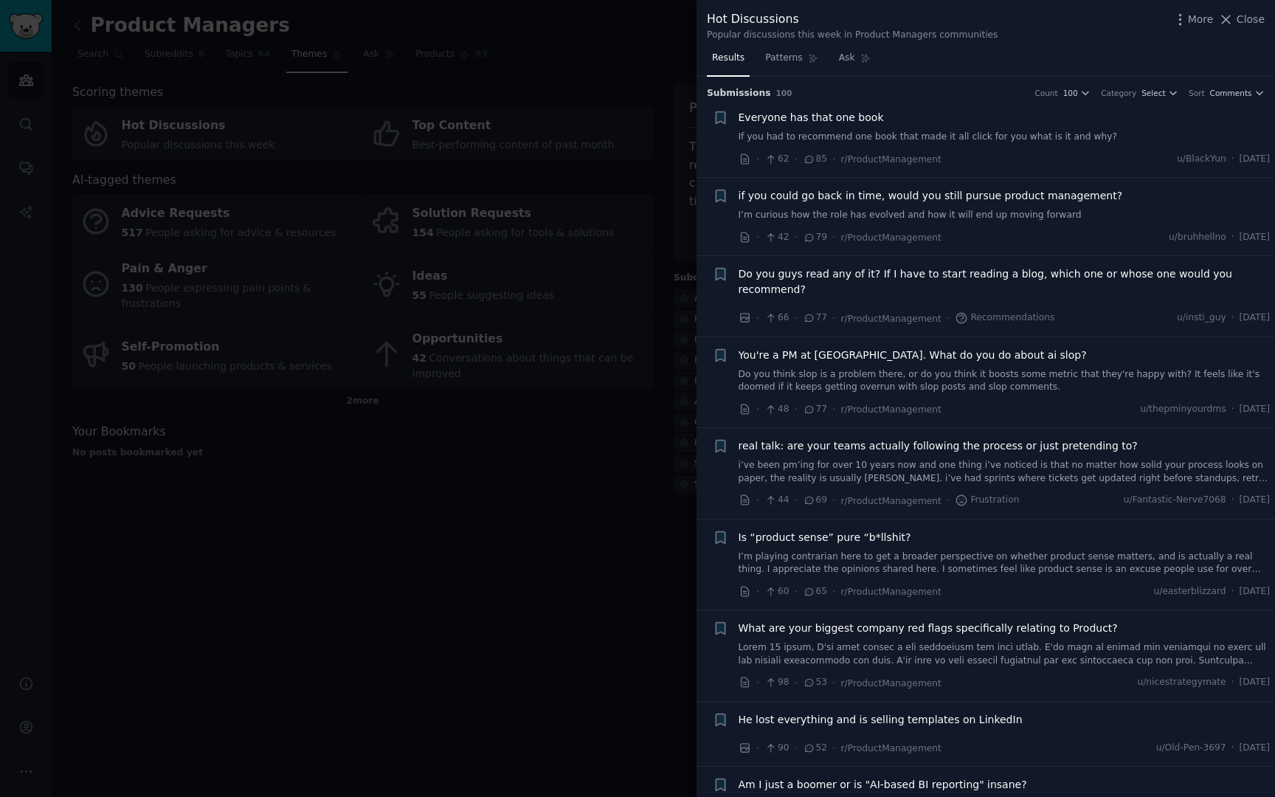
click at [589, 494] on div at bounding box center [637, 398] width 1275 height 797
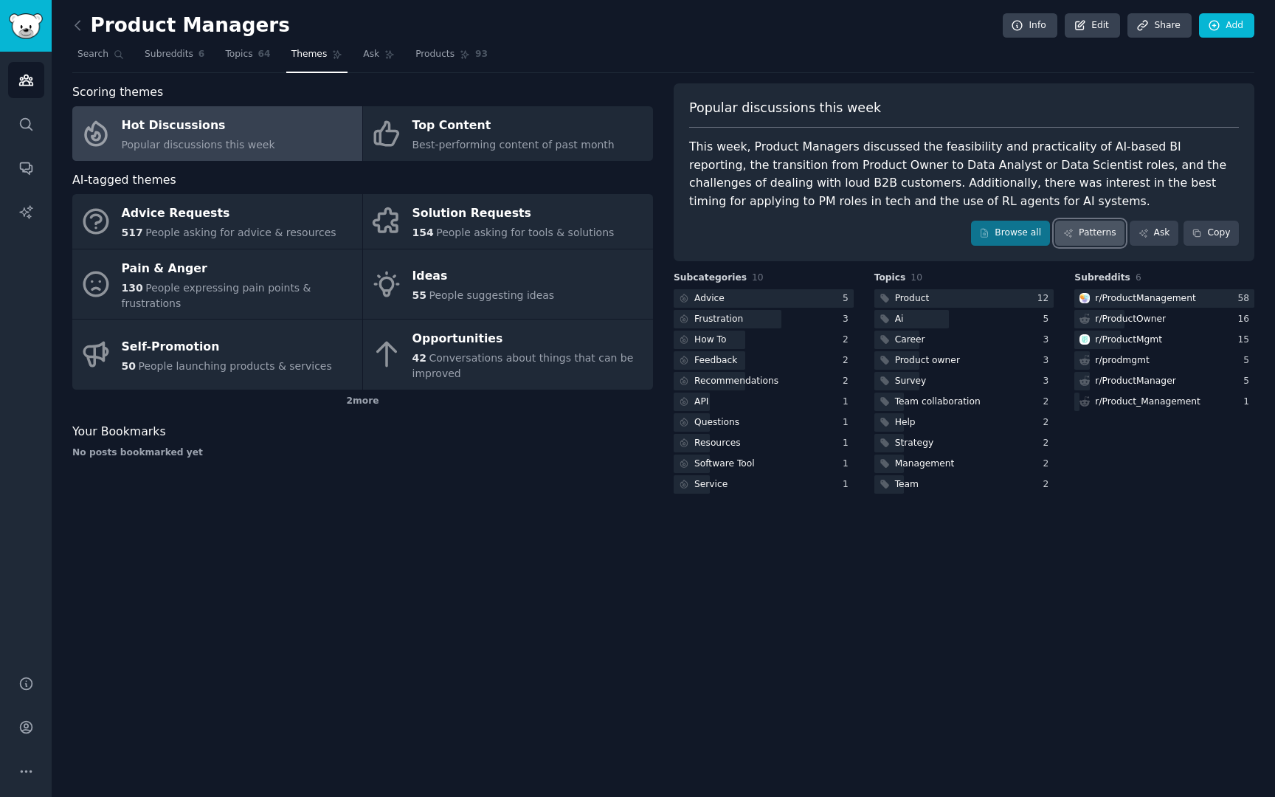
click at [1107, 237] on link "Patterns" at bounding box center [1089, 233] width 69 height 25
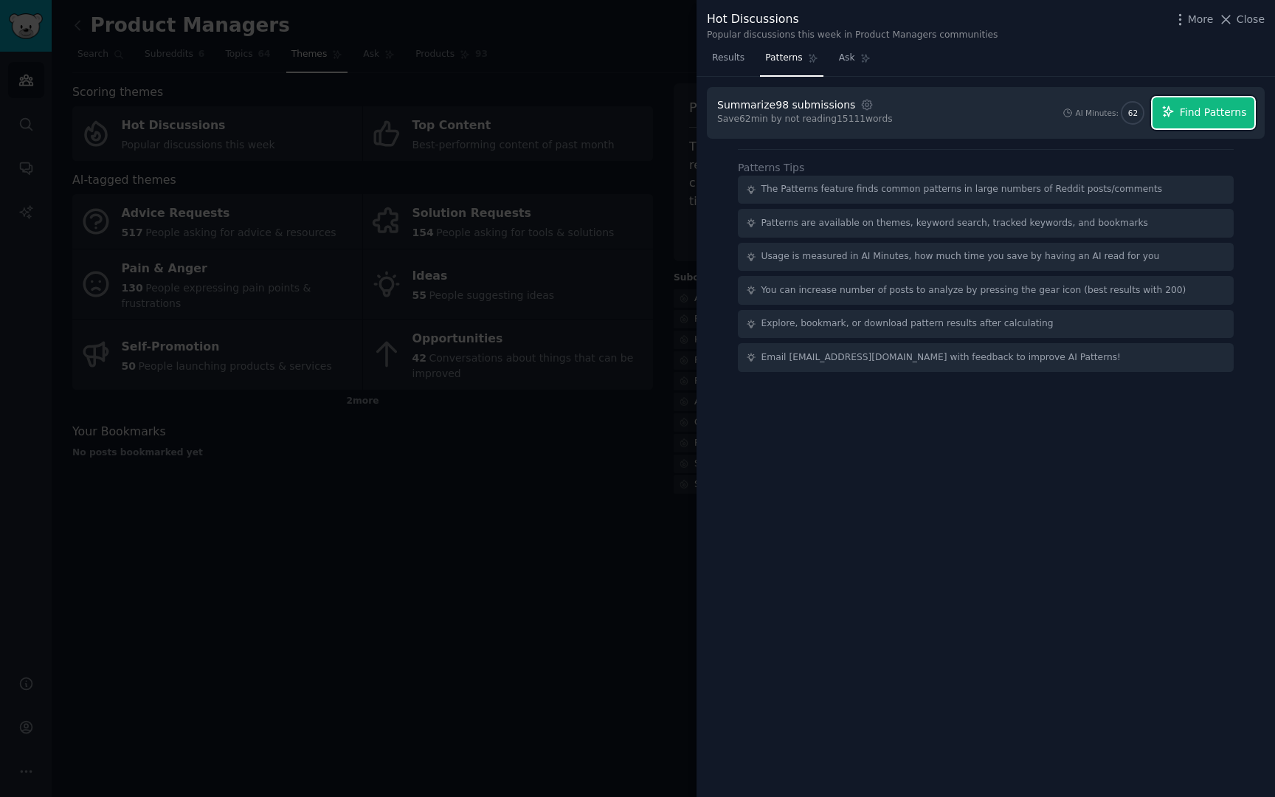
click at [1216, 113] on span "Find Patterns" at bounding box center [1213, 112] width 67 height 15
click at [38, 85] on div at bounding box center [637, 398] width 1275 height 797
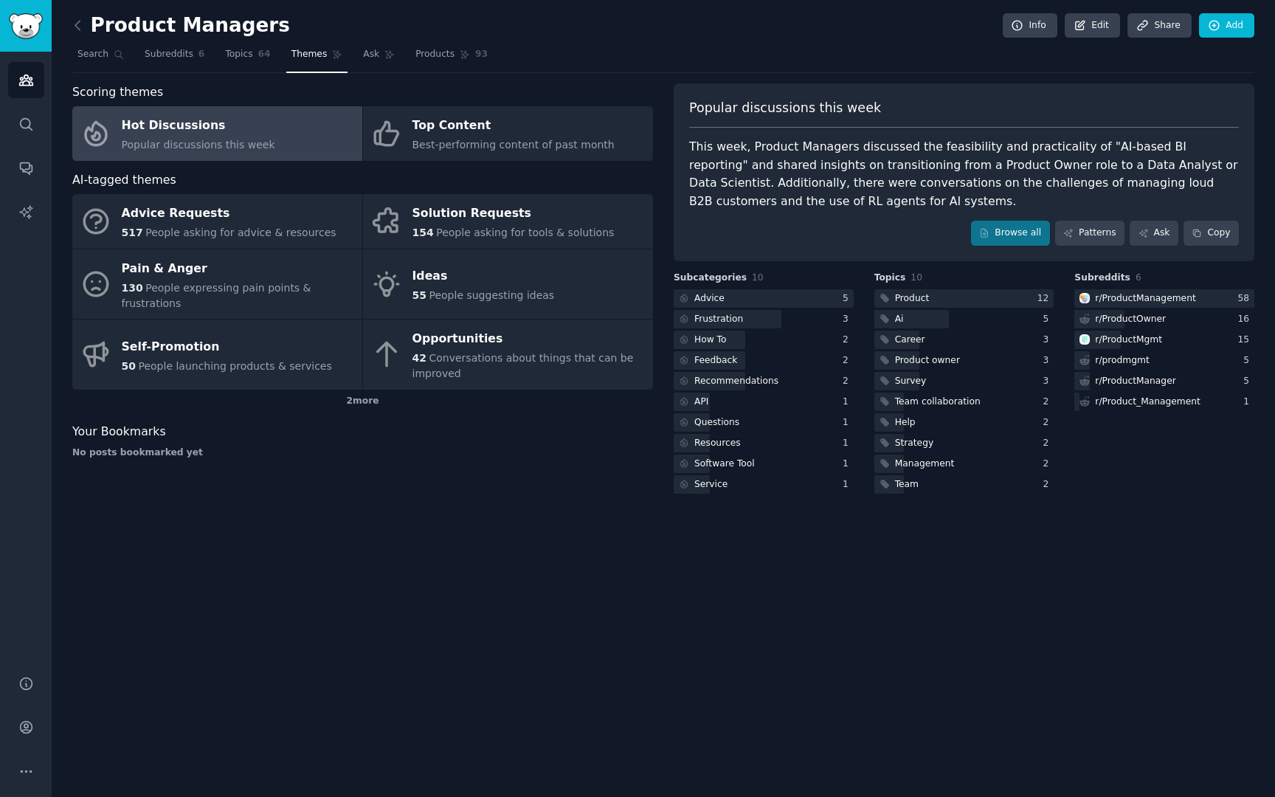
click at [7, 79] on div "Audiences Search Conversations AI Reports" at bounding box center [26, 355] width 52 height 606
click at [24, 83] on icon "Sidebar" at bounding box center [25, 79] width 15 height 15
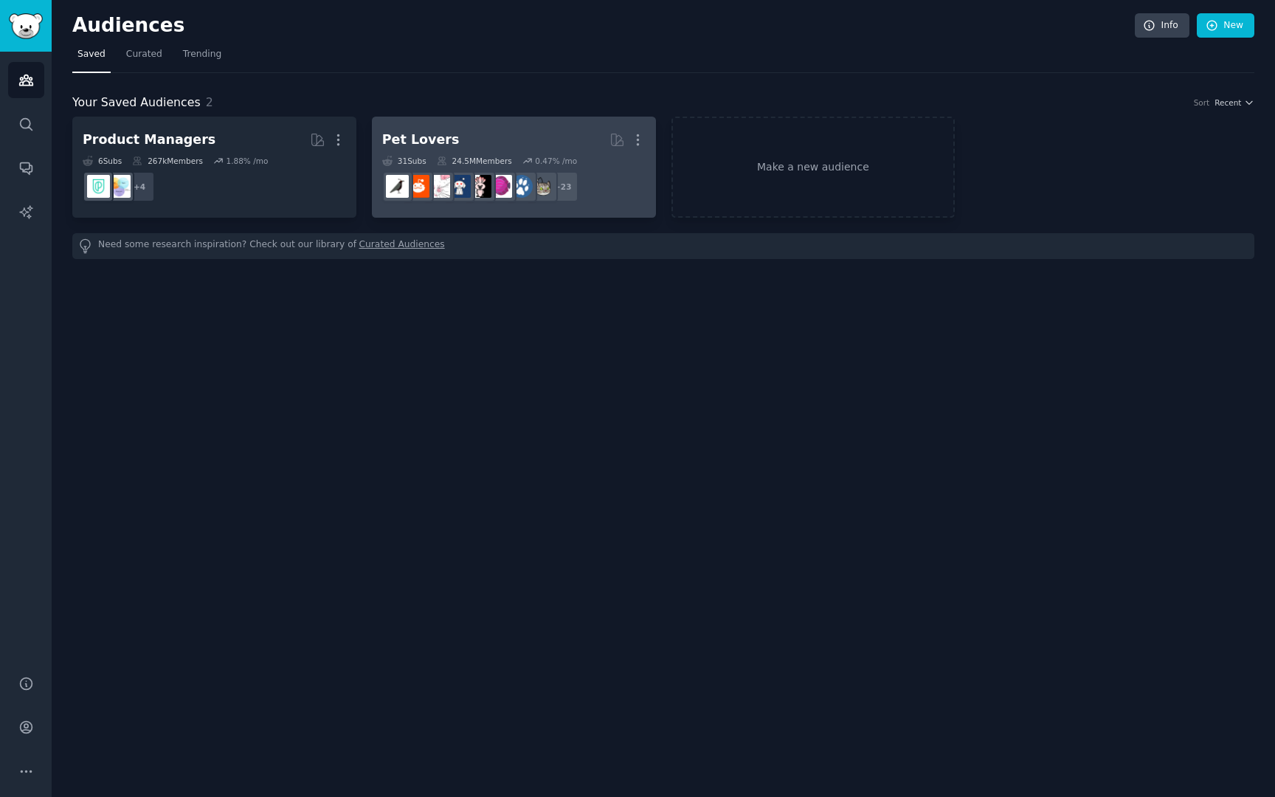
click at [517, 131] on h2 "Pet Lovers More" at bounding box center [513, 140] width 263 height 26
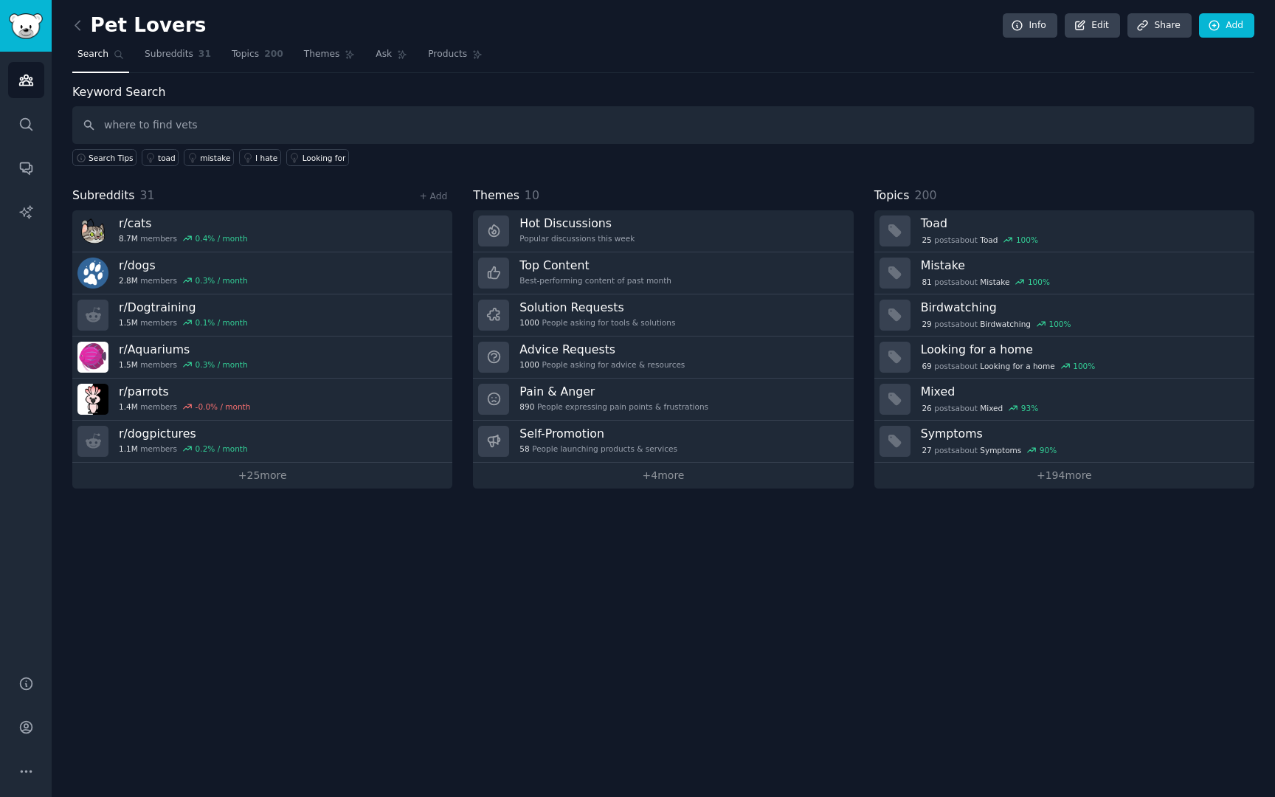
type input "where to find vets"
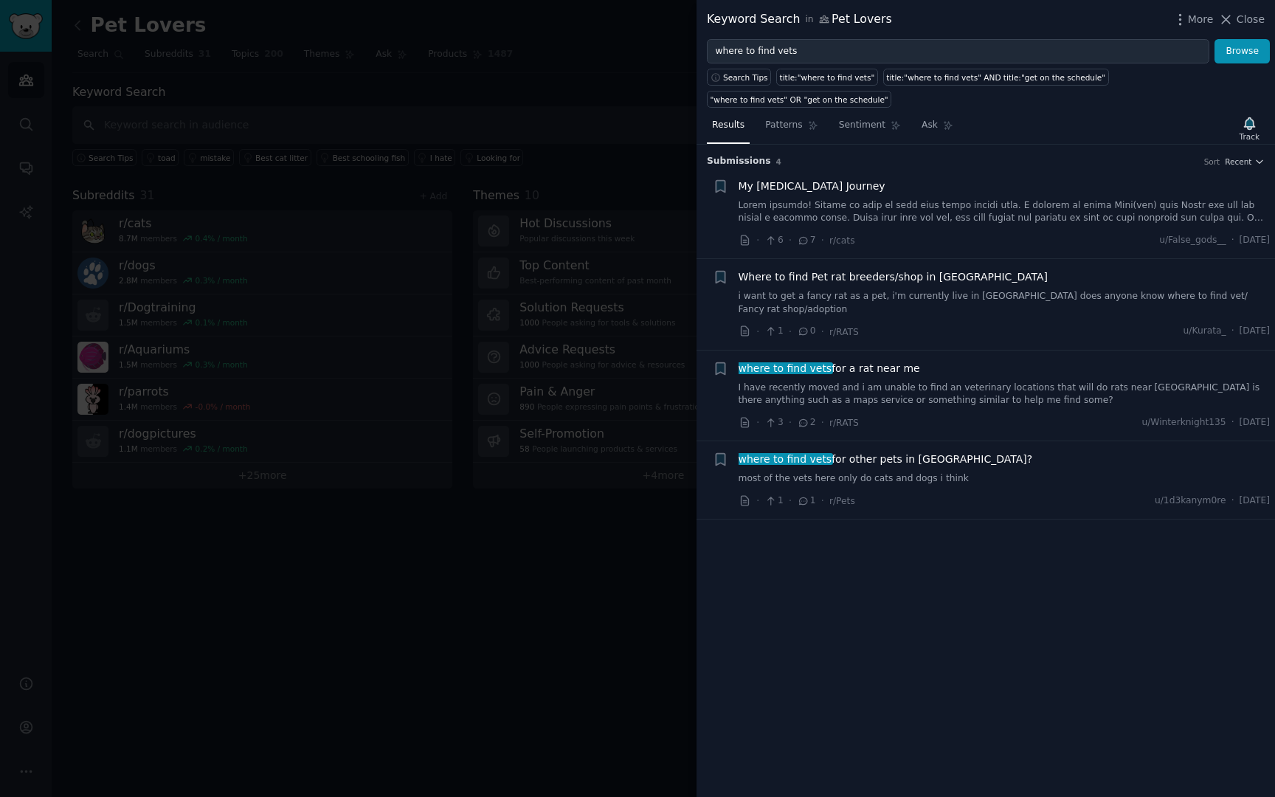
click at [904, 387] on link "I have recently moved and i am unable to find an veterinary locations that will…" at bounding box center [1005, 395] width 532 height 26
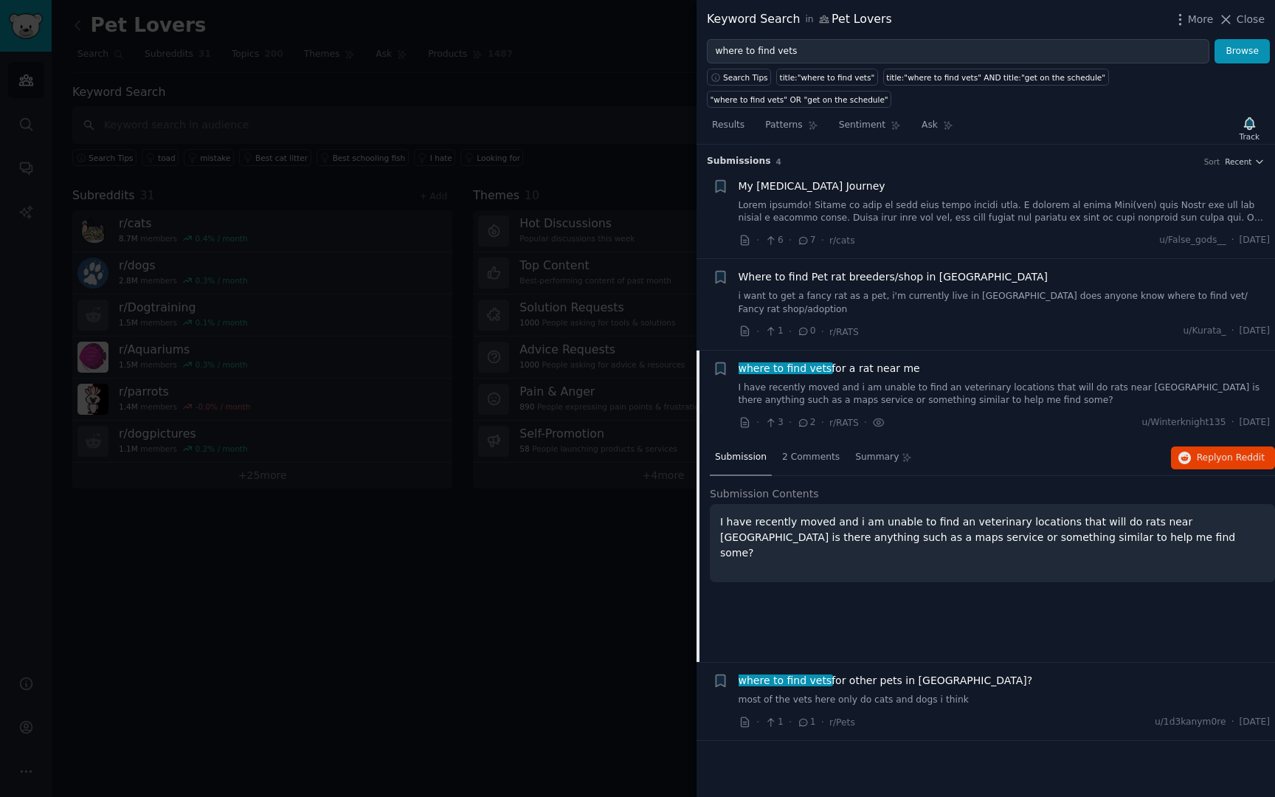
click at [990, 677] on div "where to find vets for other pets in [GEOGRAPHIC_DATA]? most of the vets here o…" at bounding box center [1005, 690] width 532 height 34
click at [936, 218] on link at bounding box center [1005, 212] width 532 height 26
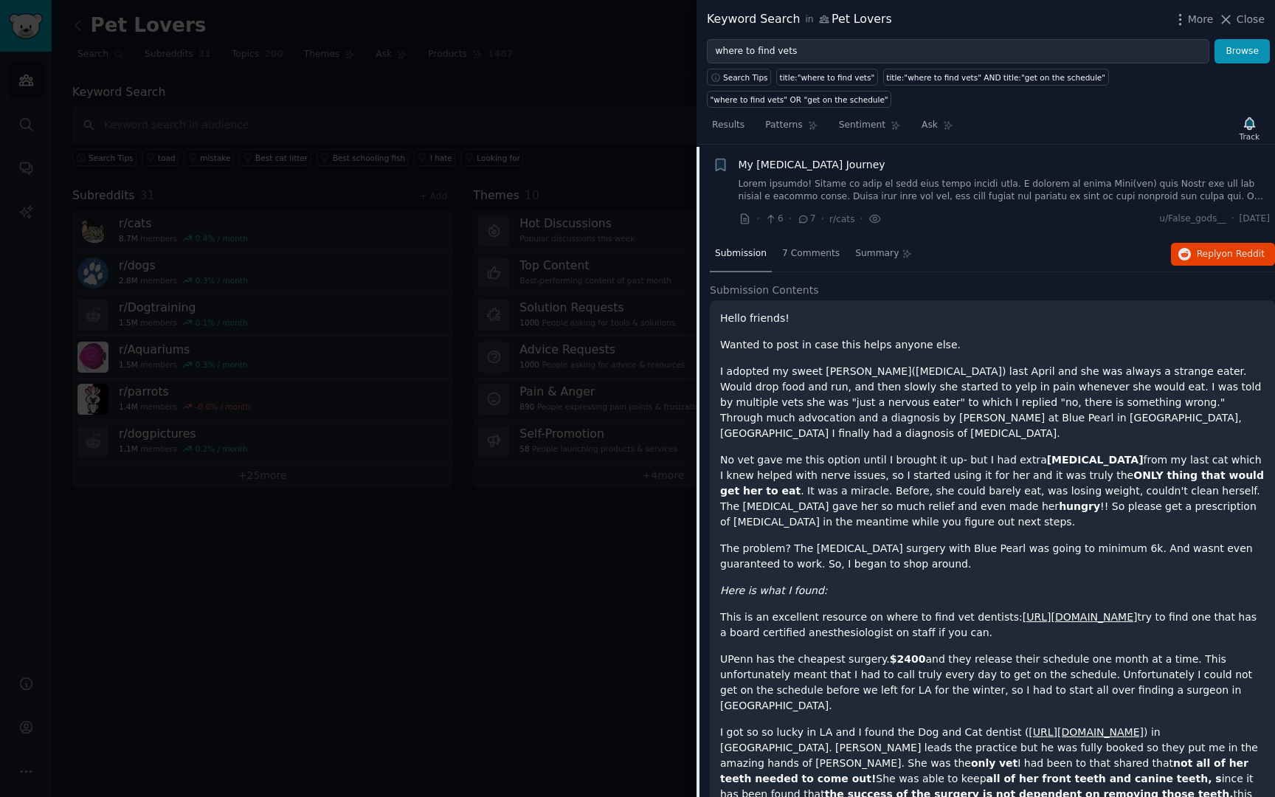
scroll to position [23, 0]
click at [944, 197] on link at bounding box center [1005, 189] width 532 height 26
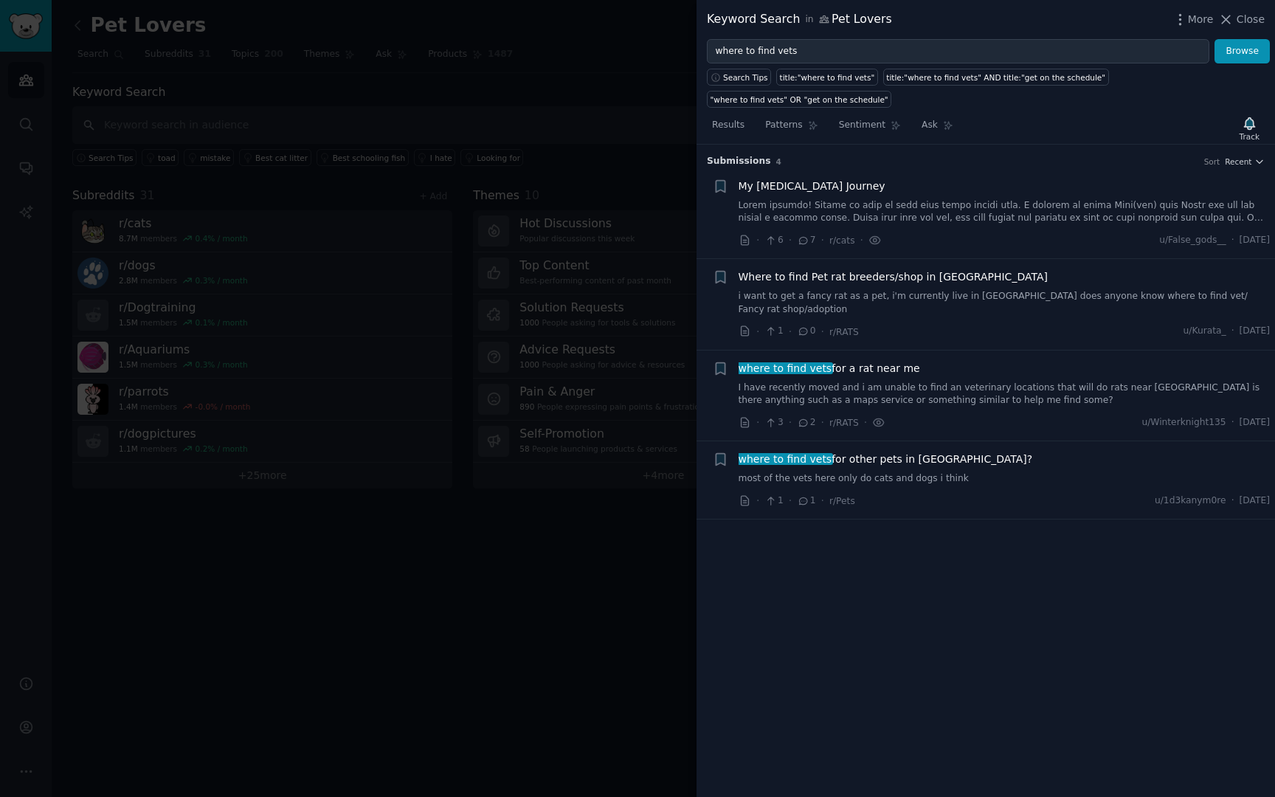
click at [959, 292] on link "i want to get a fancy rat as a pet, i'm currently live in [GEOGRAPHIC_DATA] doe…" at bounding box center [1005, 303] width 532 height 26
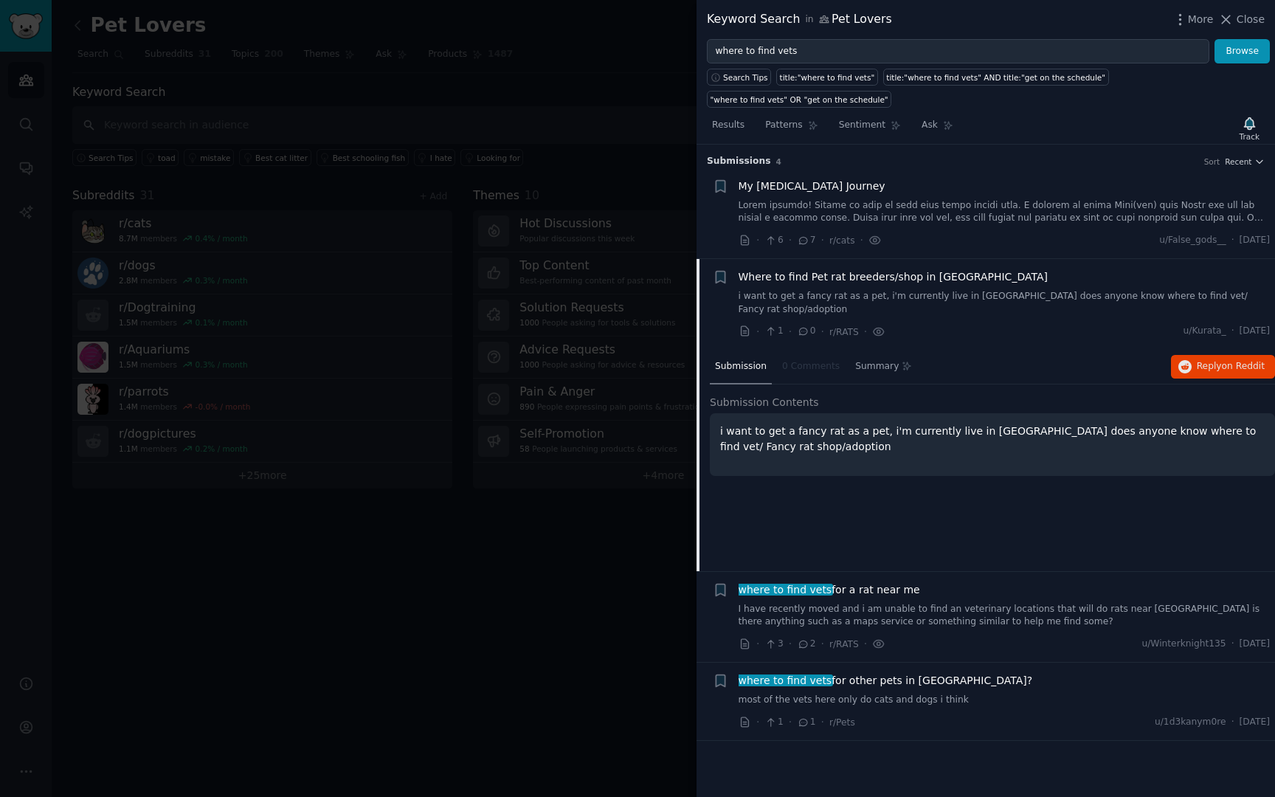
click at [959, 292] on link "i want to get a fancy rat as a pet, i'm currently live in [GEOGRAPHIC_DATA] doe…" at bounding box center [1005, 303] width 532 height 26
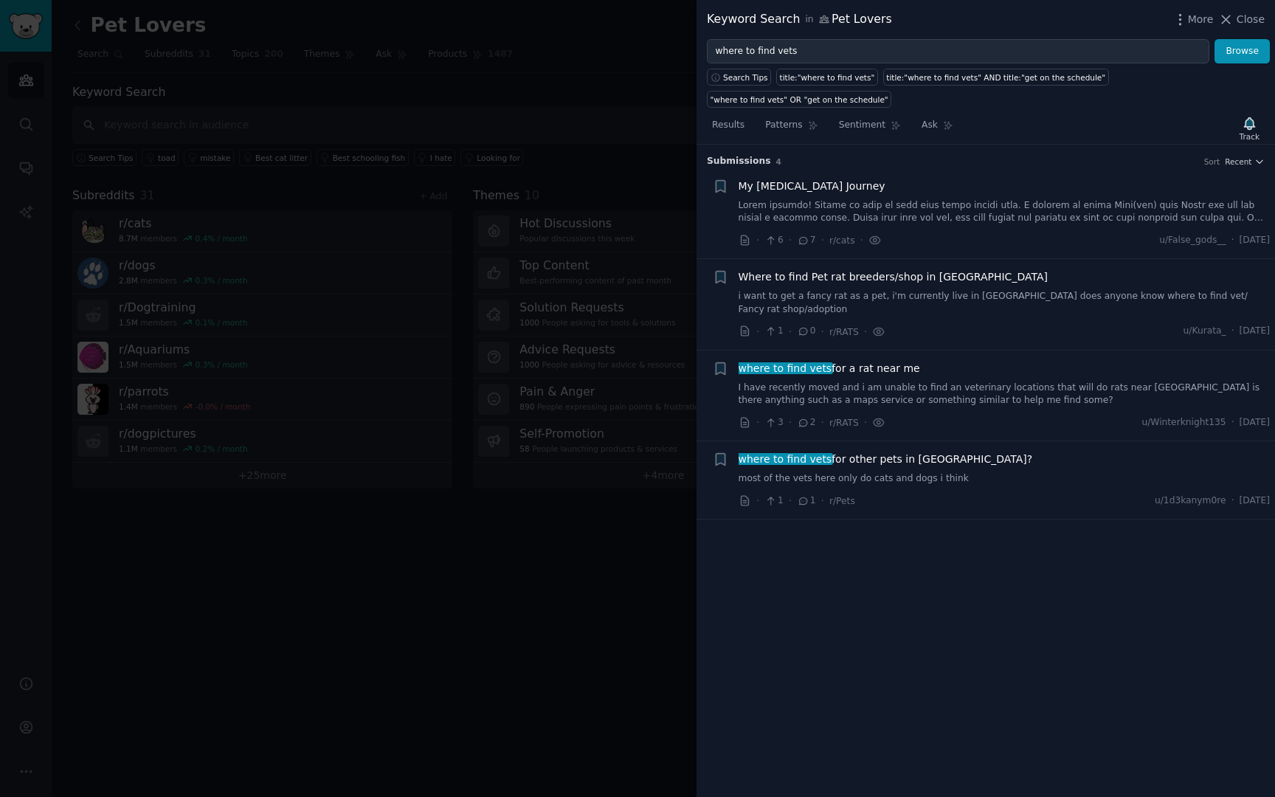
click at [345, 657] on div at bounding box center [637, 398] width 1275 height 797
